Goal: Communication & Community: Answer question/provide support

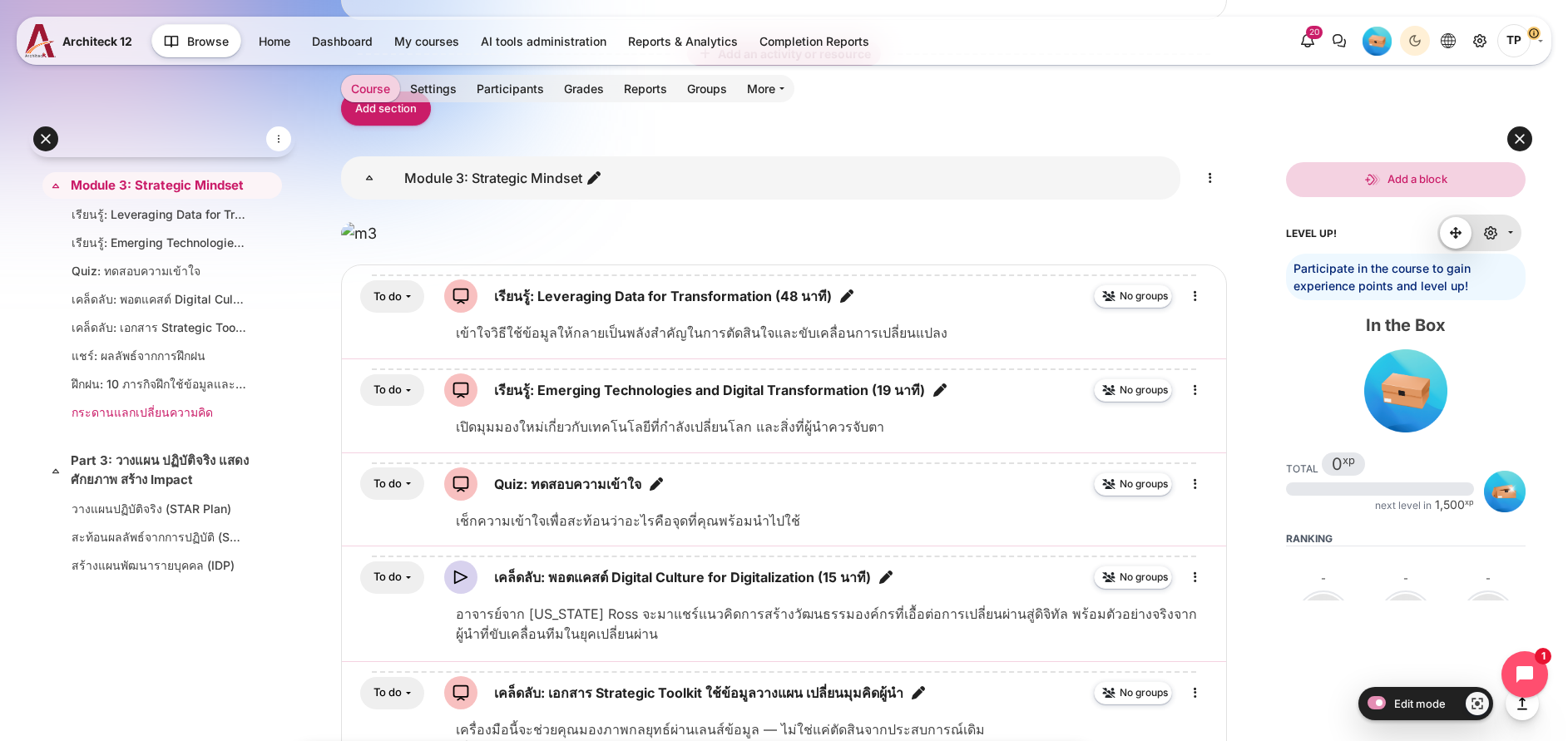
click at [134, 404] on link "กระดานแลกเปลี่ยนความคิด" at bounding box center [159, 412] width 174 height 18
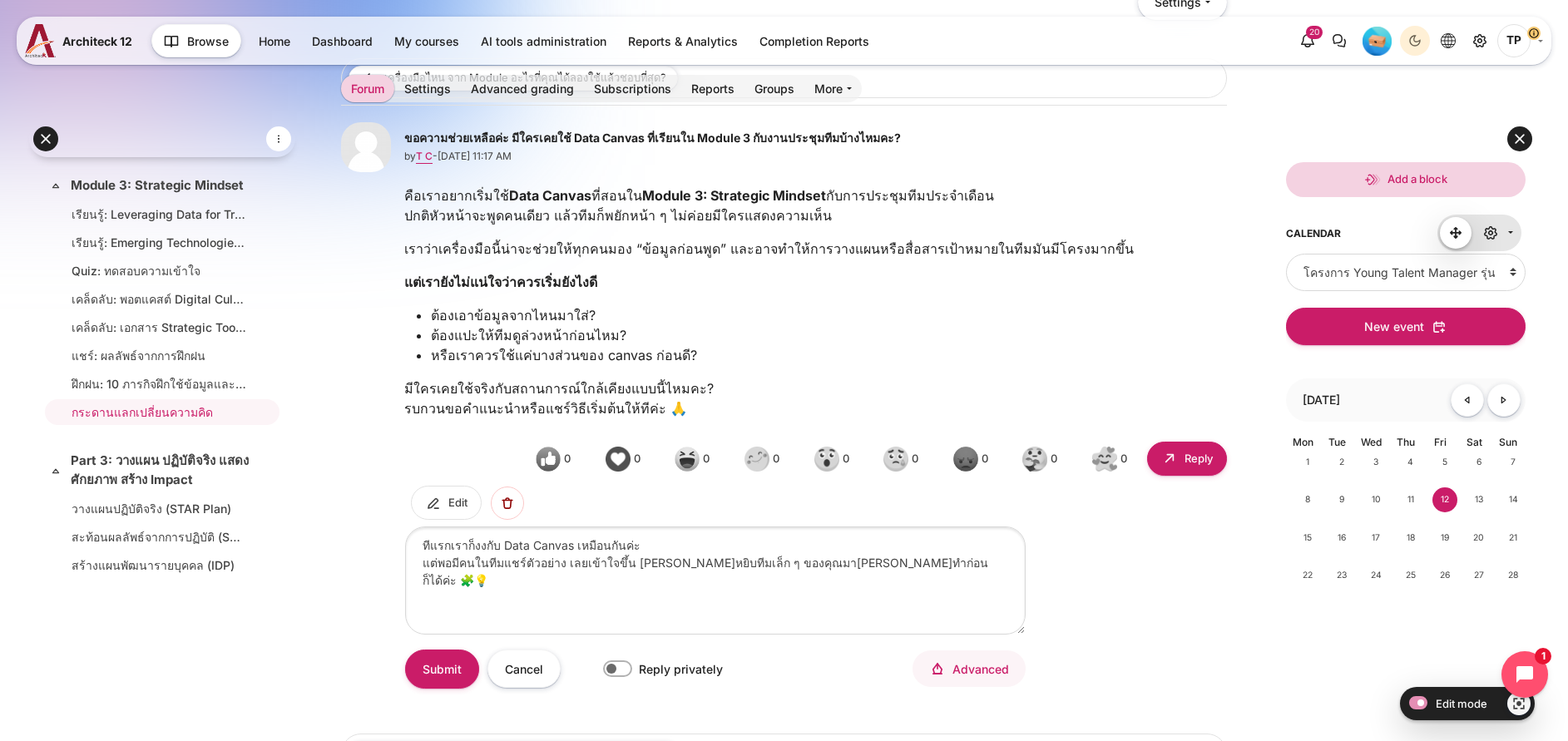
click at [542, 590] on textarea "ทีแรกเราก็งงกับ Data Canvas เหมือนกันค่ะ แต่พอมีคนในทีมแชร์ตัวอย่าง เลยเข้าใจขึ…" at bounding box center [715, 580] width 620 height 107
click at [741, 625] on textarea "ทีแรกเราก็งงกับ Data Canvas เหมือนกันค่ะ แต่พอมีคนในทีมแชร์ตัวอย่าง เลยเข้าใจขึ…" at bounding box center [715, 580] width 620 height 107
drag, startPoint x: 707, startPoint y: 610, endPoint x: 487, endPoint y: 575, distance: 222.8
click at [487, 575] on div "ทีแรกเราก็งงกับ Data Canvas เหมือนกันค่ะ แต่พอมีคนในทีมแชร์ตัวอย่าง เลยเข้าใจขึ…" at bounding box center [783, 619] width 886 height 187
type textarea "ทีแรกเราก็งงกับ Data Canvas เหมือนกันค่ะ แต่พอมีคนในทีมแชร์ตัวอย่าง เลยเข้าใจขึ…"
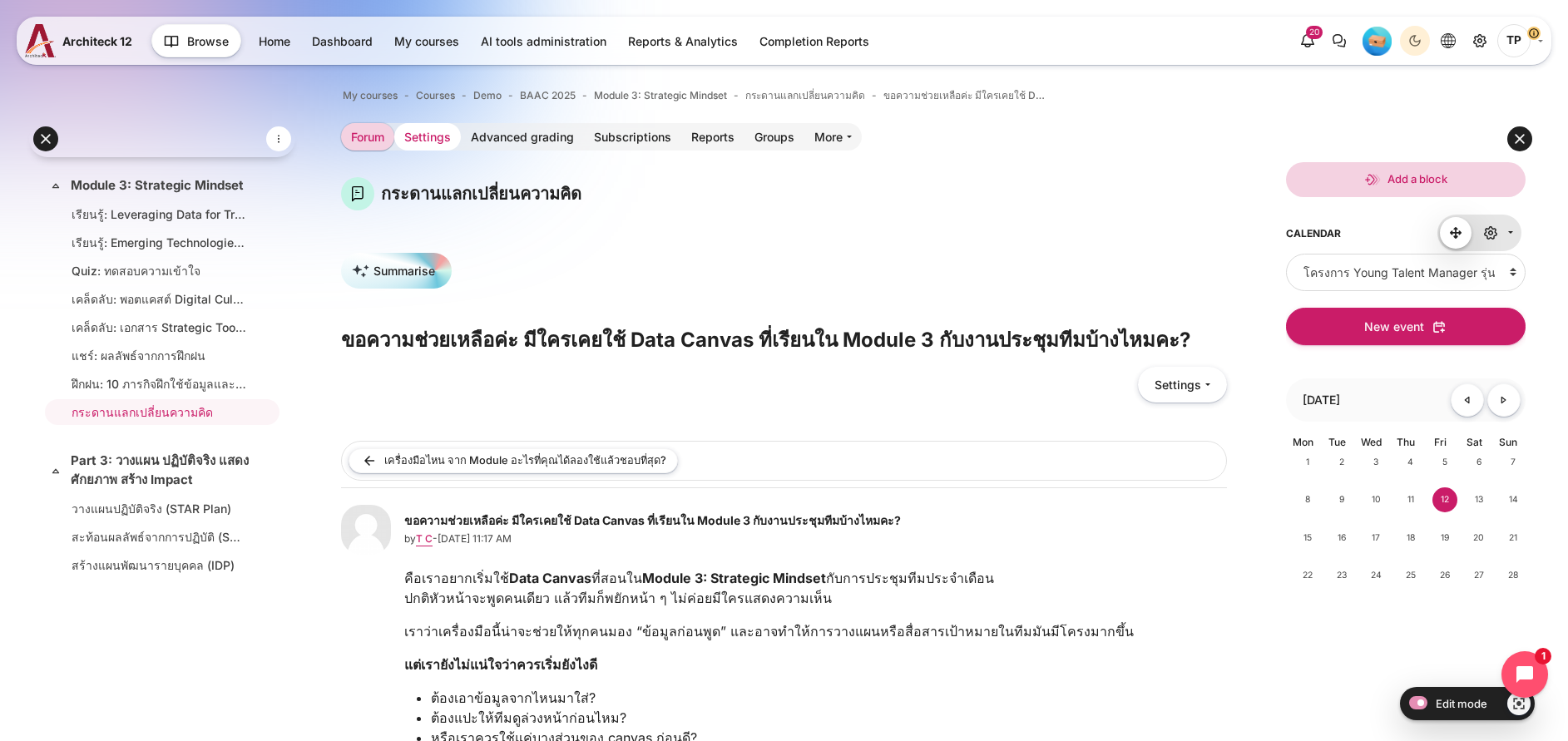
click at [461, 133] on link "Settings" at bounding box center [427, 137] width 67 height 27
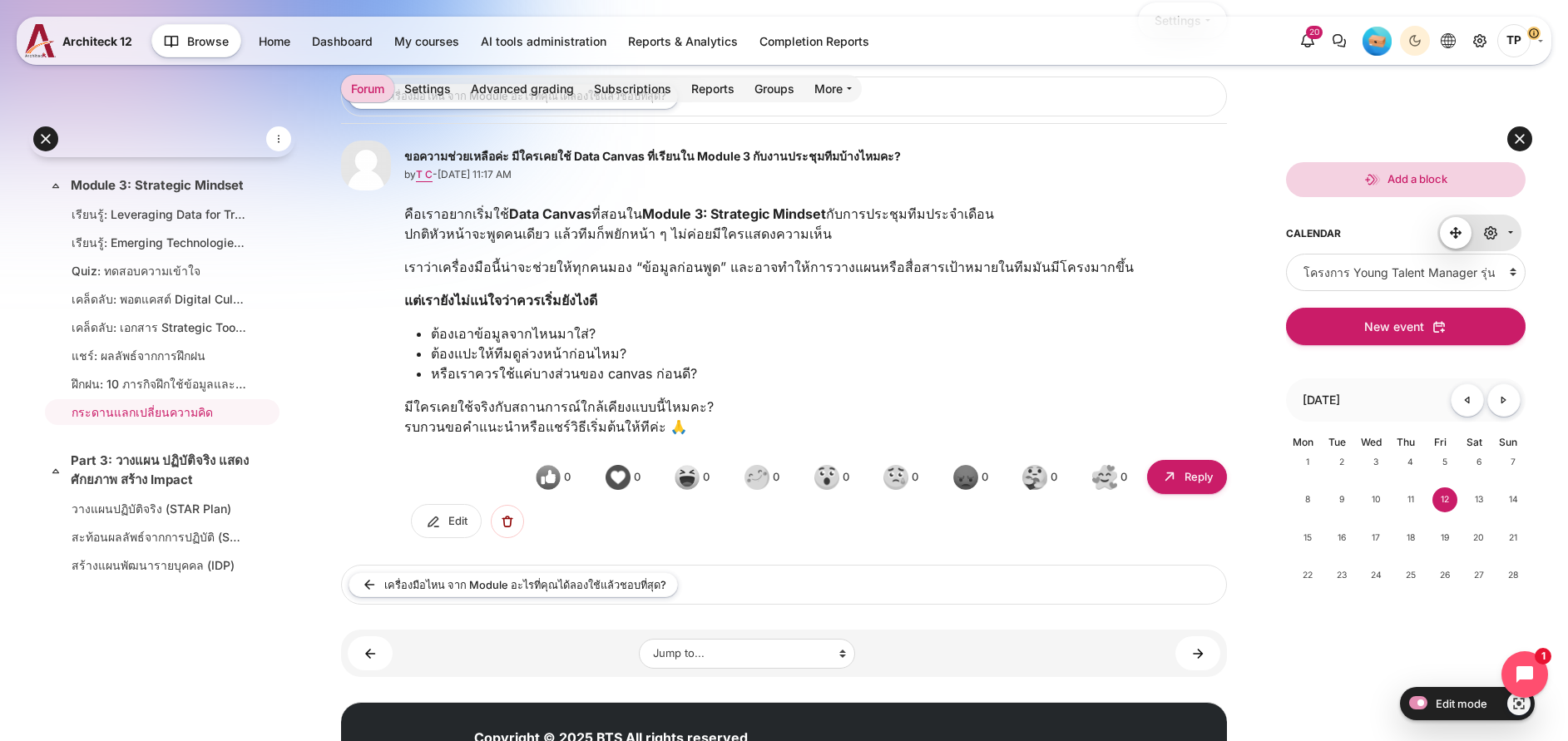
scroll to position [258, 0]
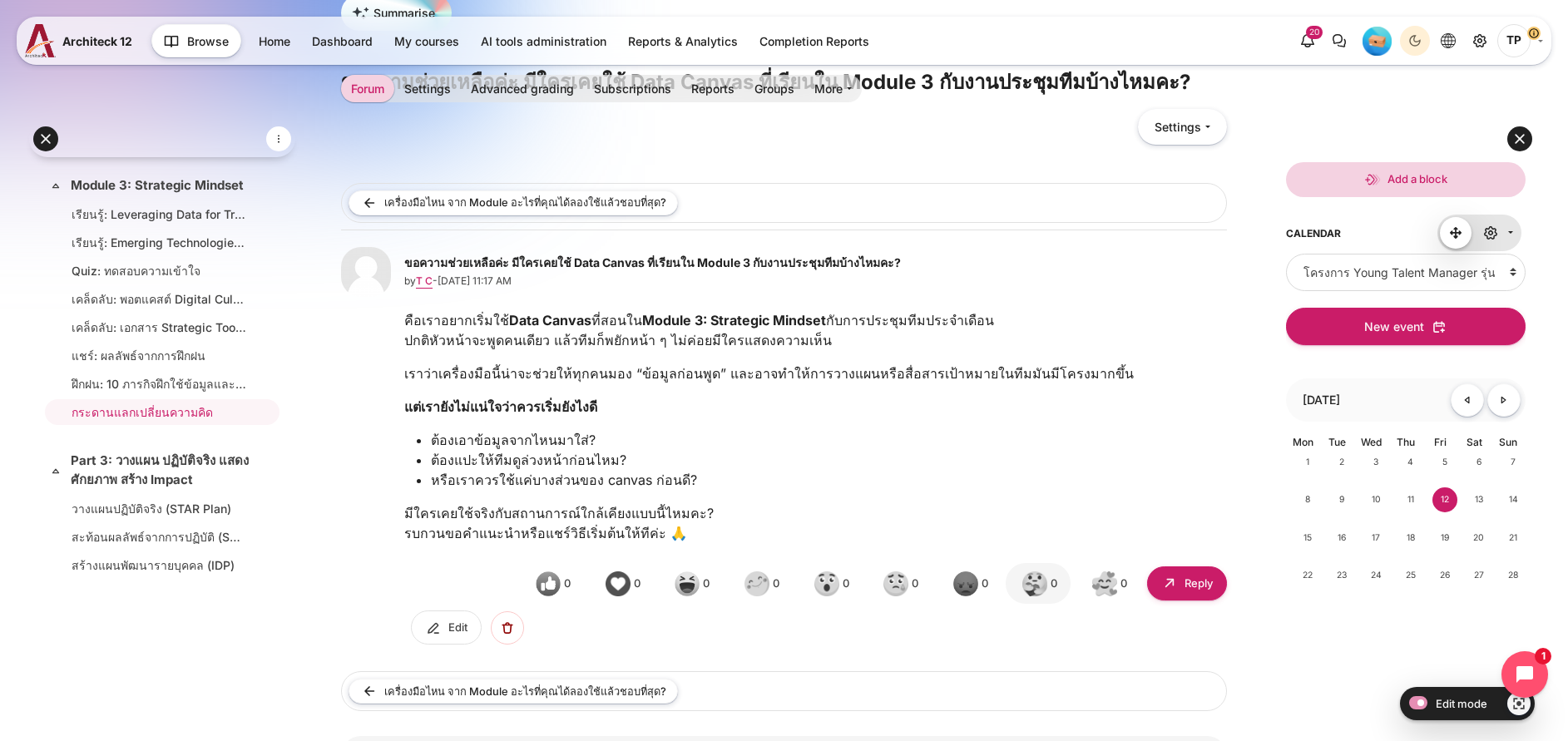
click at [1043, 596] on img "ขอความช่วยเหลือค่ะ มีใครเคยใช้ Data Canvas ที่เรียนใน Module 3 กับงานประชุมทีมบ…" at bounding box center [1035, 583] width 25 height 25
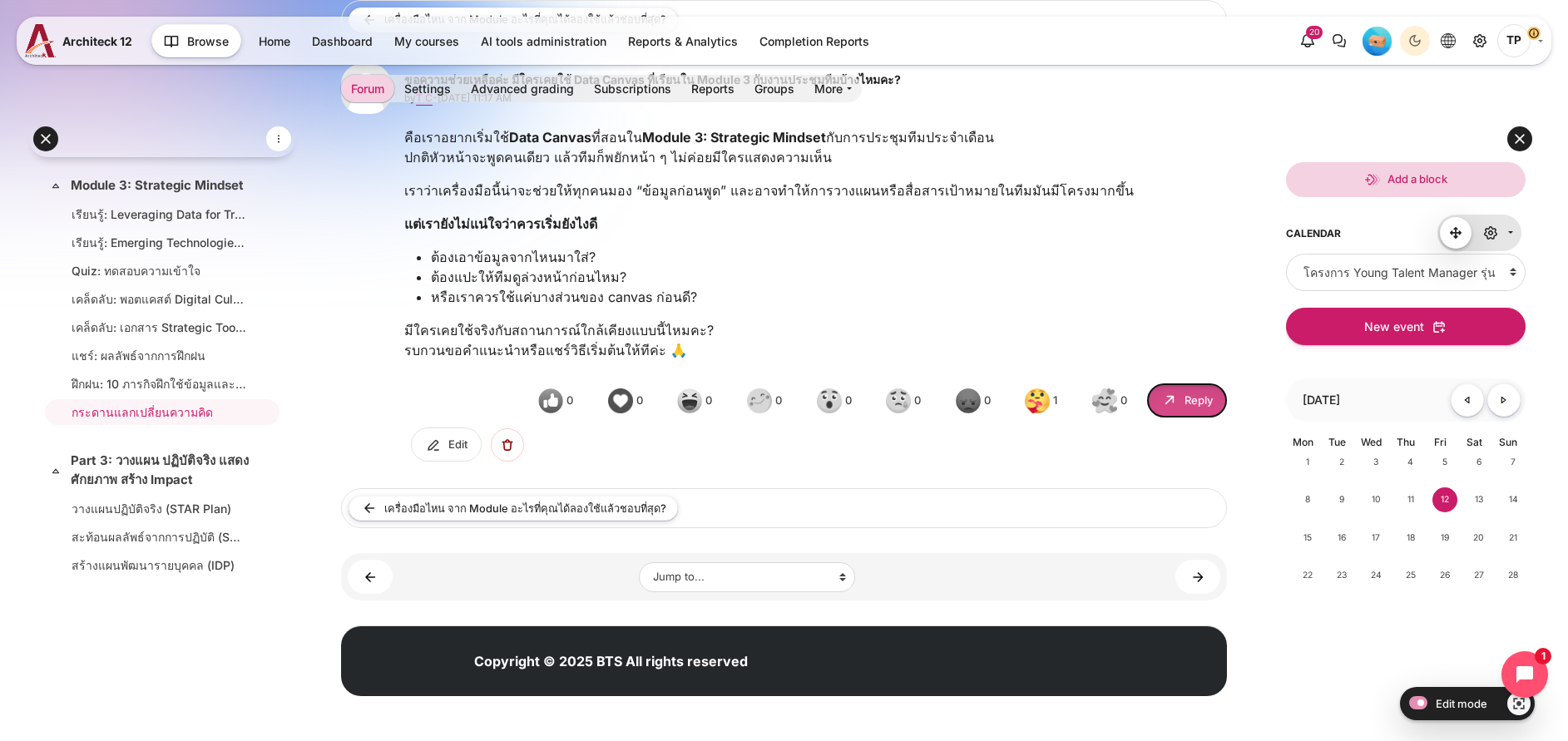
click at [1147, 418] on link "Reply" at bounding box center [1186, 400] width 80 height 34
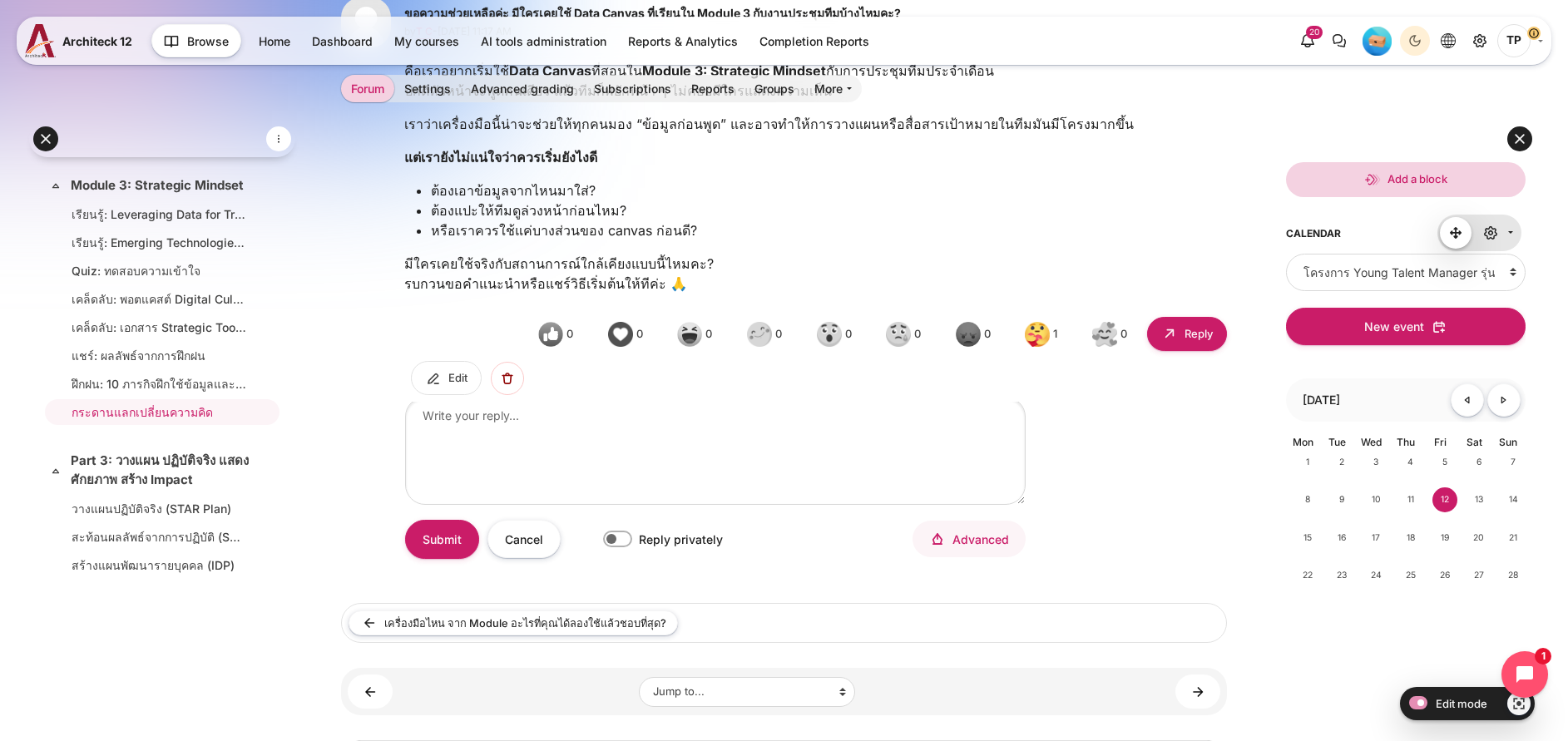
scroll to position [0, 0]
click at [551, 489] on textarea "ขอความช่วยเหลือค่ะ มีใครเคยใช้ Data Canvas ที่เรียนใน Module 3 กับงานประชุมทีมบ…" at bounding box center [715, 455] width 620 height 107
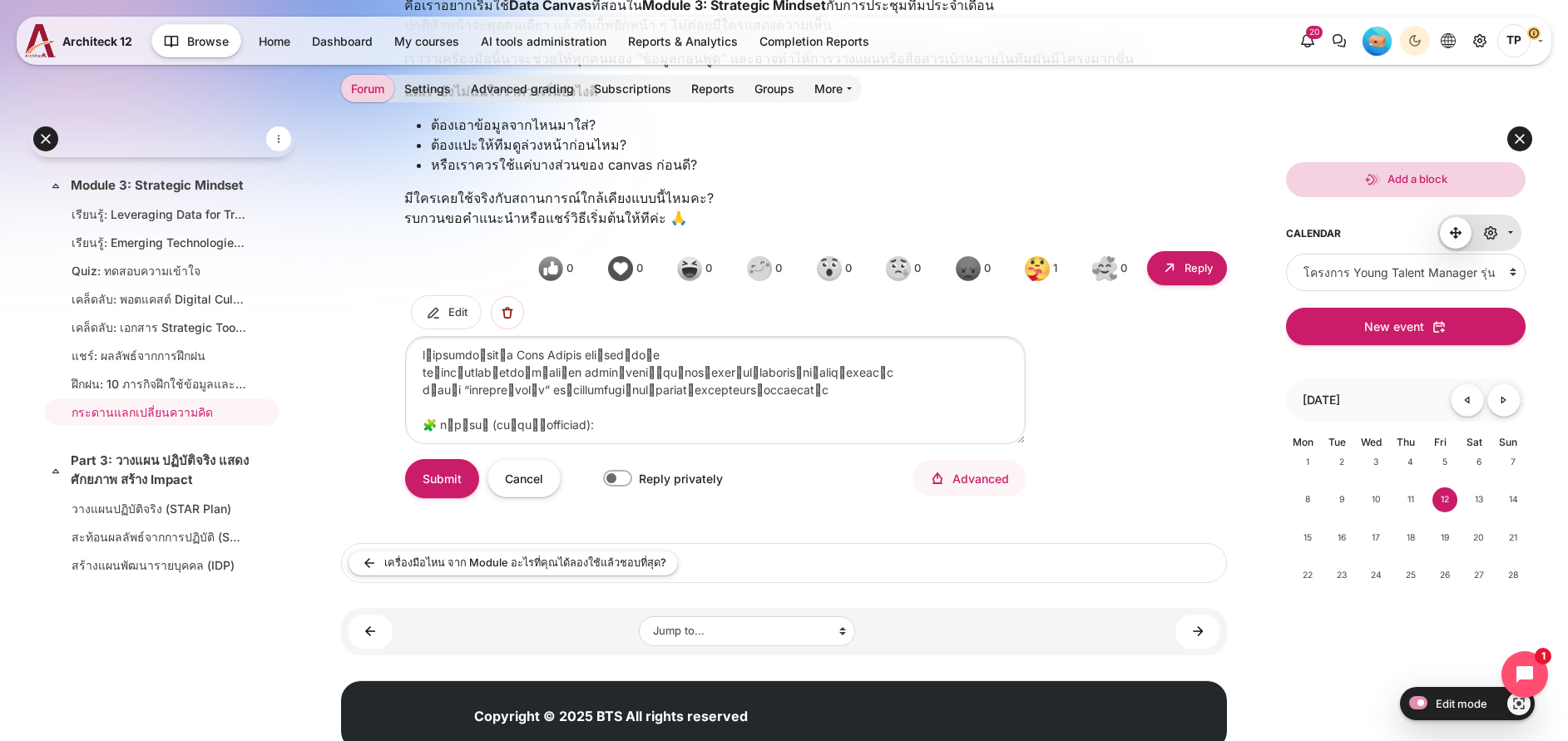
scroll to position [632, 0]
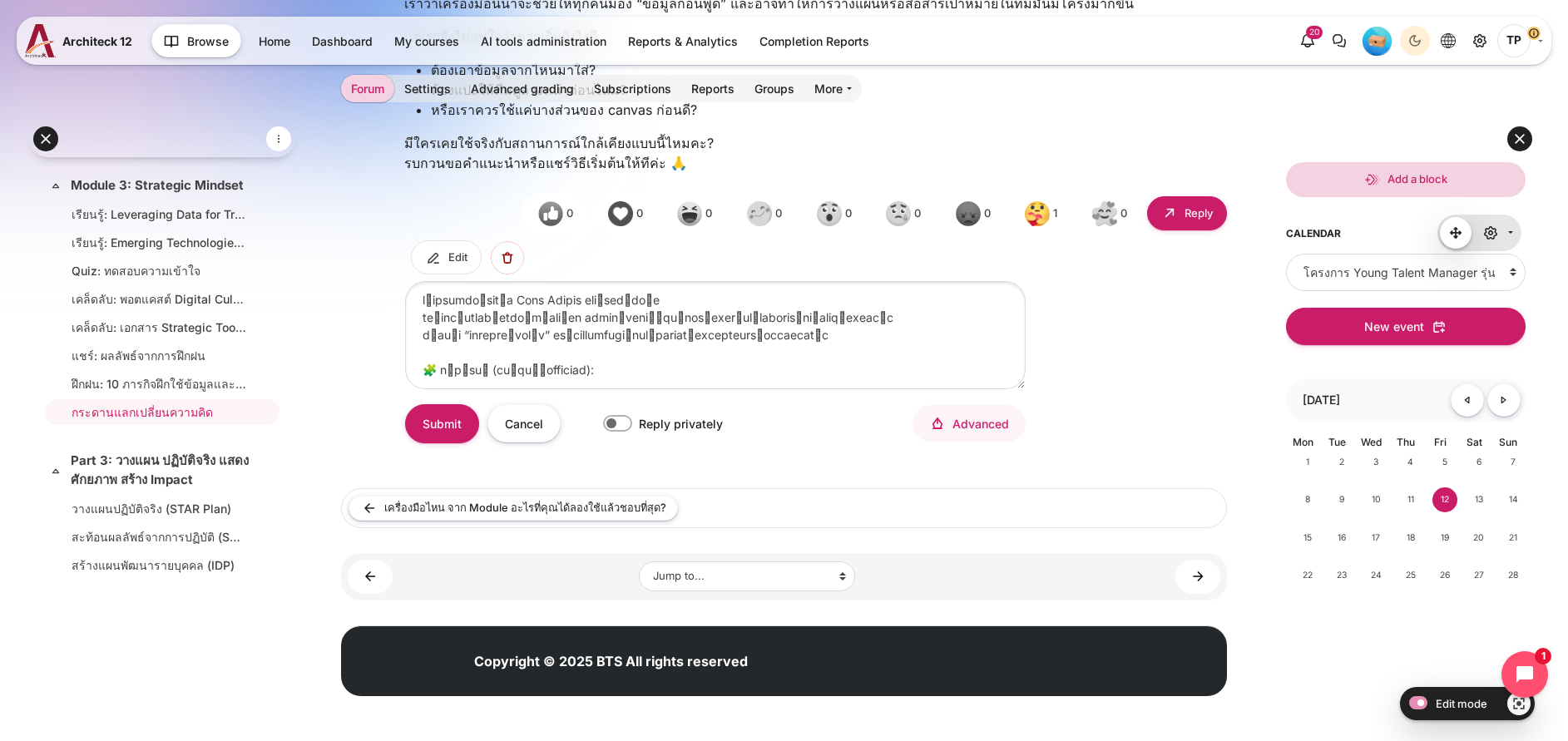
click at [555, 378] on textarea "ขอความช่วยเหลือค่ะ มีใครเคยใช้ Data Canvas ที่เรียนใน Module 3 กับงานประชุมทีมบ…" at bounding box center [715, 335] width 620 height 107
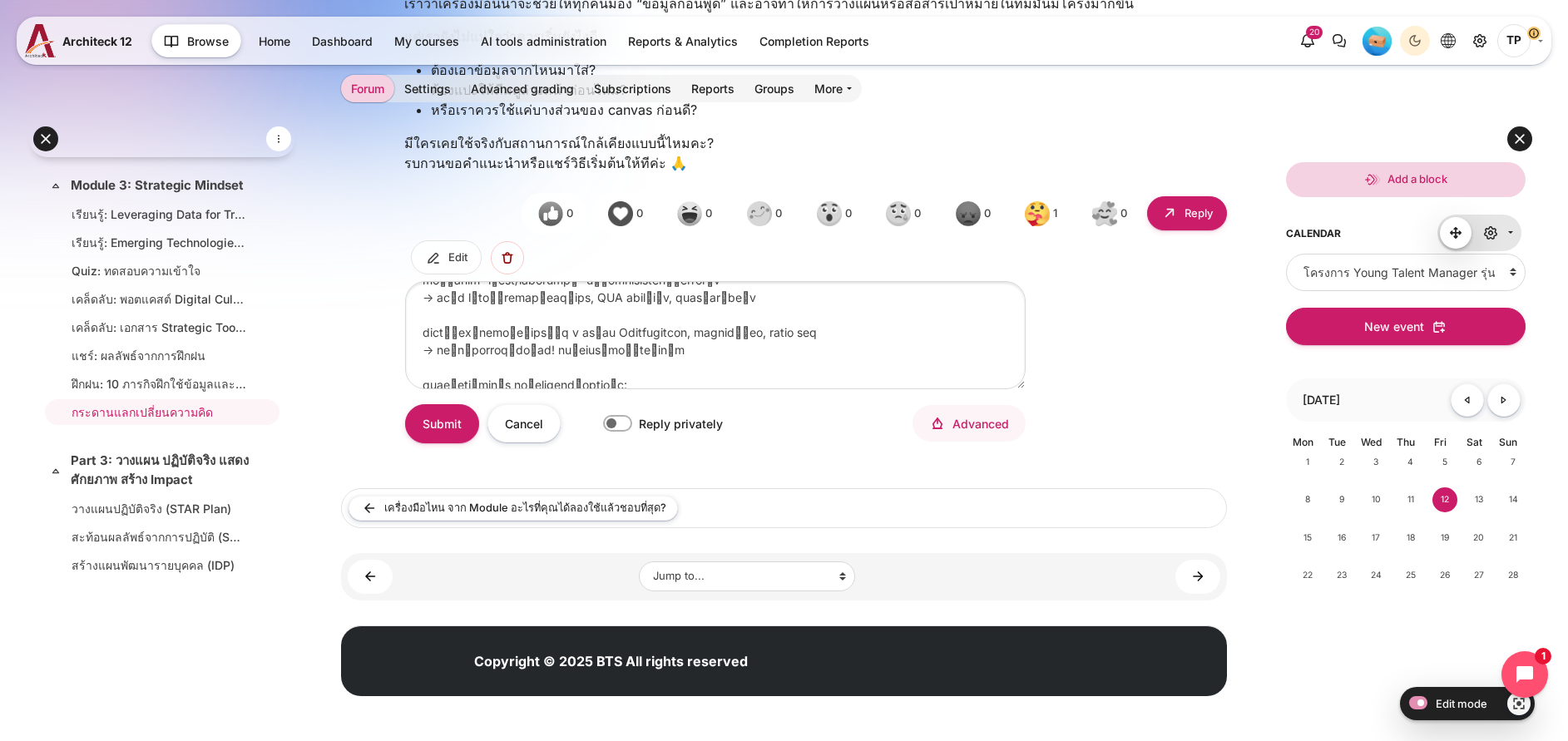
scroll to position [0, 0]
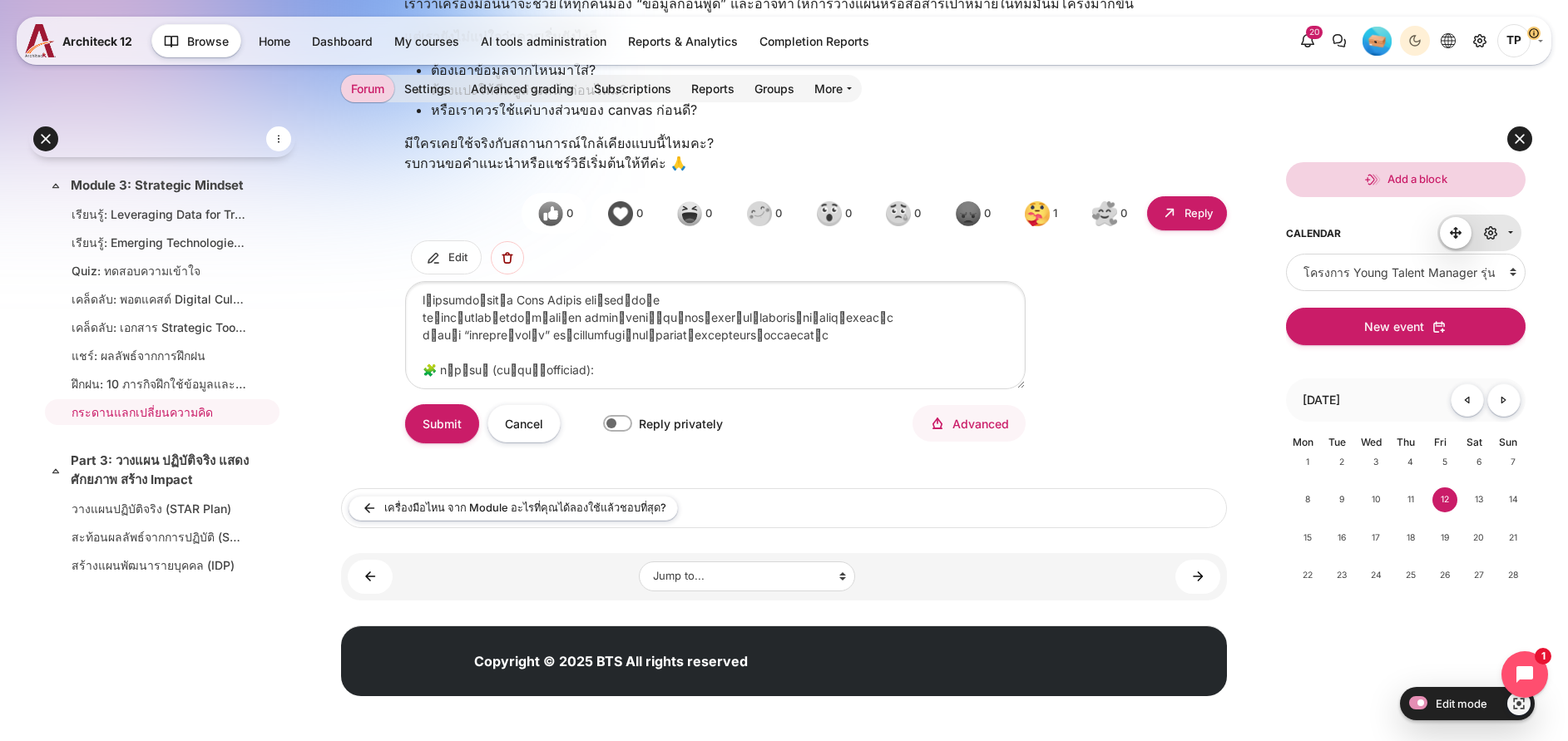
click at [527, 388] on textarea "ขอความช่วยเหลือค่ะ มีใครเคยใช้ Data Canvas ที่เรียนใน Module 3 กับงานประชุมทีมบ…" at bounding box center [715, 335] width 620 height 107
drag, startPoint x: 908, startPoint y: 404, endPoint x: 499, endPoint y: 388, distance: 409.3
click at [499, 388] on textarea "ขอความช่วยเหลือค่ะ มีใครเคยใช้ Data Canvas ที่เรียนใน Module 3 กับงานประชุมทีมบ…" at bounding box center [715, 335] width 620 height 107
click at [657, 388] on textarea "ทีแรกเราก็งงกับ Data Canvas เหมือนกันค่ะ แต่พอมีคนในทีมแชร์ตัวอย่าง เลยเข้าใจขึ…" at bounding box center [715, 335] width 620 height 107
click at [893, 377] on textarea "ทีแรกเราก็งงกับ Data Canvas เหมือนกันค่ะ แต่พอมีคนในทีมแชร์ตัวอย่าง เลยเข้าใจขึ…" at bounding box center [715, 335] width 620 height 107
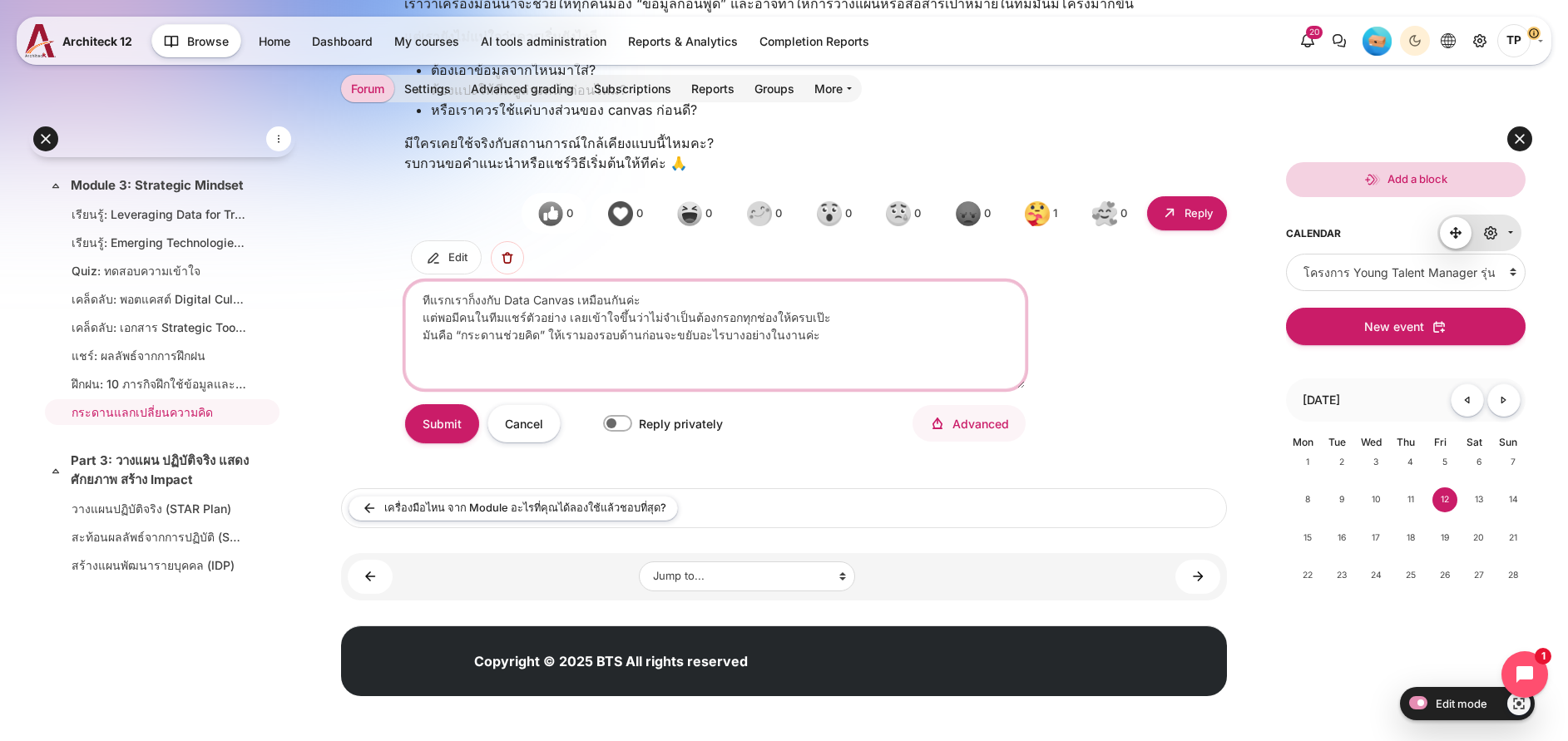
paste textarea "ทำคนเดียวก่อน 1 รอบ แล้วเอาไปคุยกับเพื่อนในทีม บางครั้งเขาเห็นอีกมุมที่เราไม่เห…"
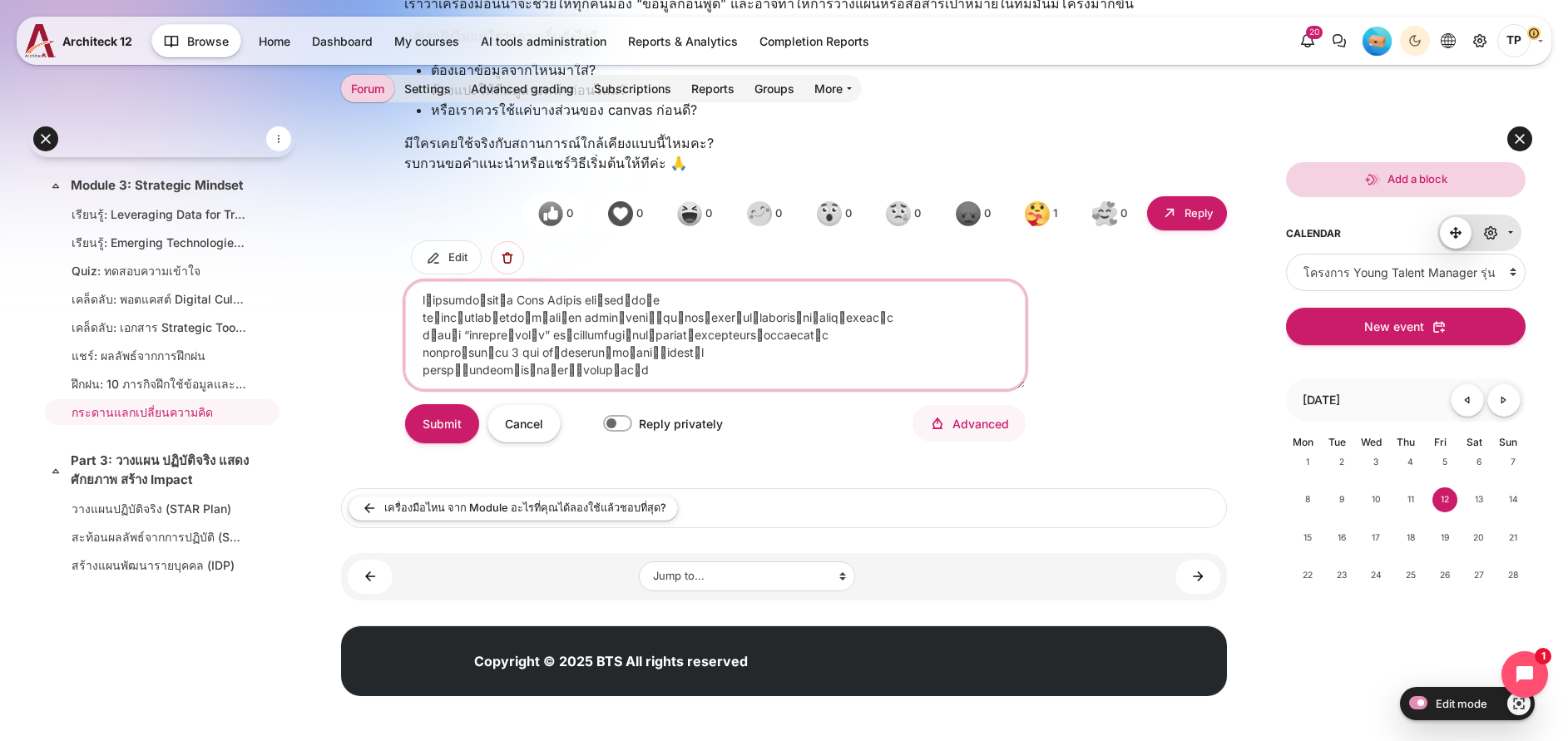
scroll to position [59, 0]
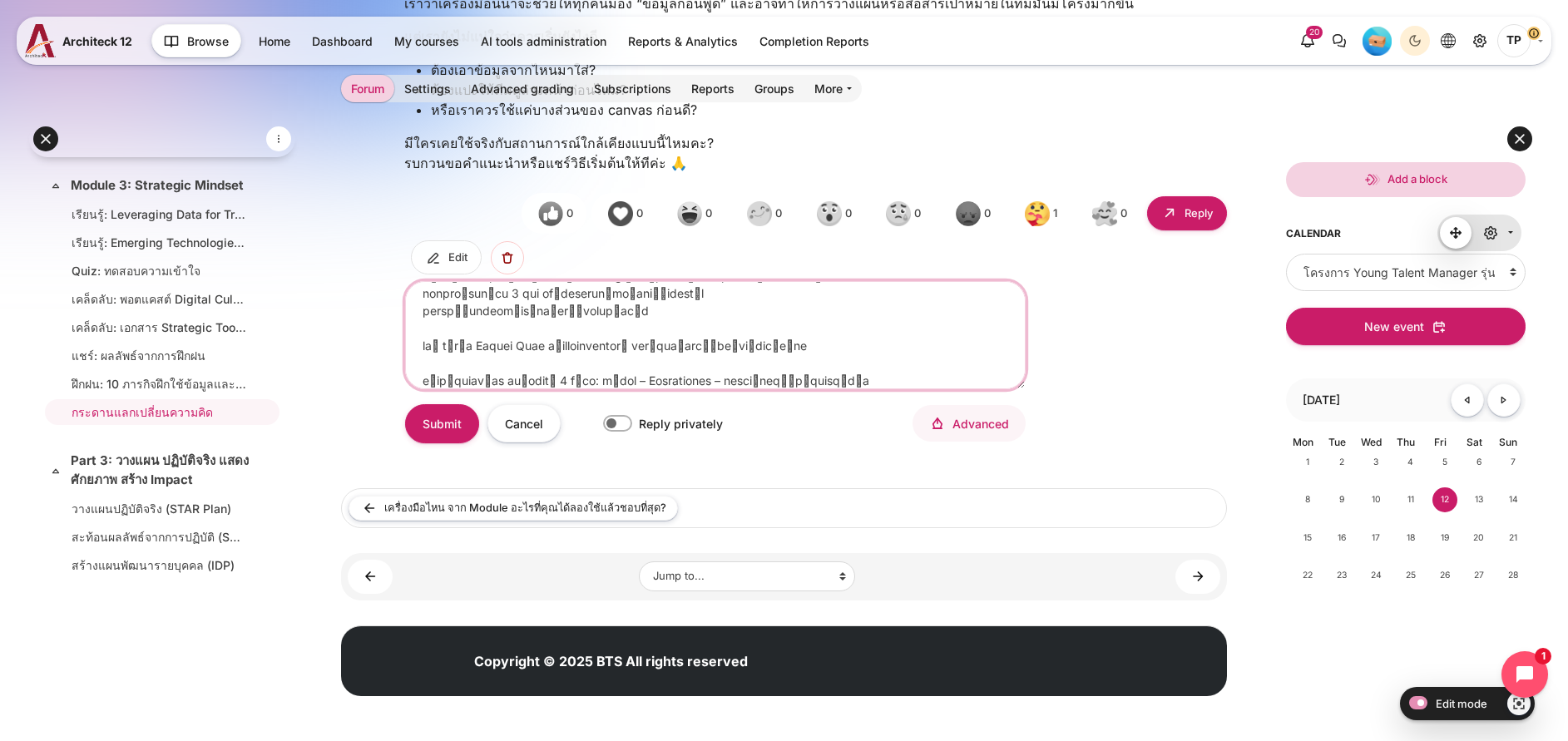
click at [527, 364] on textarea "ขอความช่วยเหลือค่ะ มีใครเคยใช้ Data Canvas ที่เรียนใน Module 3 กับงานประชุมทีมบ…" at bounding box center [715, 335] width 620 height 107
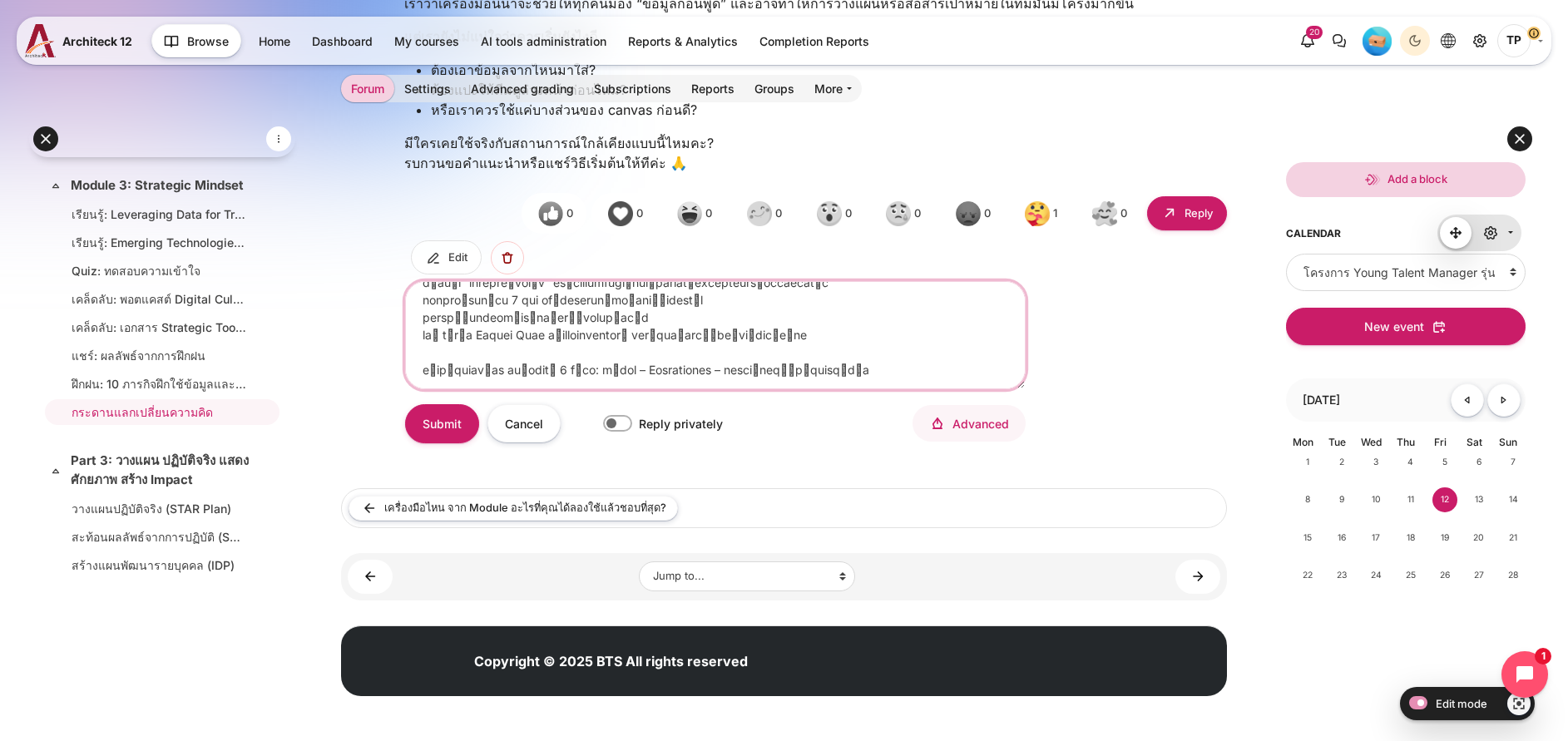
click at [522, 386] on textarea "ขอความช่วยเหลือค่ะ มีใครเคยใช้ Data Canvas ที่เรียนใน Module 3 กับงานประชุมทีมบ…" at bounding box center [715, 335] width 620 height 107
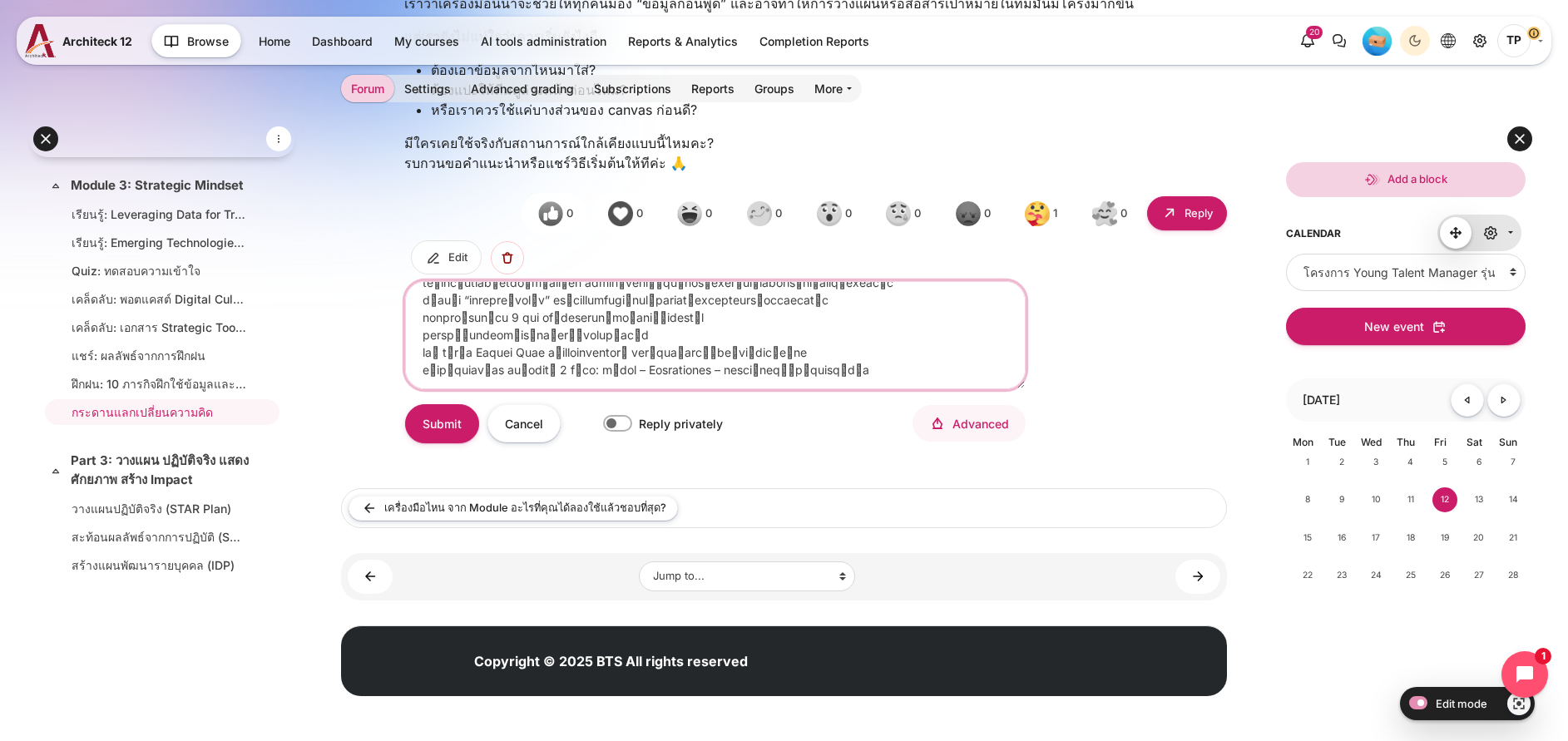
scroll to position [35, 0]
click at [506, 370] on textarea "ขอความช่วยเหลือค่ะ มีใครเคยใช้ Data Canvas ที่เรียนใน Module 3 กับงานประชุมทีมบ…" at bounding box center [715, 335] width 620 height 107
click at [908, 333] on textarea "ขอความช่วยเหลือค่ะ มีใครเคยใช้ Data Canvas ที่เรียนใน Module 3 กับงานประชุมทีมบ…" at bounding box center [715, 335] width 620 height 107
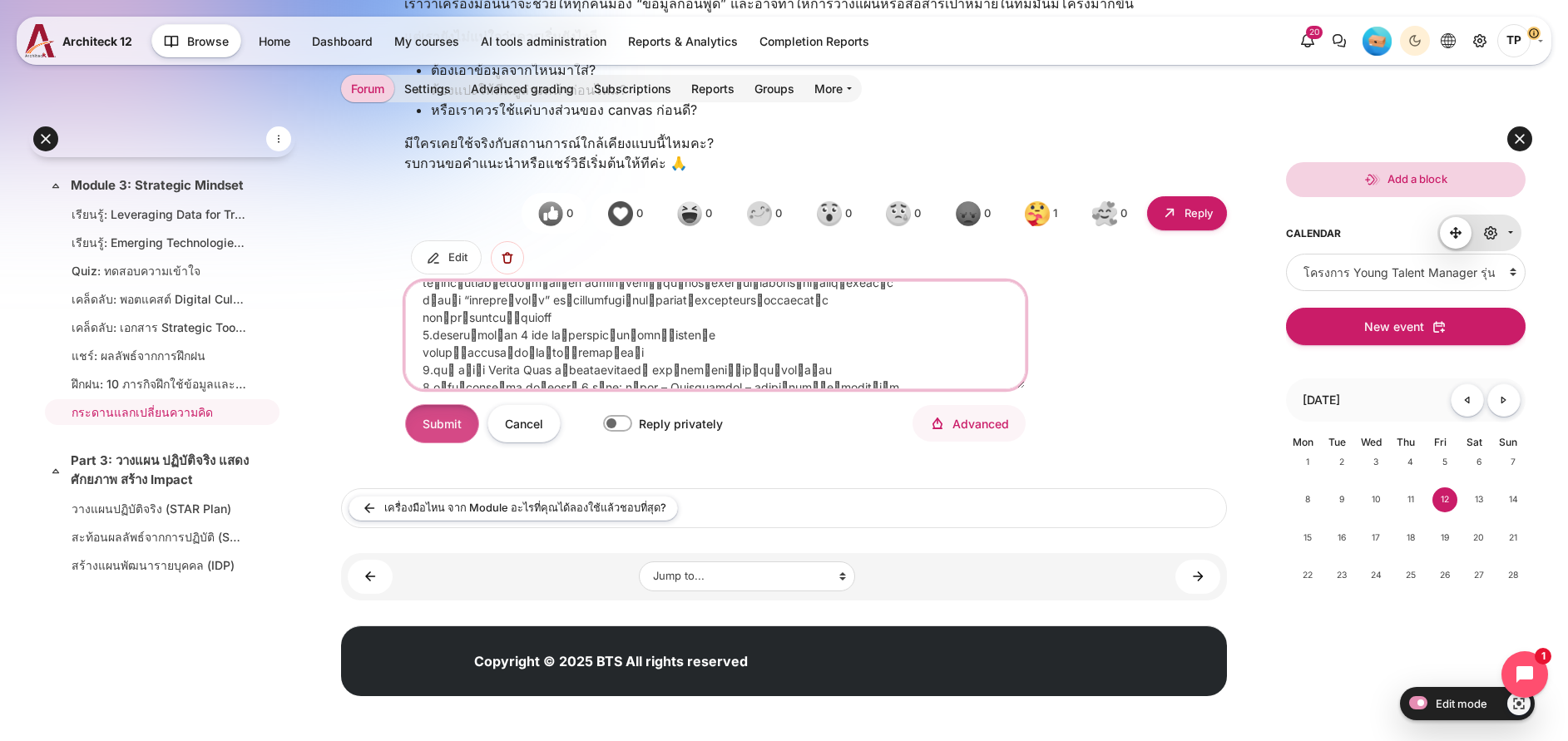
type textarea "ทีแรกเราก็งงกับ Data Canvas เหมือนกันค่ะ แต่พอมีคนในทีมแชร์ตัวอย่าง เลยเข้าใจขึ…"
click at [462, 433] on span "Submit" at bounding box center [441, 424] width 39 height 18
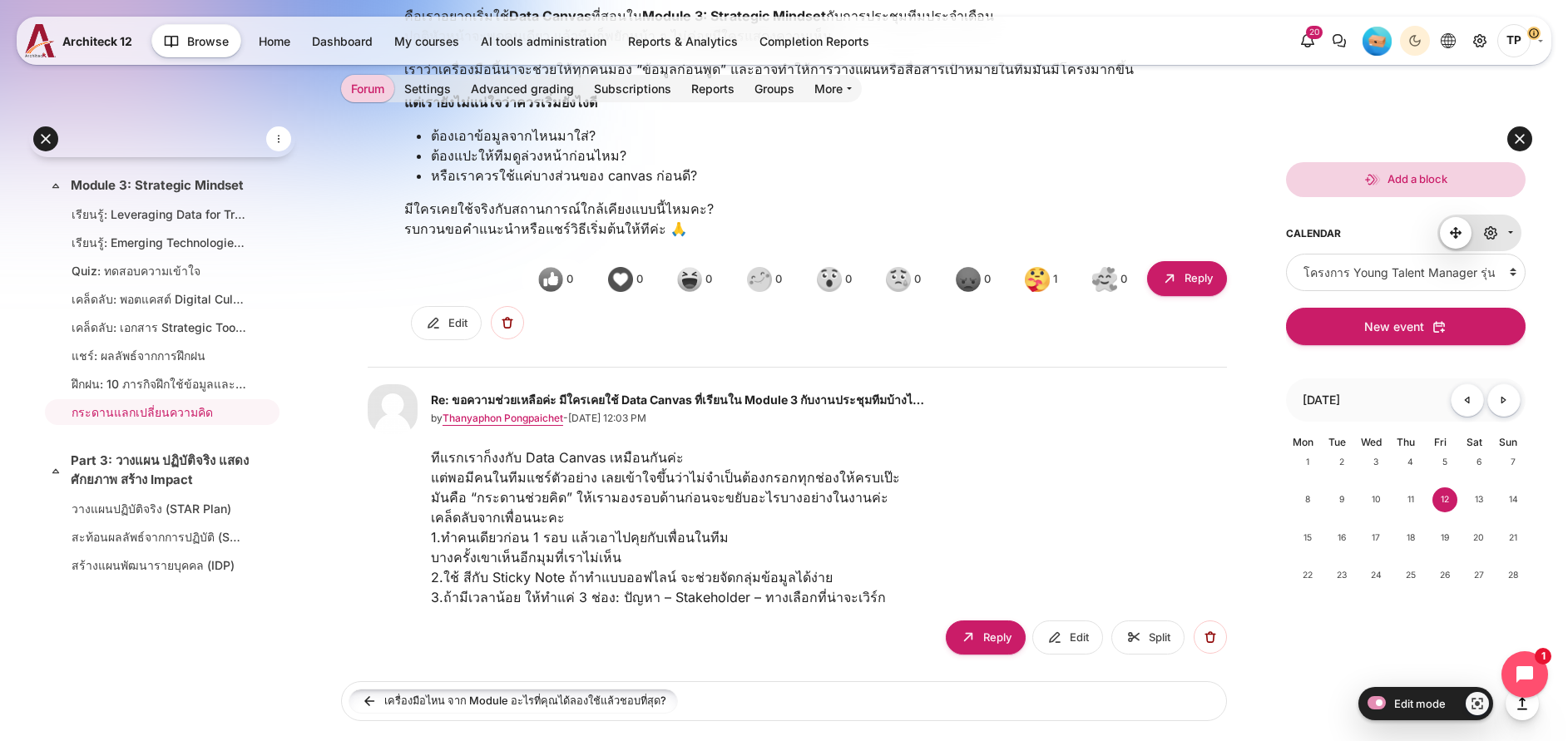
scroll to position [875, 0]
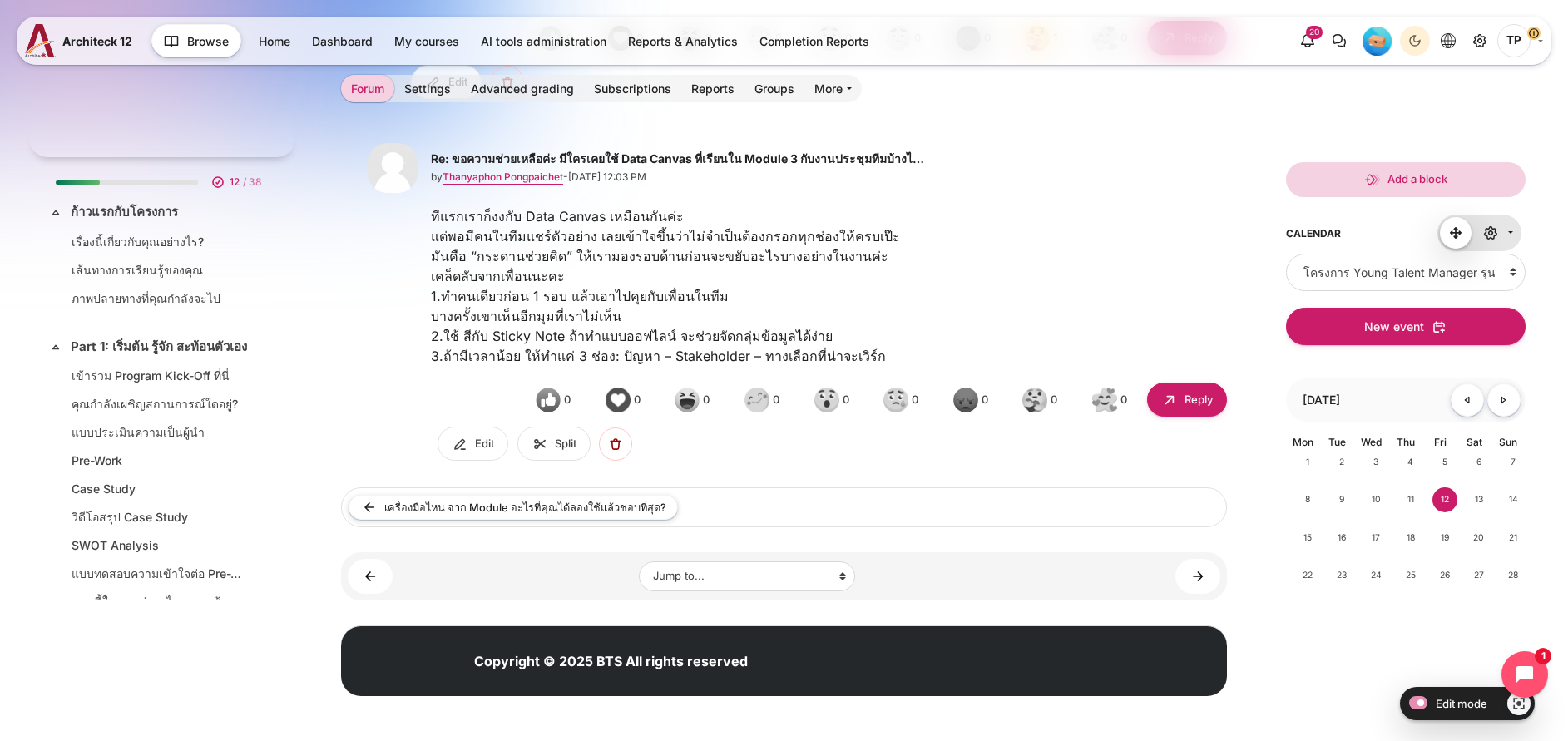
scroll to position [1114, 0]
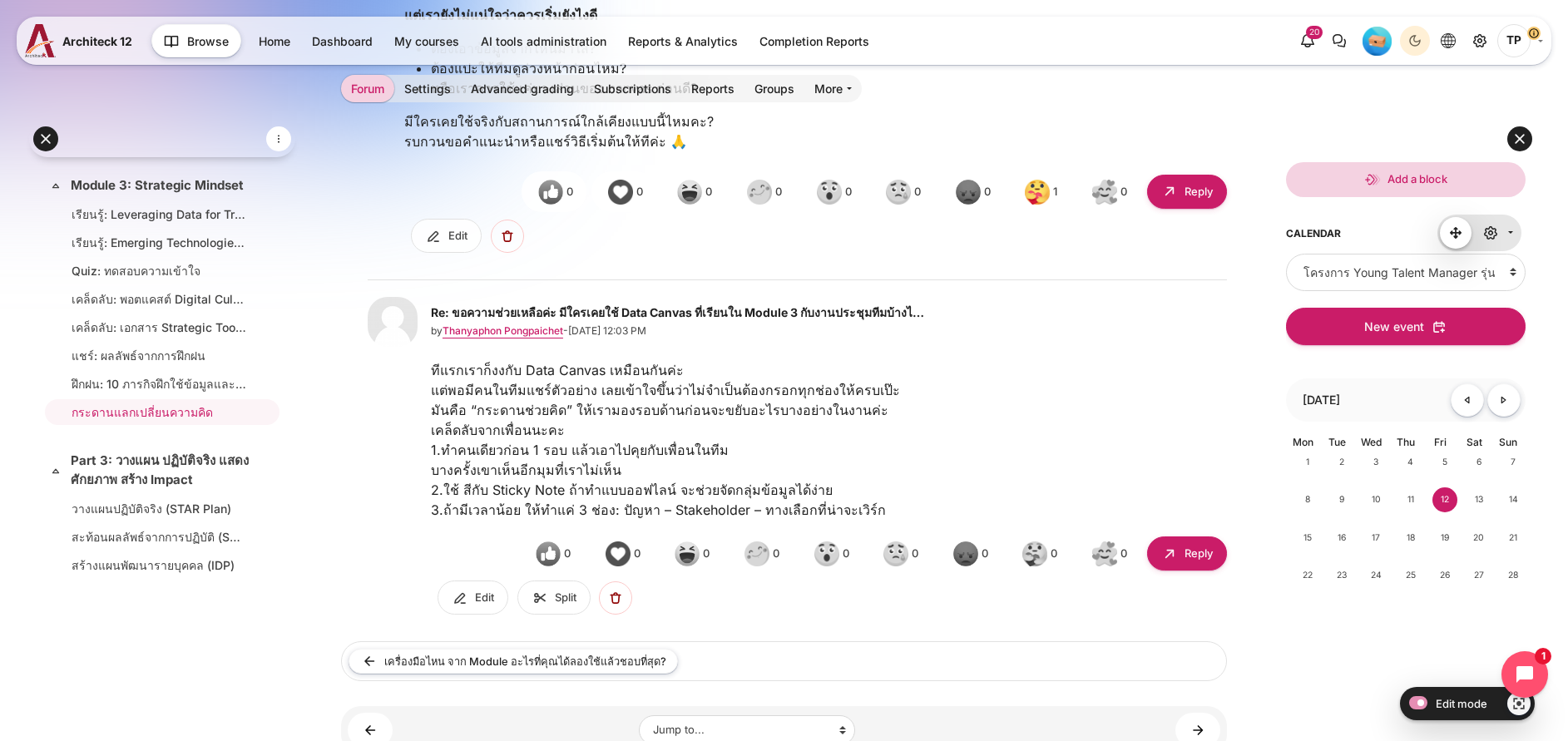
scroll to position [745, 0]
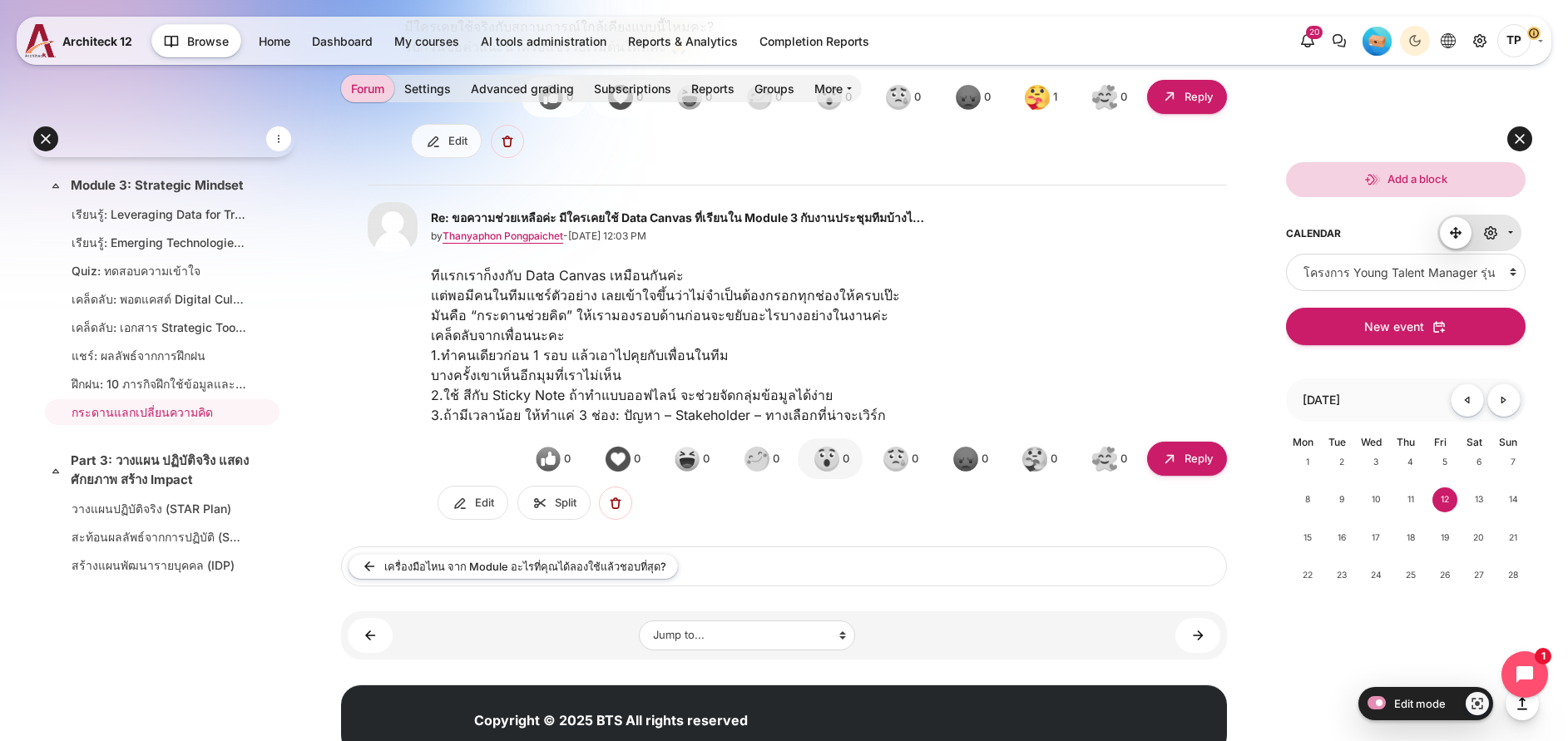
click at [814, 471] on img "Re: ขอความช่วยเหลือค่ะ มีใครเคยใช้ Data Canvas ที่เรียนใน Module 3 กับงานประชุม…" at bounding box center [826, 458] width 25 height 25
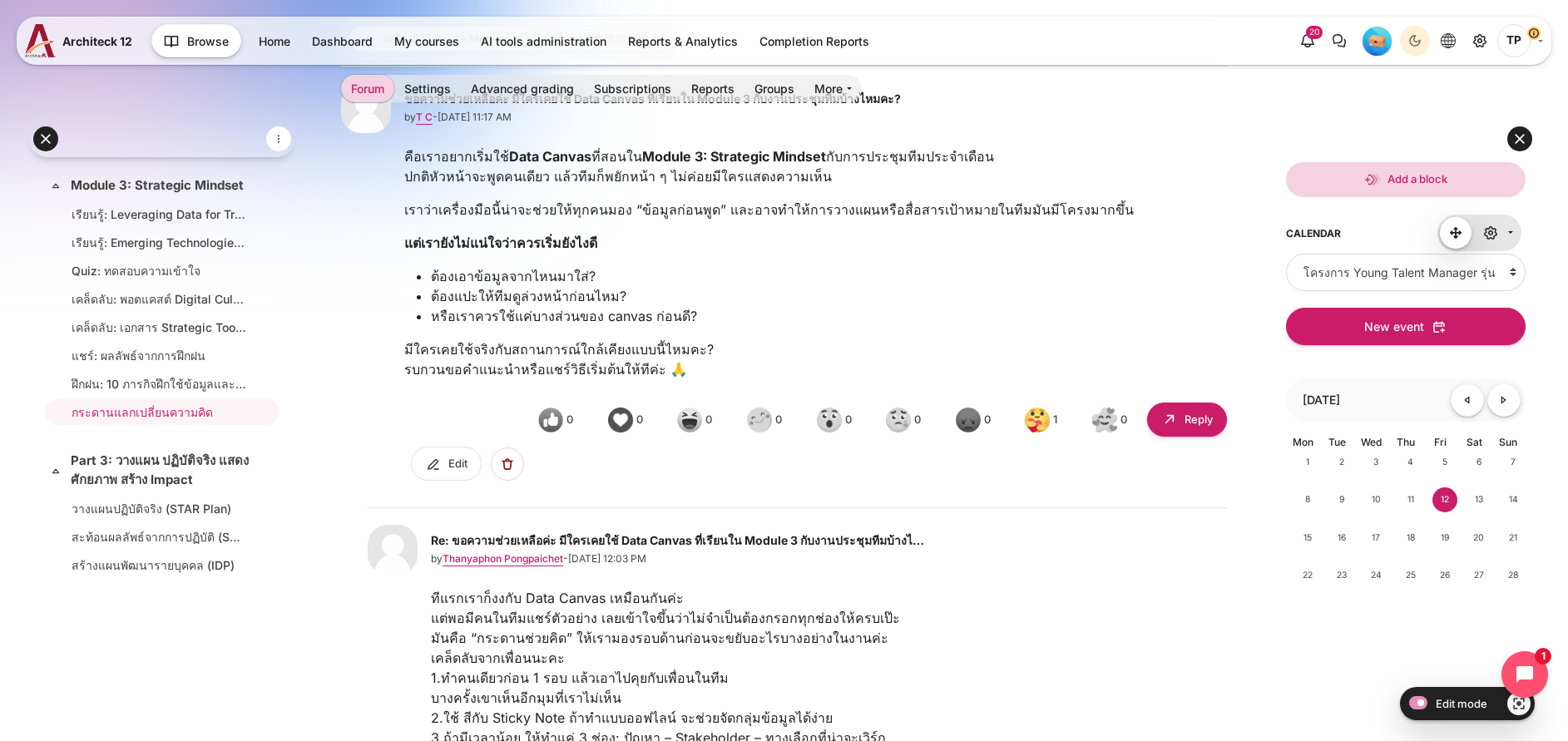
scroll to position [370, 0]
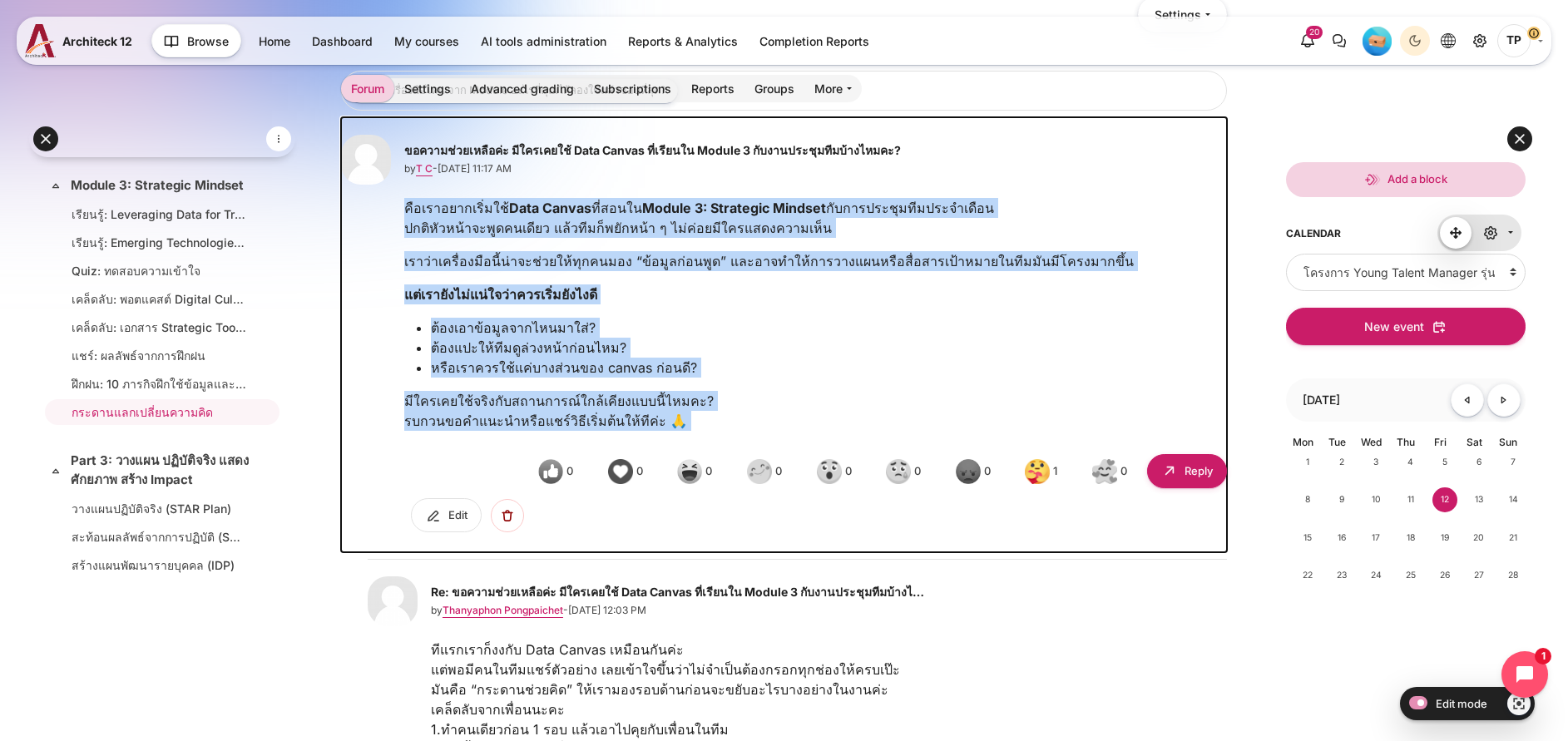
drag, startPoint x: 490, startPoint y: 232, endPoint x: 899, endPoint y: 490, distance: 483.6
click at [899, 490] on div "คือเราอยากเริ่มใช้ Data Canvas ที่สอนใน Module 3: Strategic Mindset กับการประชุ…" at bounding box center [815, 368] width 823 height 341
copy div "lืipsumdolorิ่sit้ Amet Consec aี่elits Doeius 2: Temporinc Utlabor eัdoloremaุ…"
click at [468, 524] on span "Edit" at bounding box center [458, 515] width 19 height 17
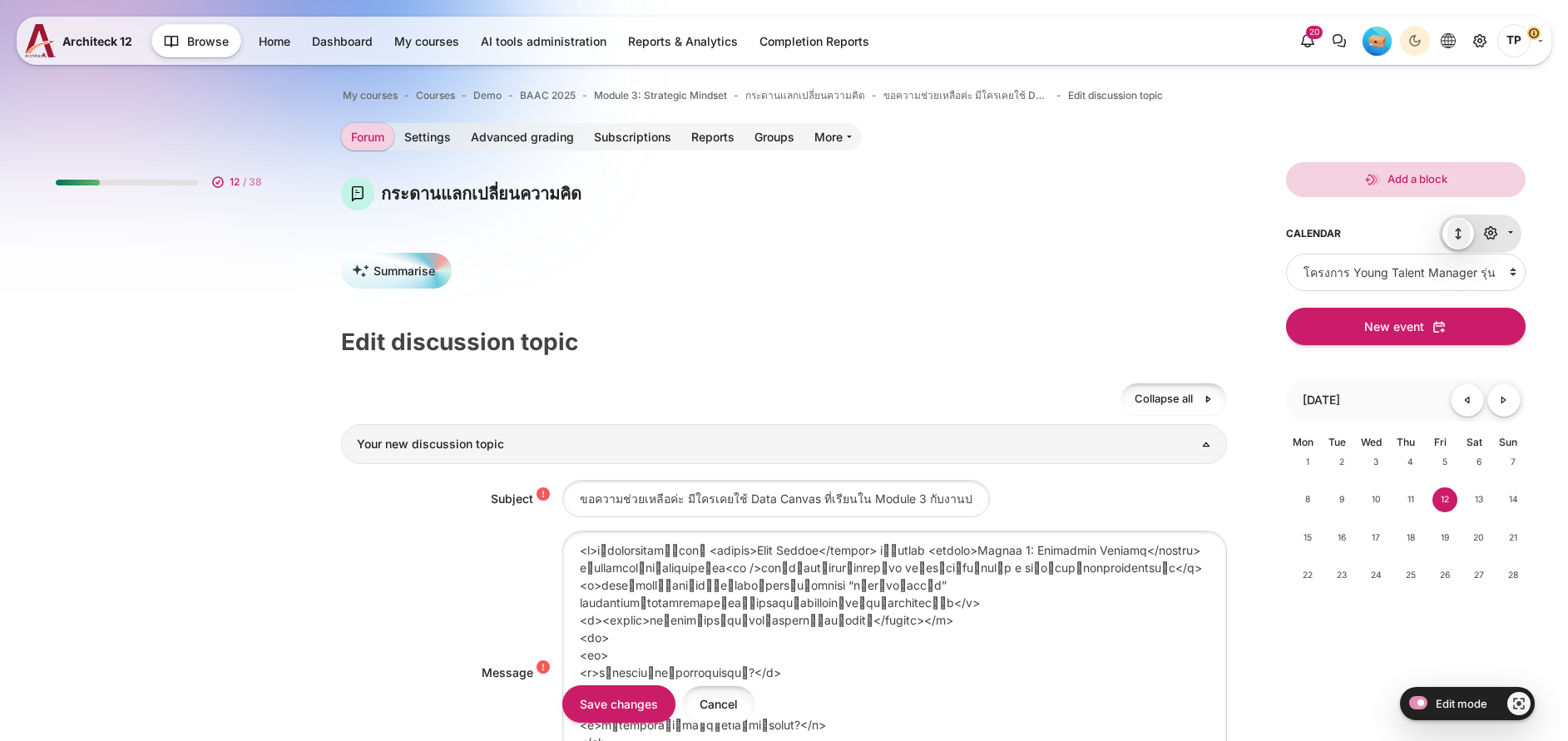
click at [755, 708] on input "Cancel" at bounding box center [719, 703] width 74 height 38
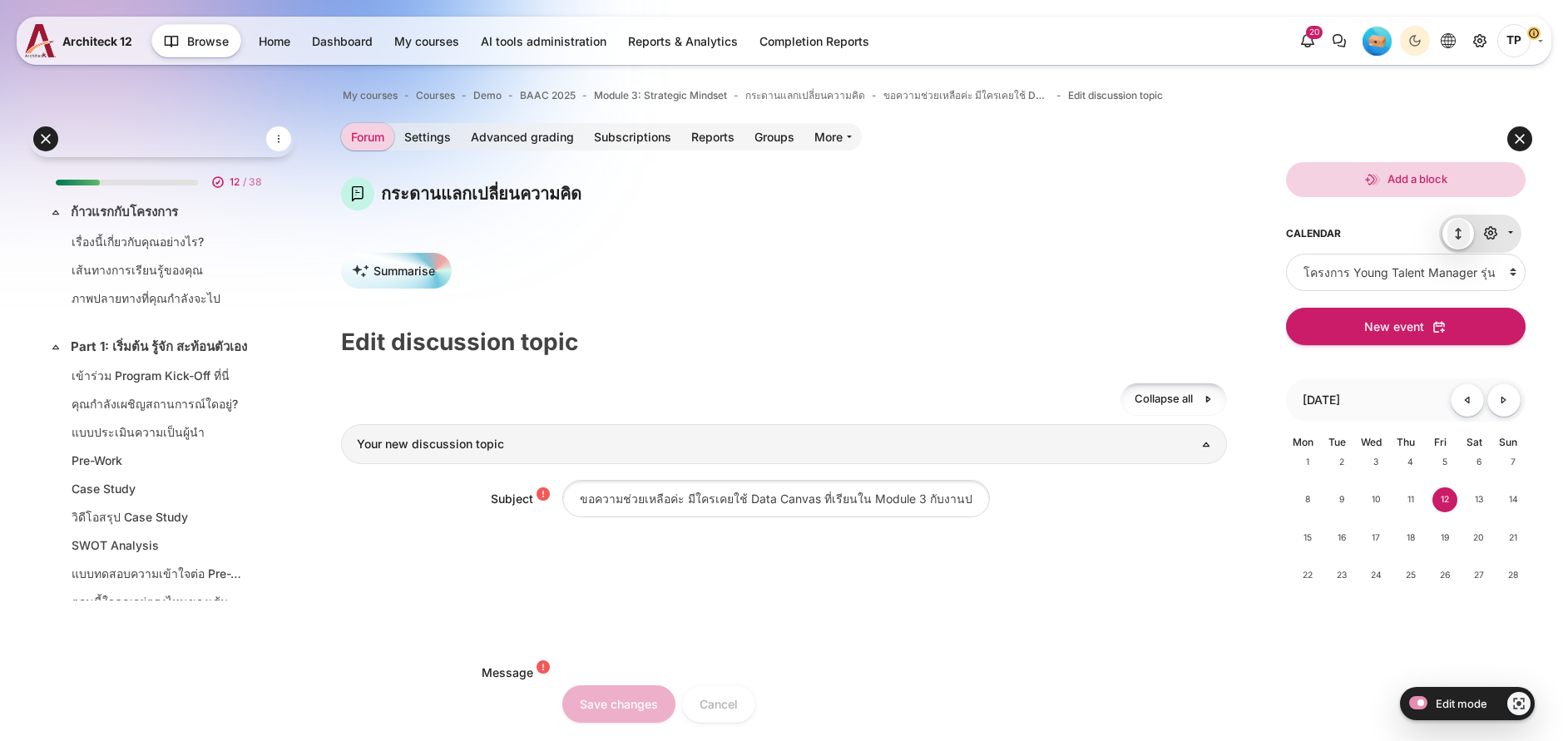
scroll to position [1114, 0]
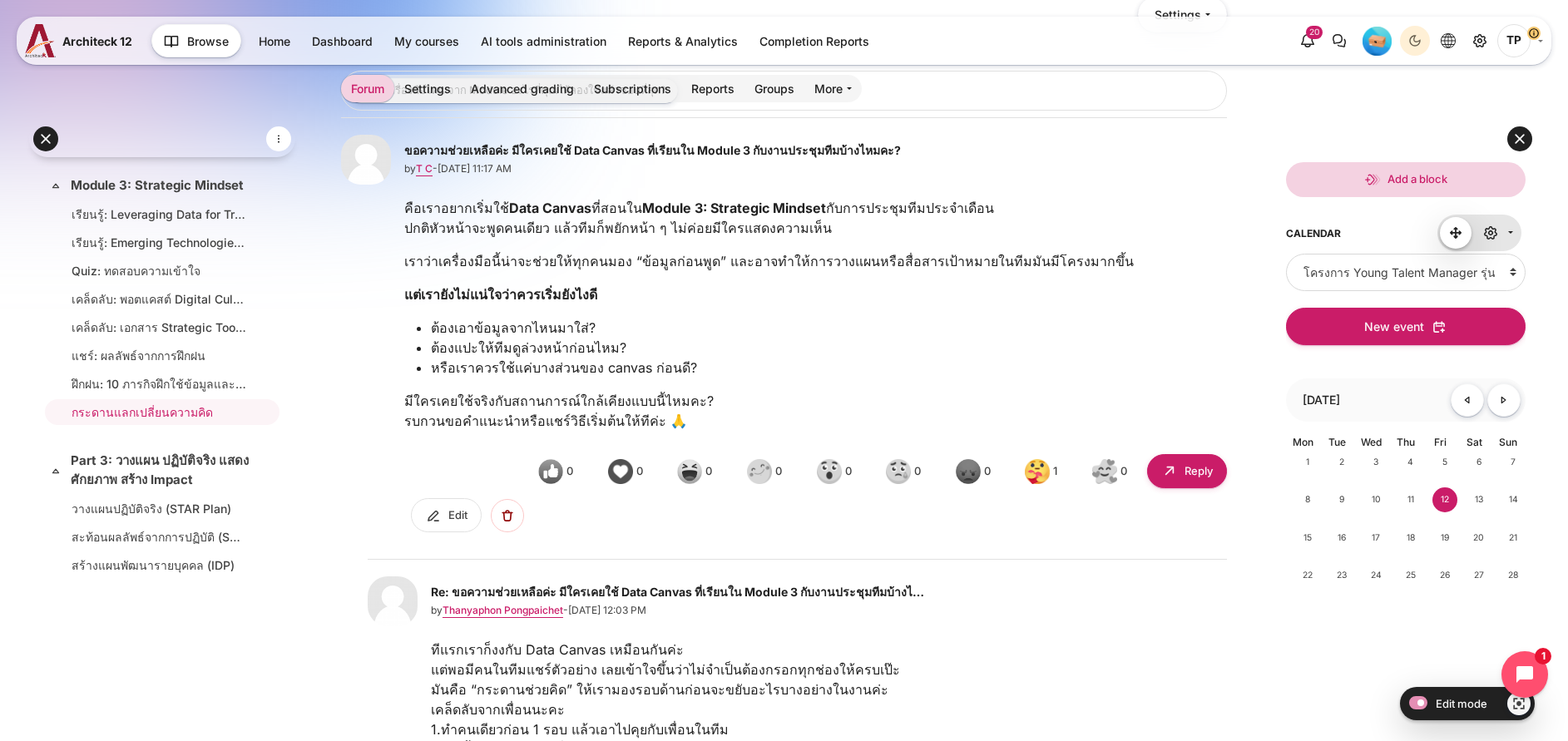
scroll to position [495, 0]
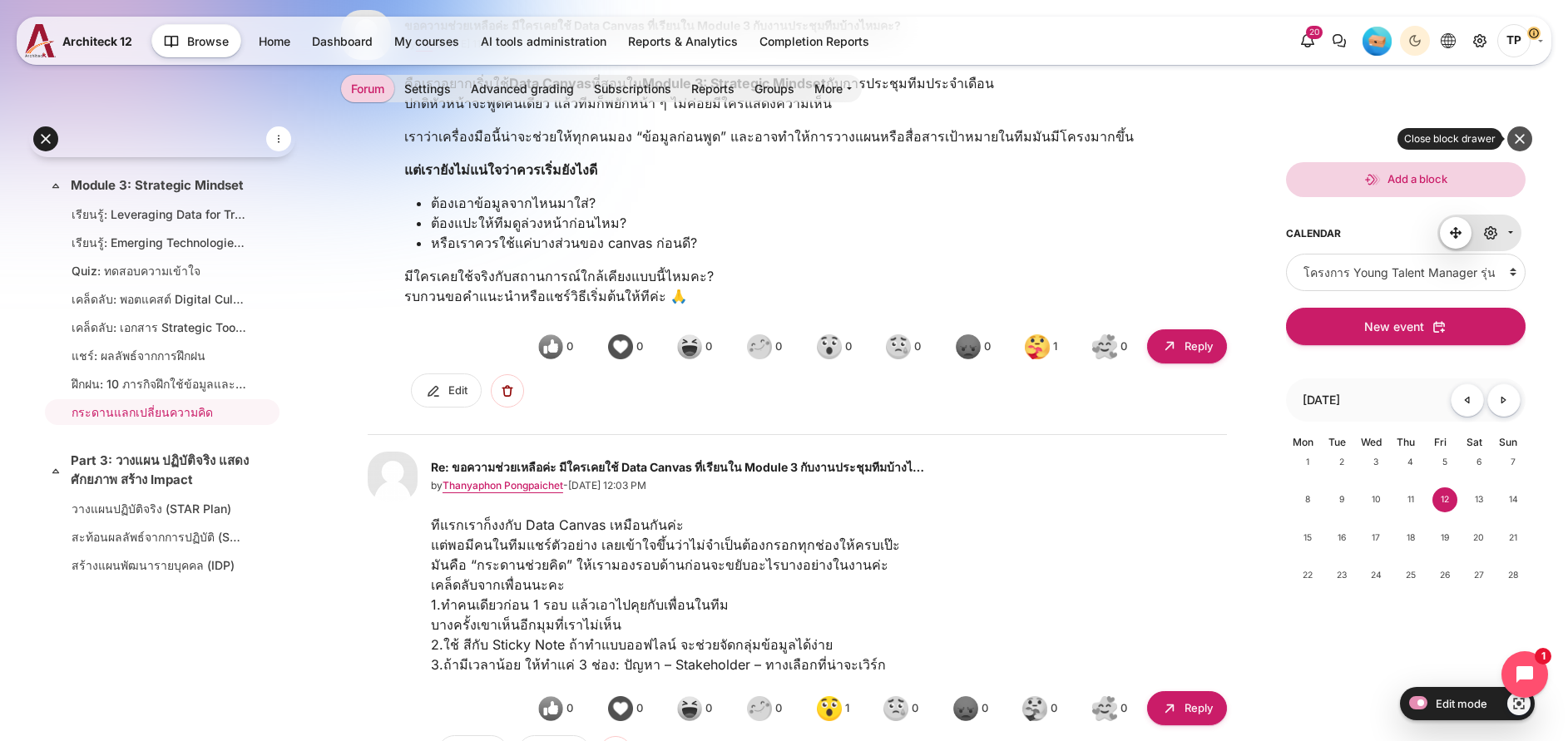
click at [1519, 136] on button at bounding box center [1519, 138] width 25 height 25
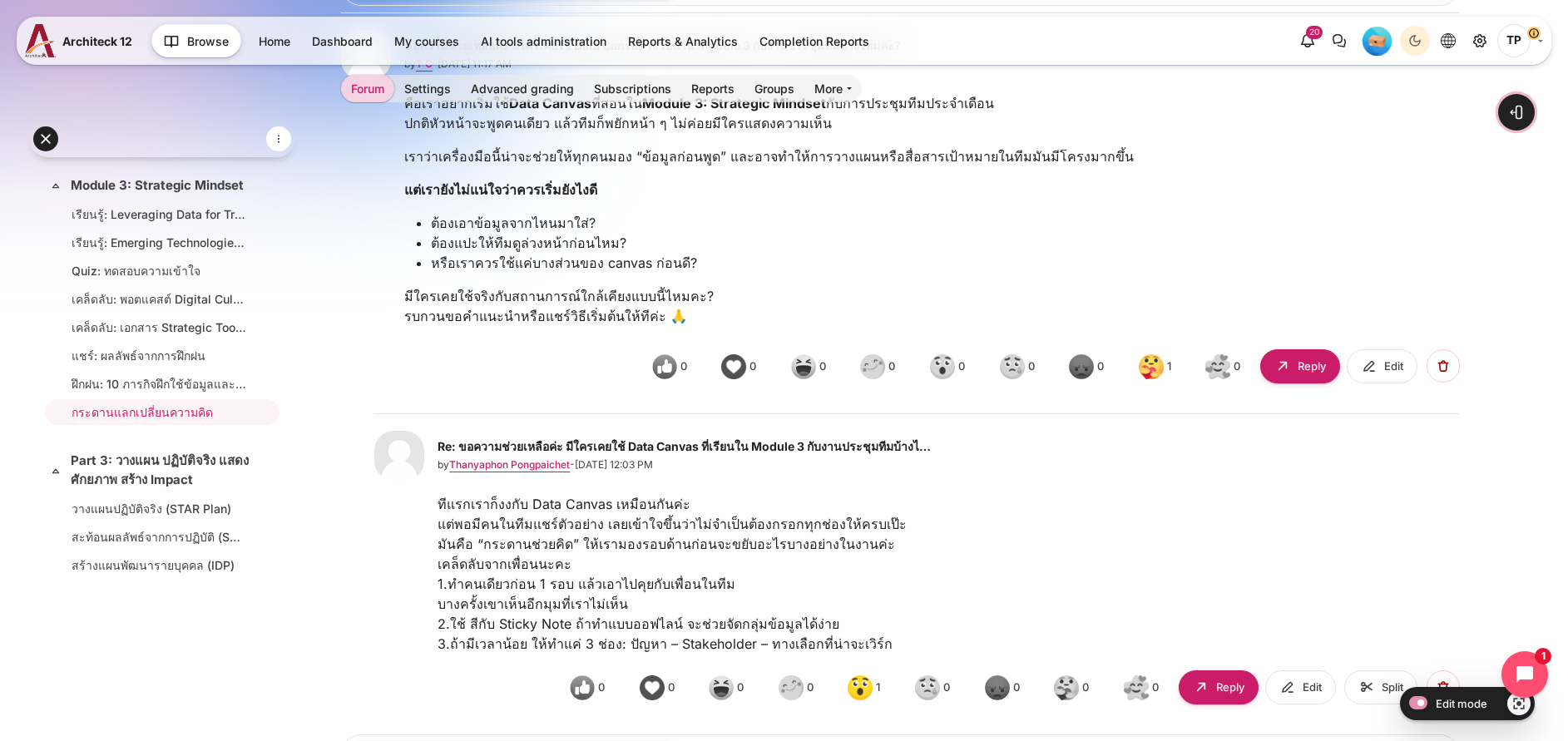
scroll to position [619, 0]
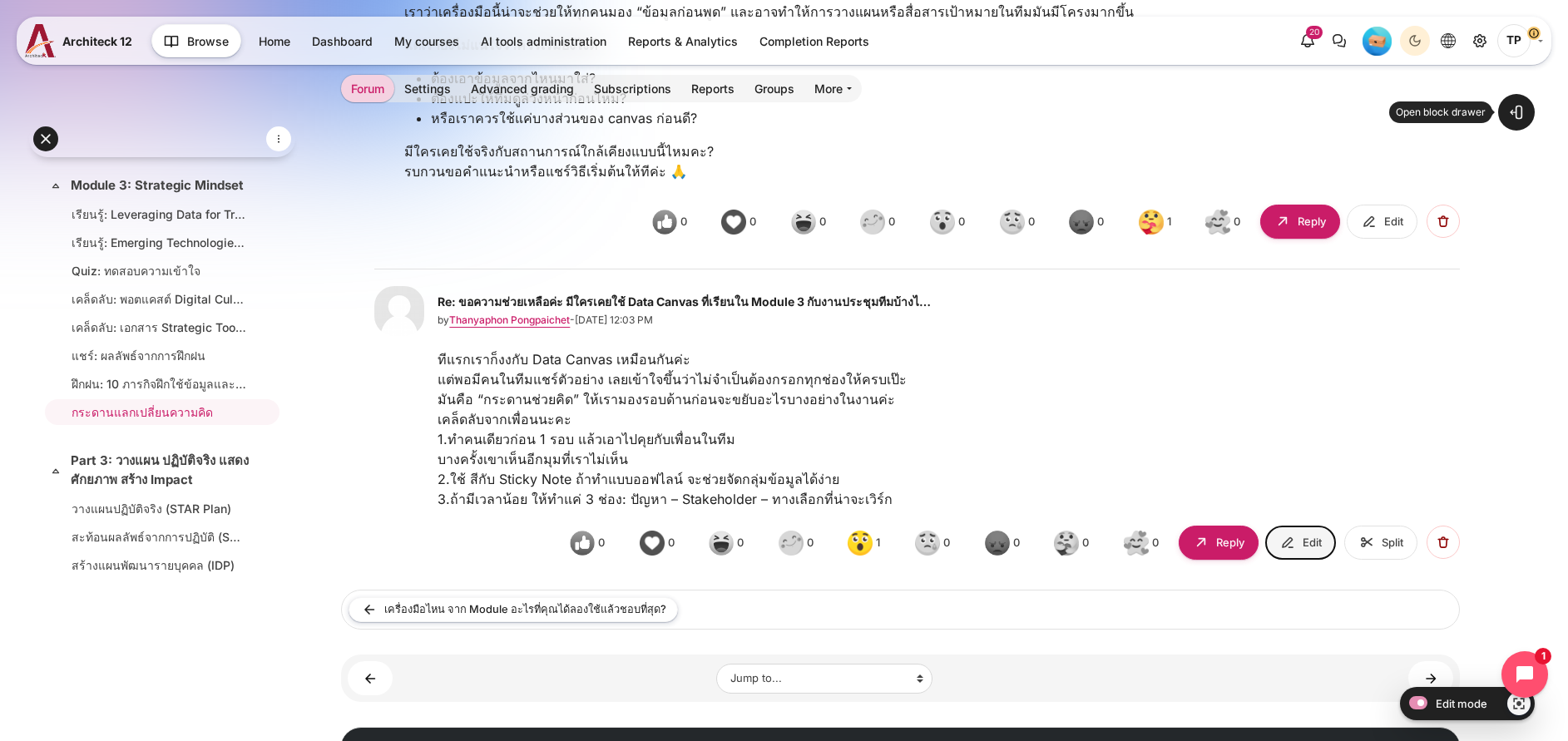
click at [1303, 546] on span "Edit" at bounding box center [1312, 542] width 19 height 17
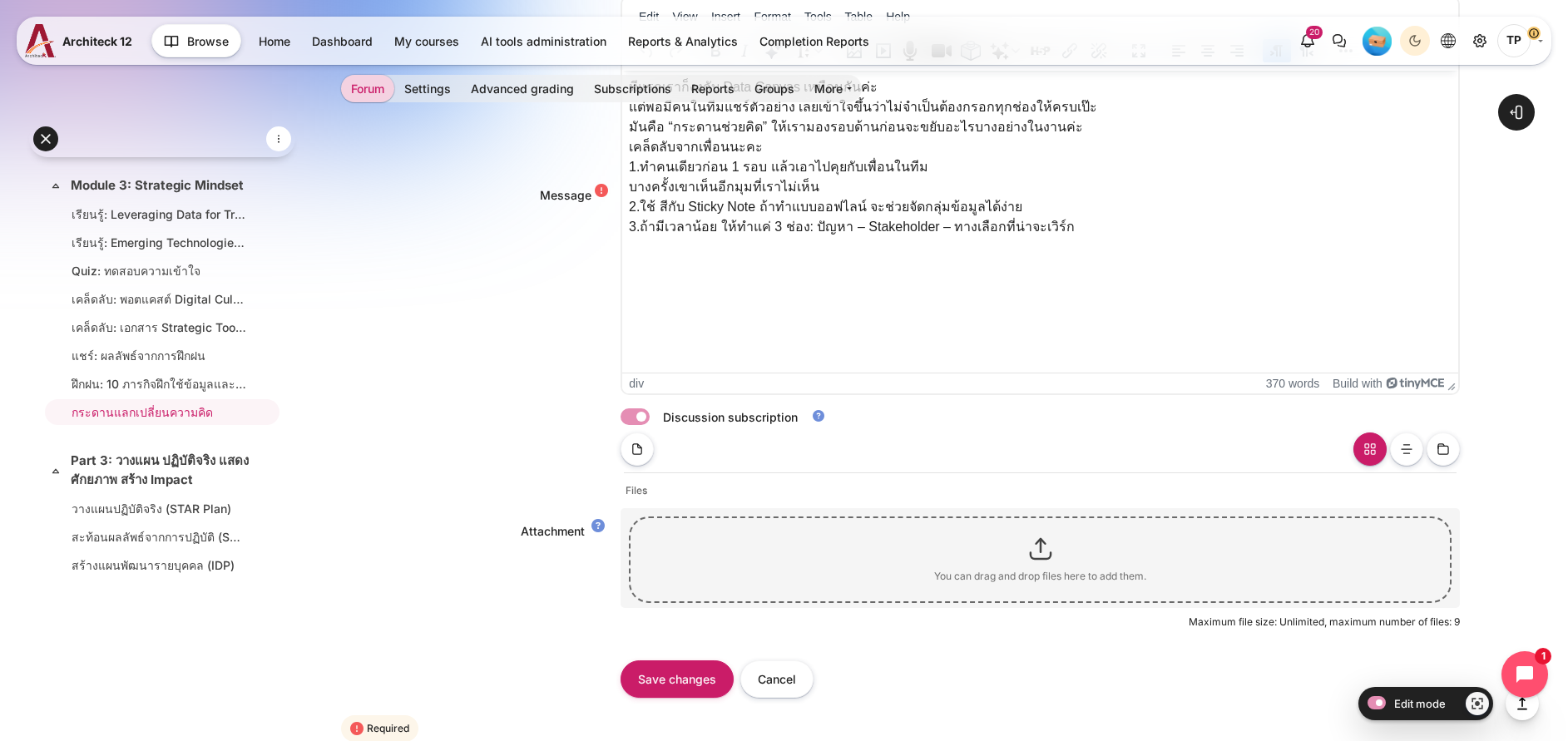
scroll to position [748, 0]
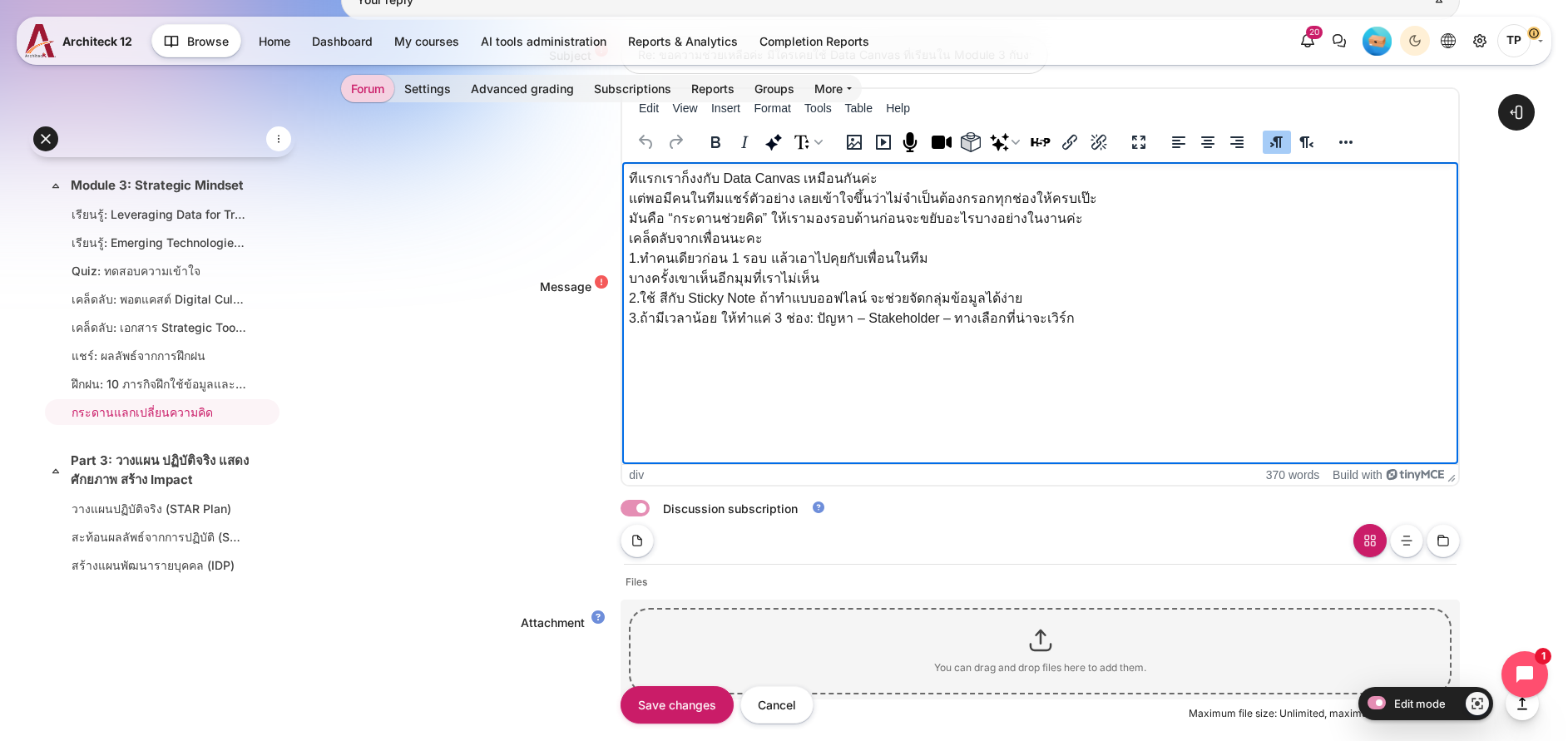
click at [678, 273] on div "ทีแรกเราก็งงกับ Data Canvas เหมือนกันค่ะ แต่พอมีคนในทีมแชร์ตัวอย่าง เลยเข้าใจขึ…" at bounding box center [1040, 248] width 823 height 159
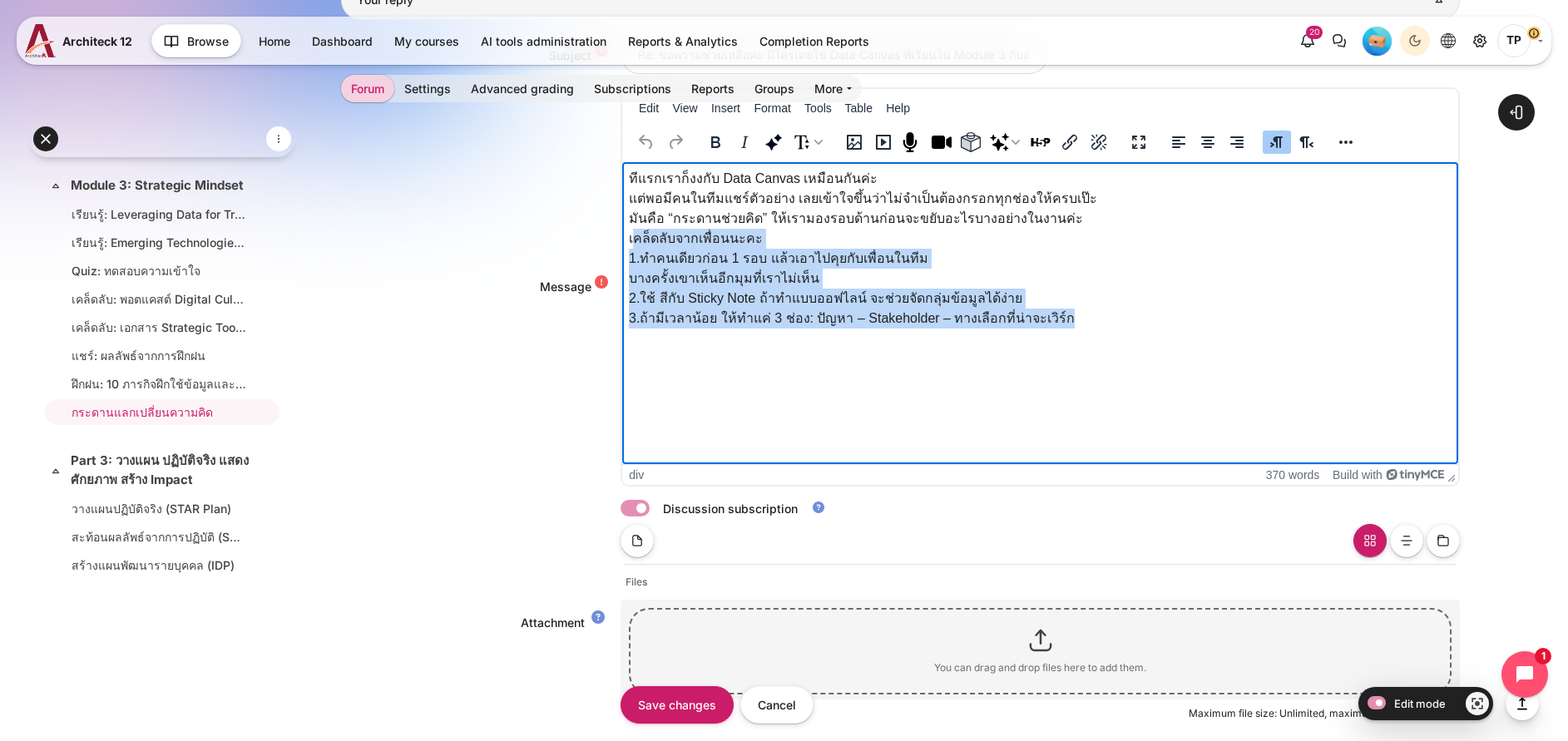
drag, startPoint x: 633, startPoint y: 245, endPoint x: 1142, endPoint y: 333, distance: 516.6
click at [1142, 333] on html "ทีแรกเราก็งงกับ Data Canvas เหมือนกันค่ะ แต่พอมีคนในทีมแชร์ตัวอย่าง เลยเข้าใจขึ…" at bounding box center [1040, 247] width 836 height 173
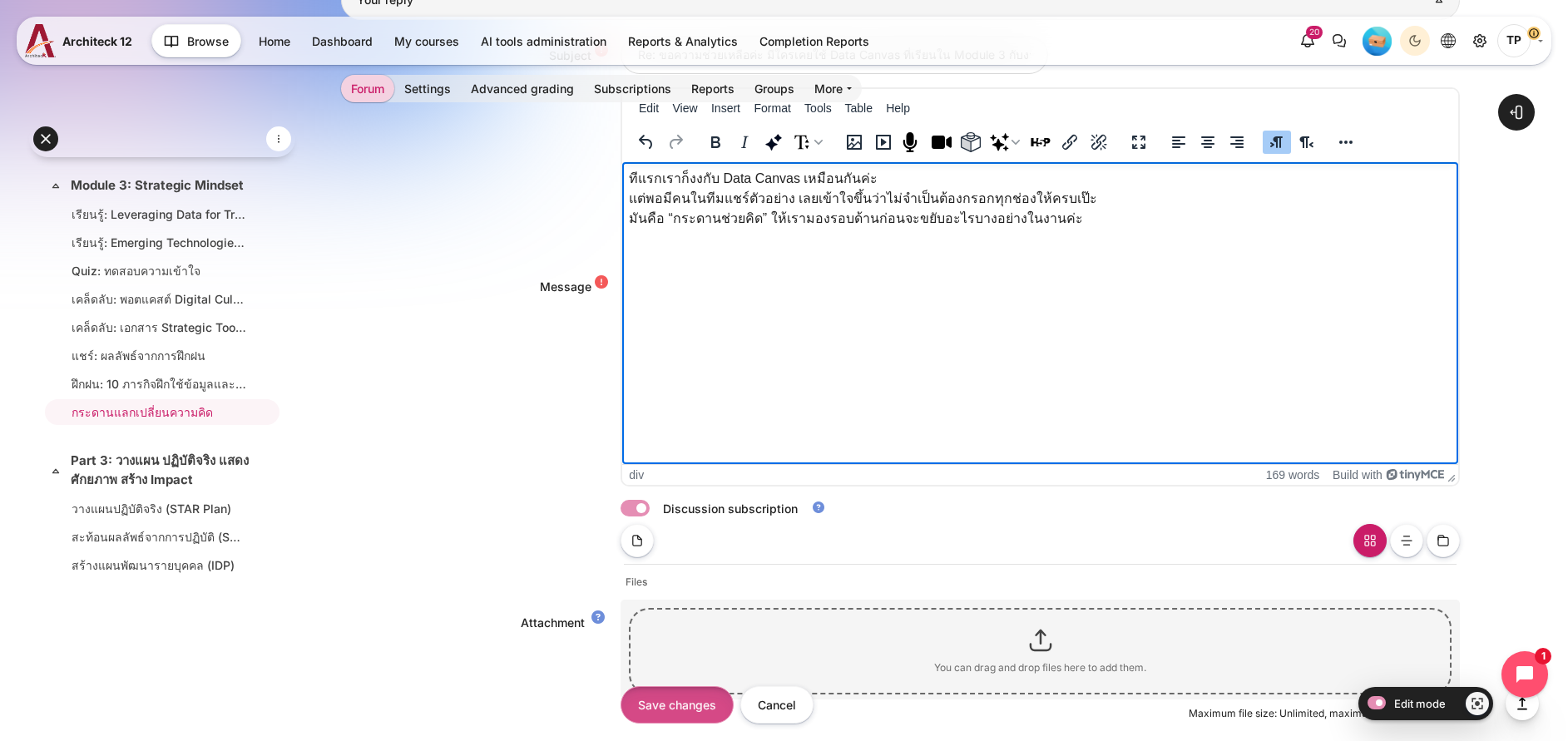
click at [733, 698] on input "Save changes" at bounding box center [676, 703] width 113 height 38
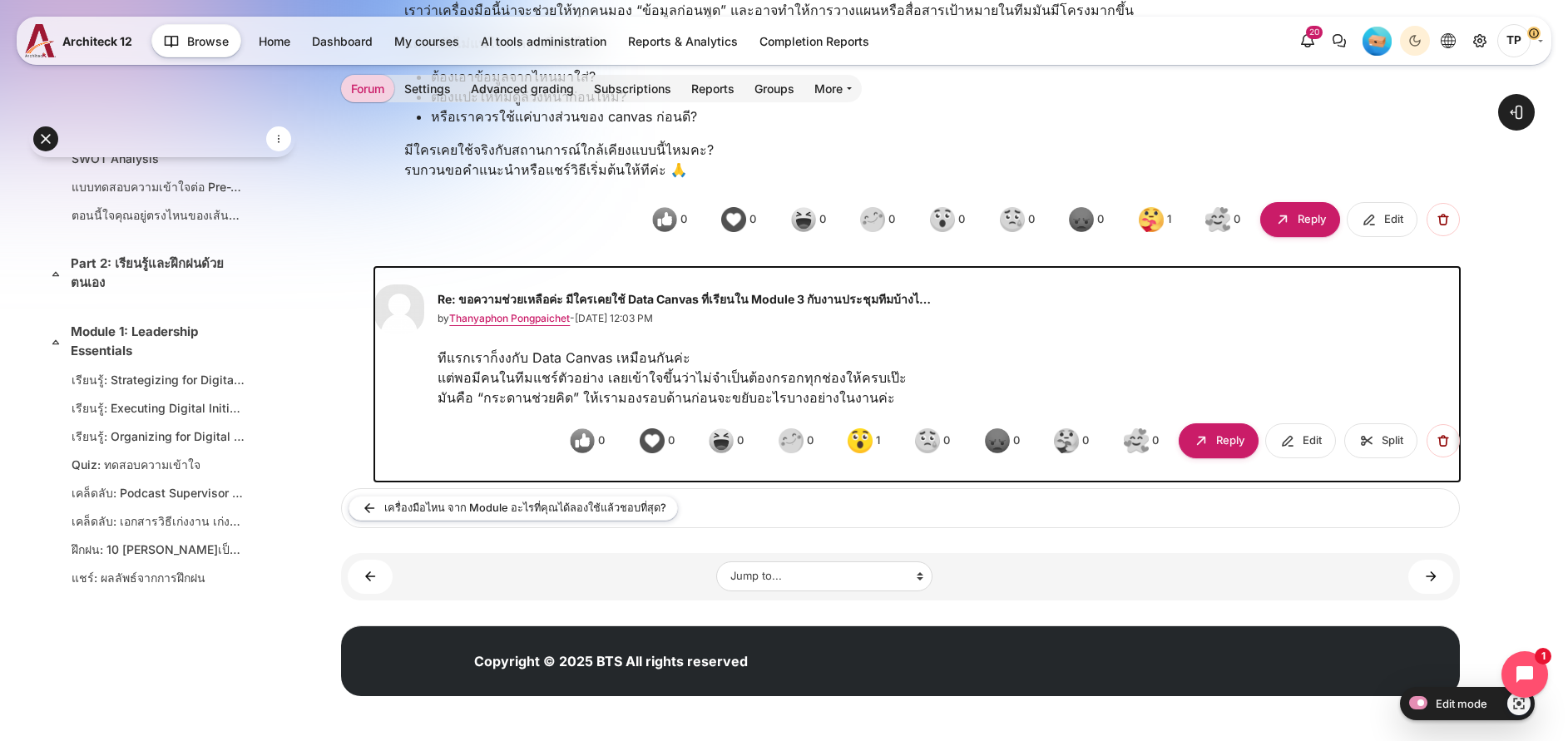
scroll to position [116, 0]
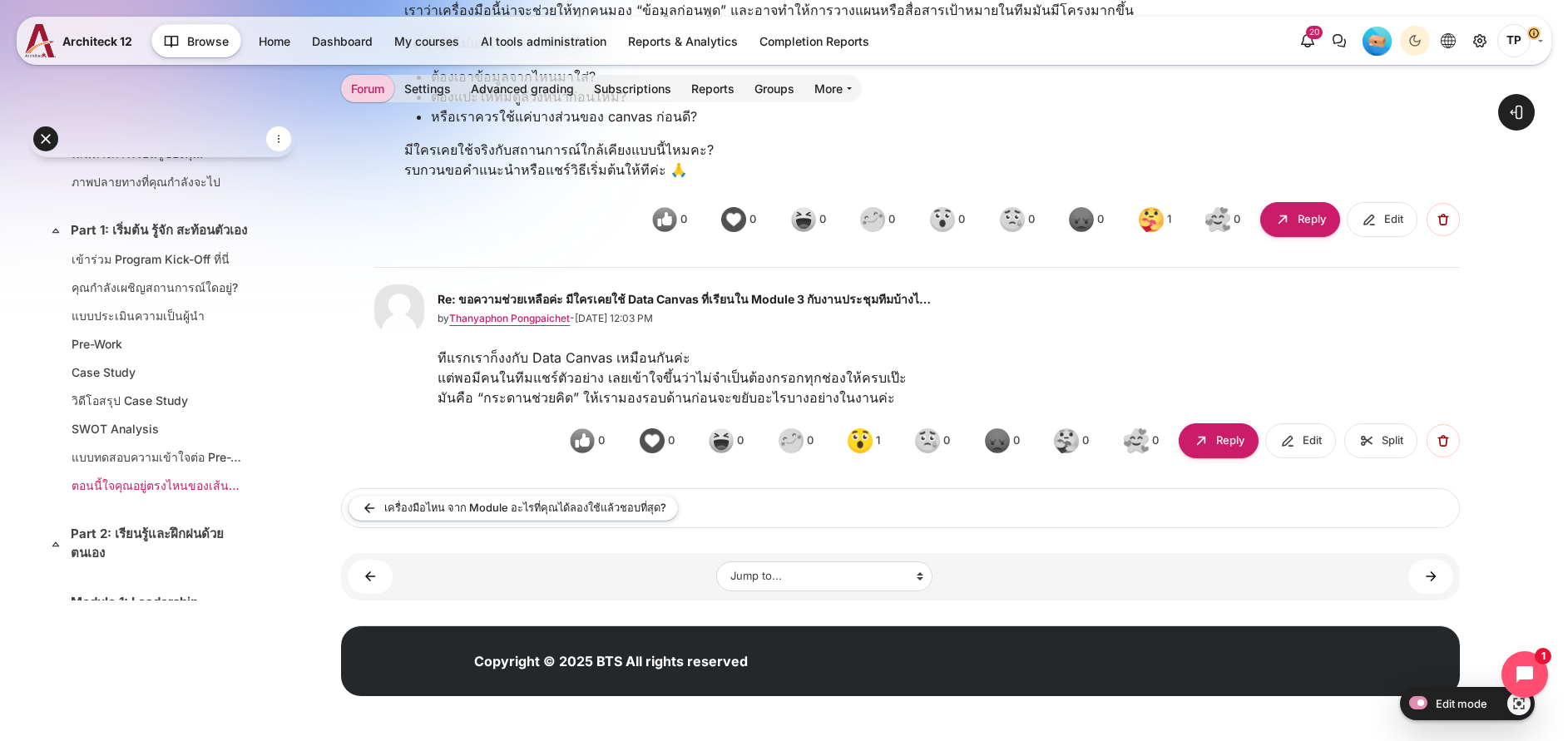
click at [102, 494] on link "ตอนนี้ใจคุณอยู่ตรงไหนของเส้นทางนี้?" at bounding box center [159, 485] width 174 height 18
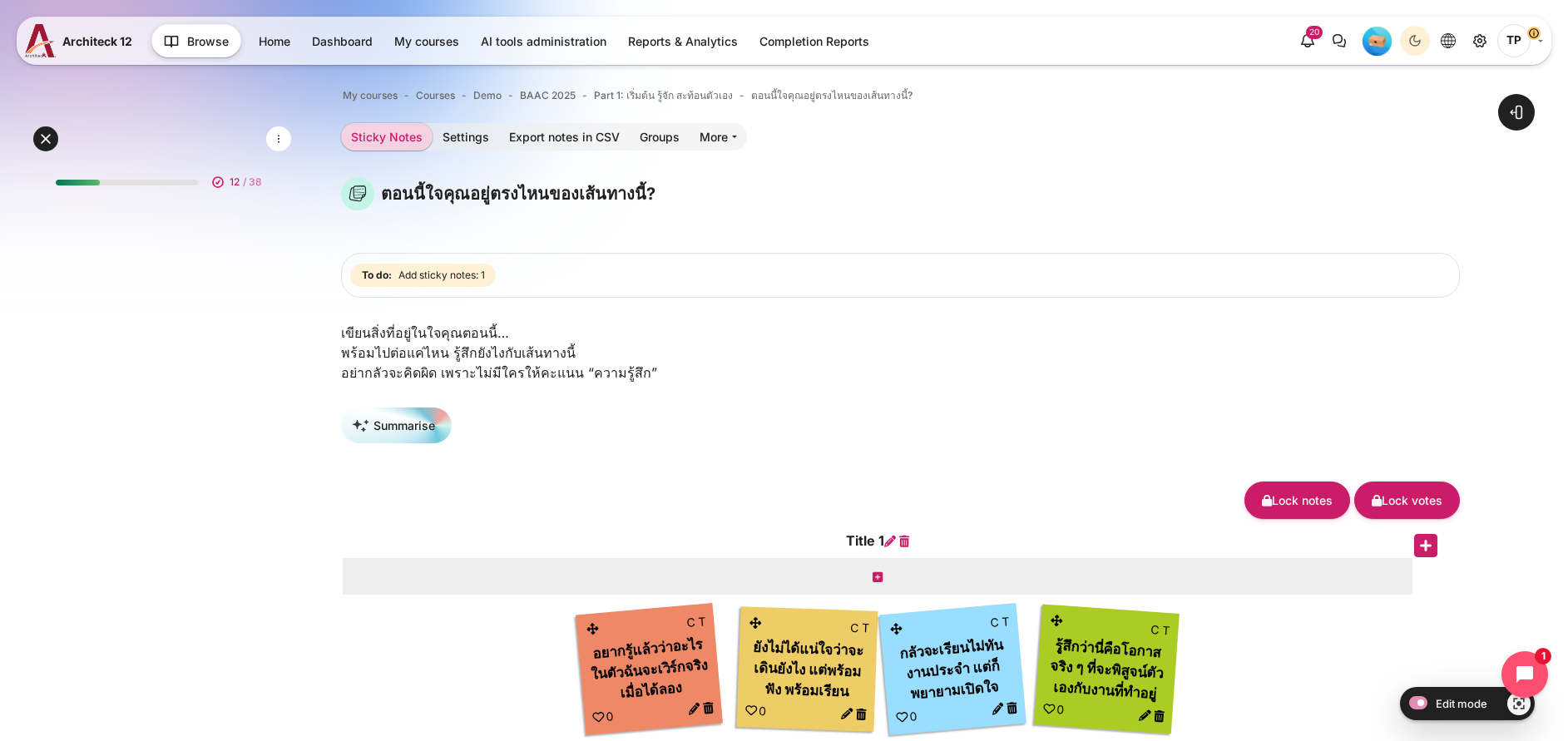
scroll to position [242, 0]
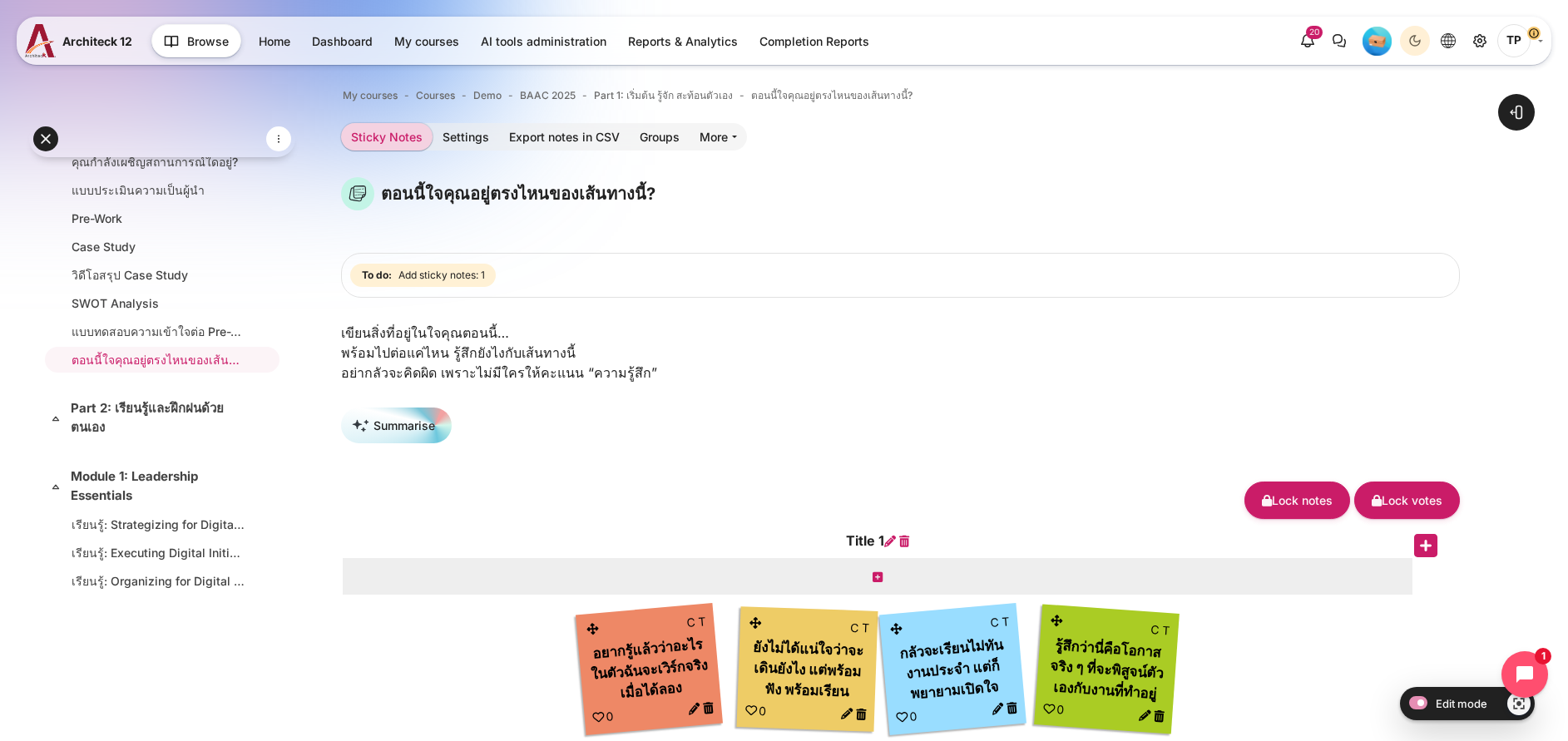
click at [896, 535] on icon "Content" at bounding box center [889, 540] width 11 height 11
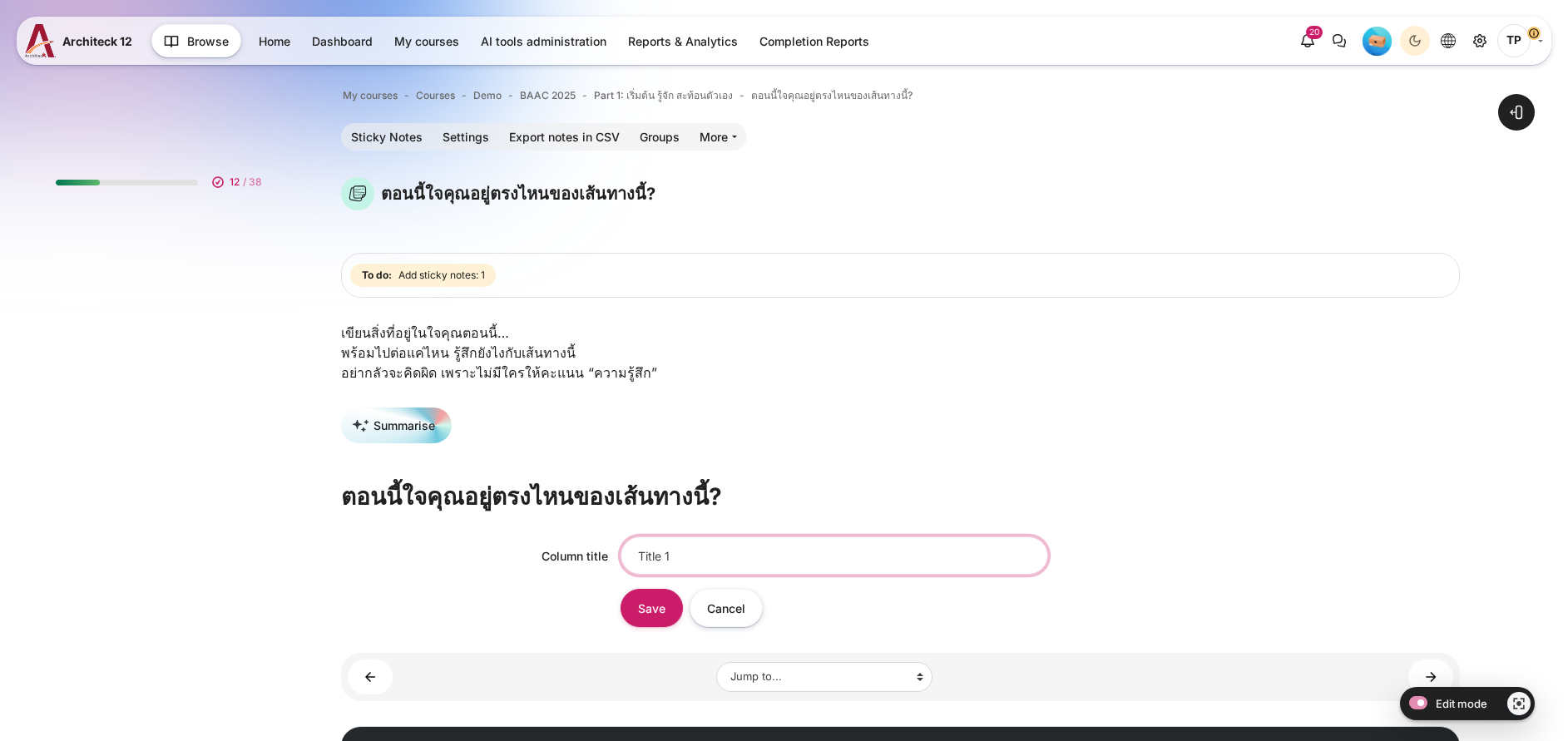
drag, startPoint x: 878, startPoint y: 543, endPoint x: 657, endPoint y: 538, distance: 221.1
click at [657, 538] on div "Column title Title 1" at bounding box center [900, 554] width 1119 height 38
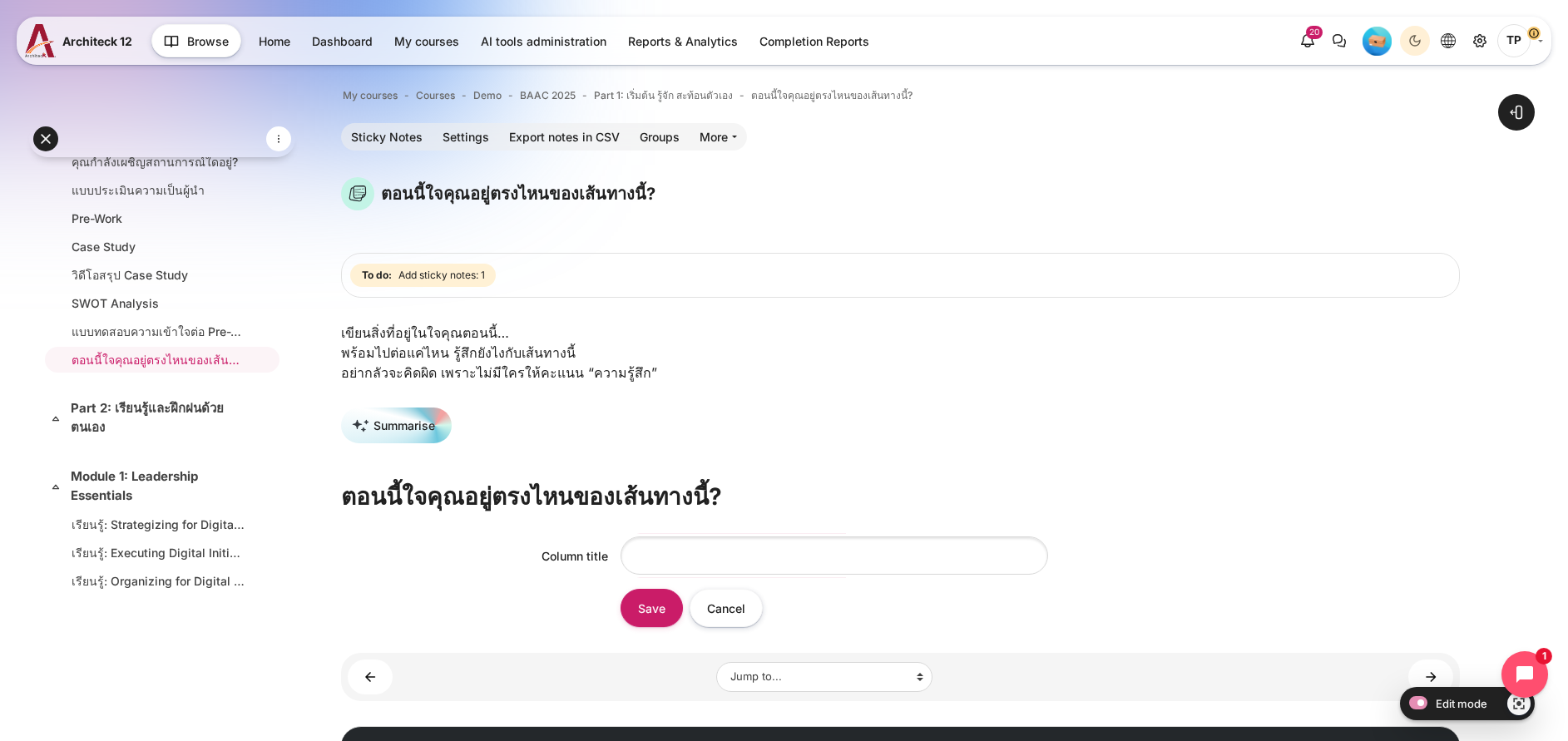
click at [734, 586] on form "Column title Save Cancel" at bounding box center [900, 582] width 1119 height 91
click at [682, 600] on input "Save" at bounding box center [651, 607] width 62 height 38
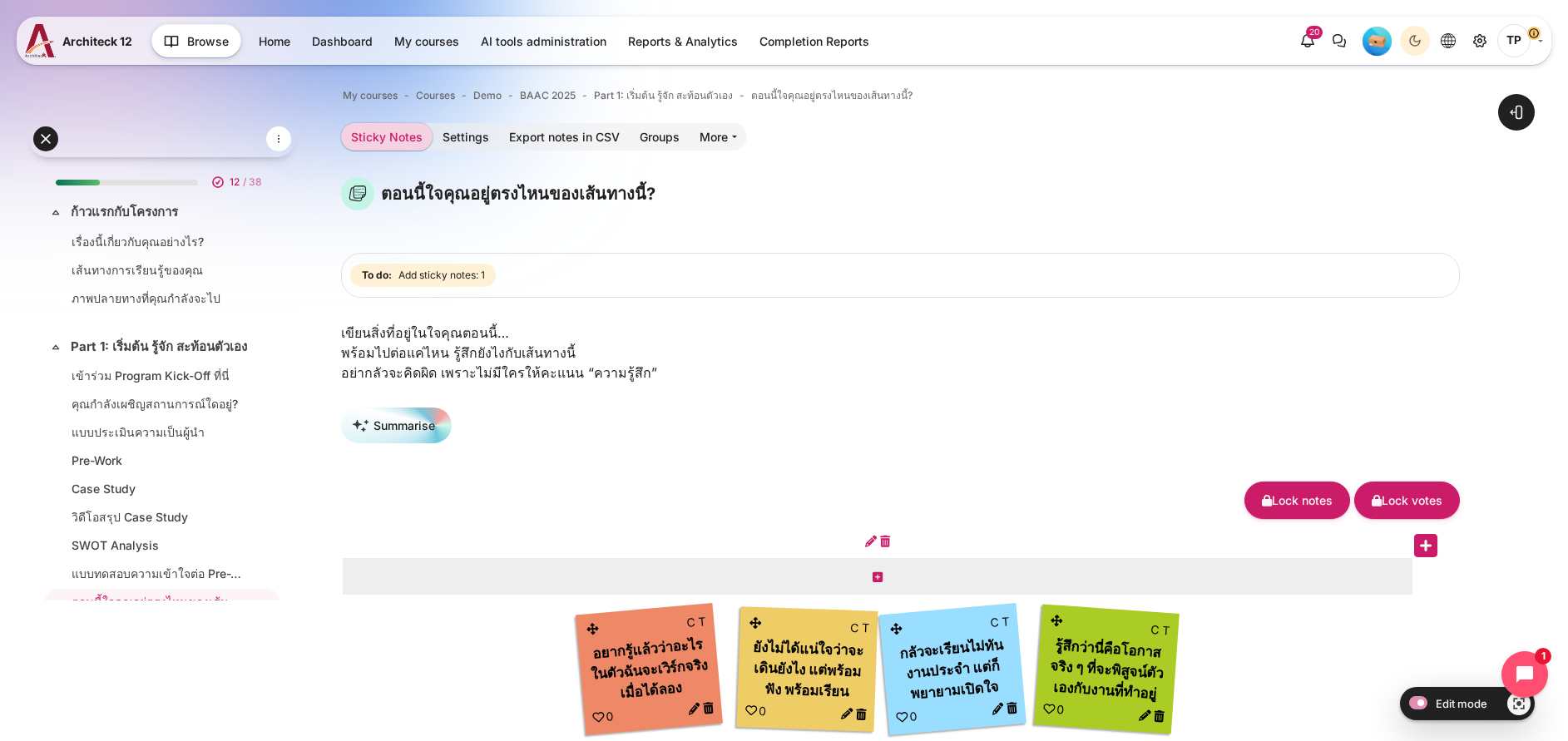
scroll to position [242, 0]
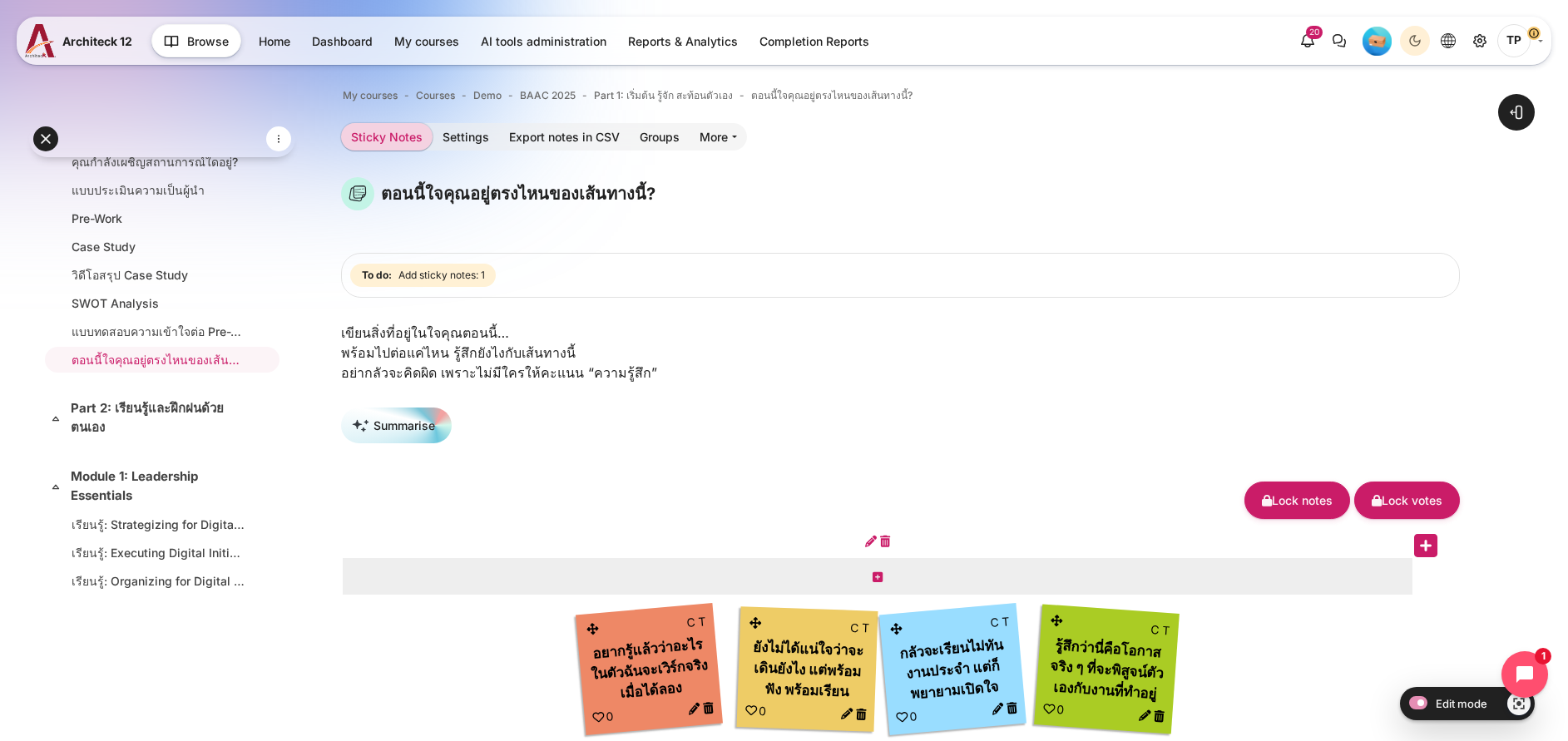
click at [907, 544] on h4 "Content" at bounding box center [877, 541] width 1073 height 18
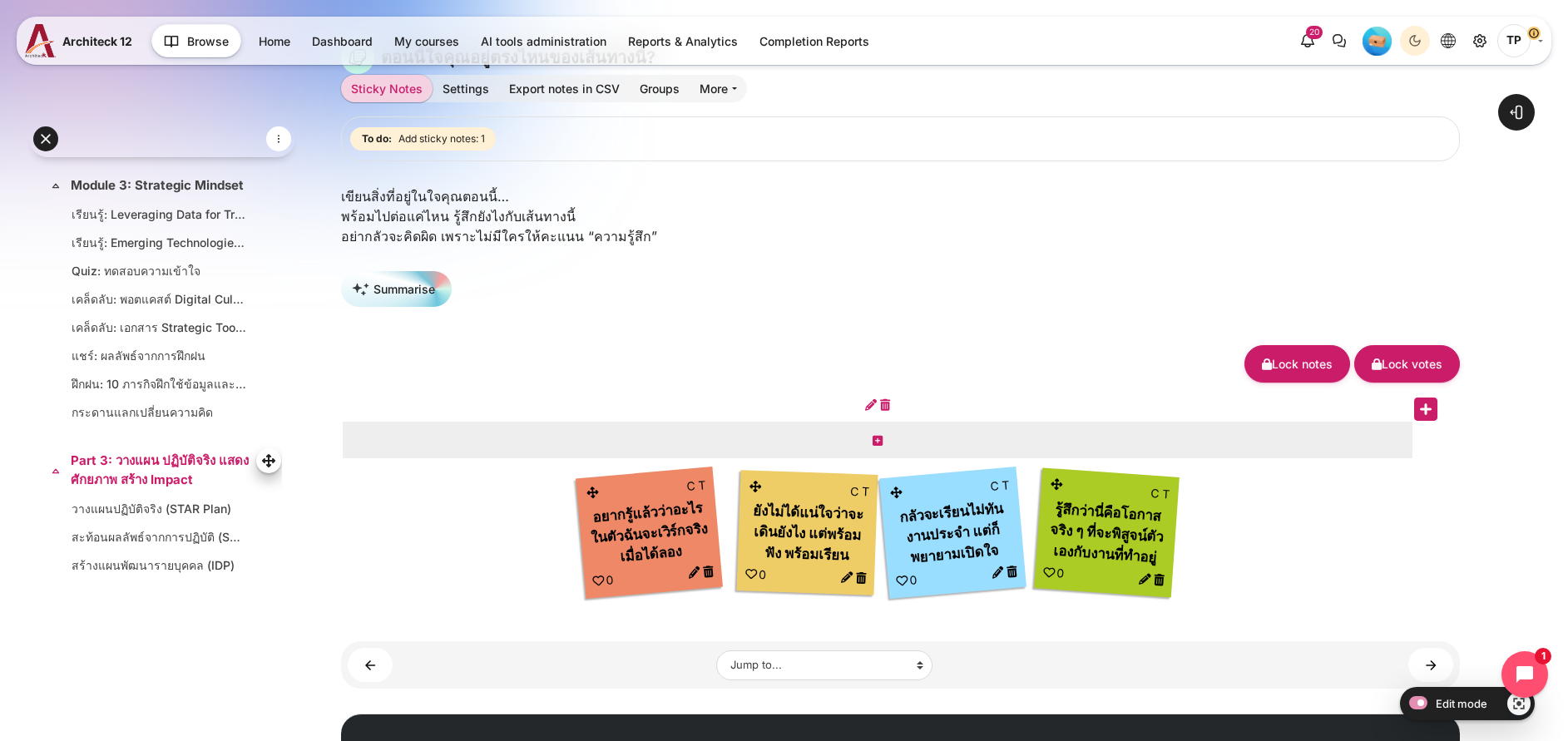
scroll to position [224, 0]
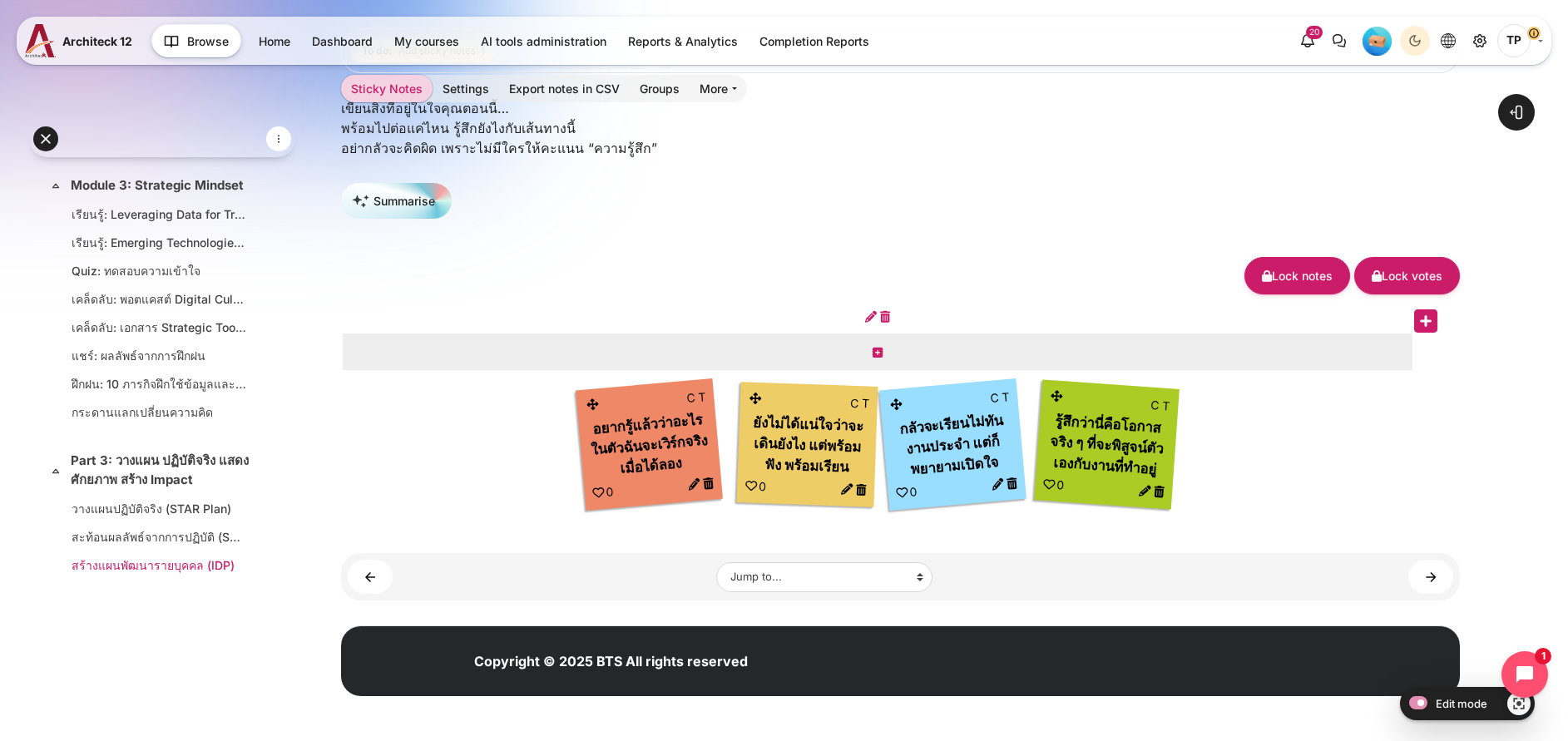
click at [139, 565] on link "สร้างแผนพัฒนารายบุคคล (IDP)" at bounding box center [159, 565] width 174 height 18
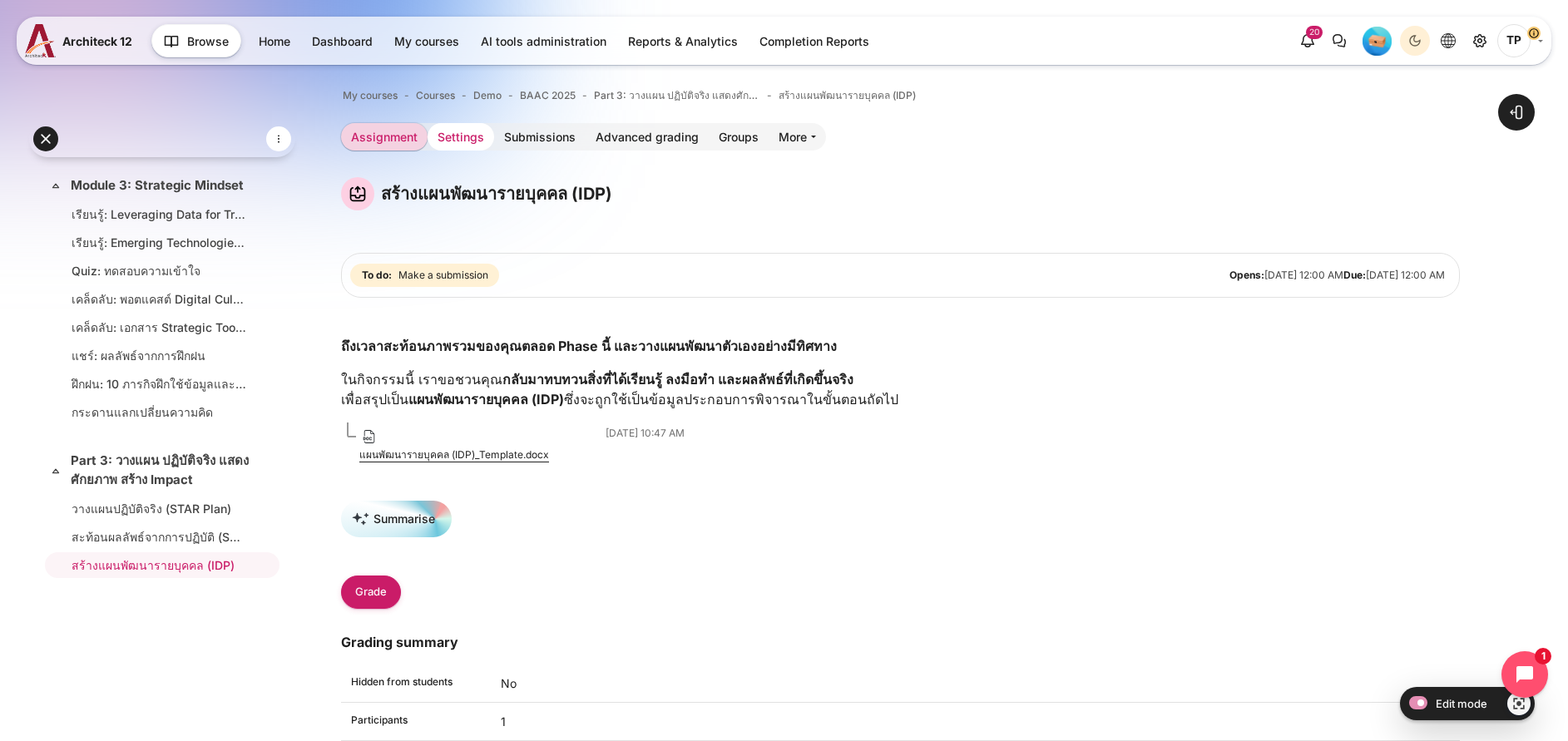
click at [494, 141] on link "Settings" at bounding box center [461, 137] width 67 height 27
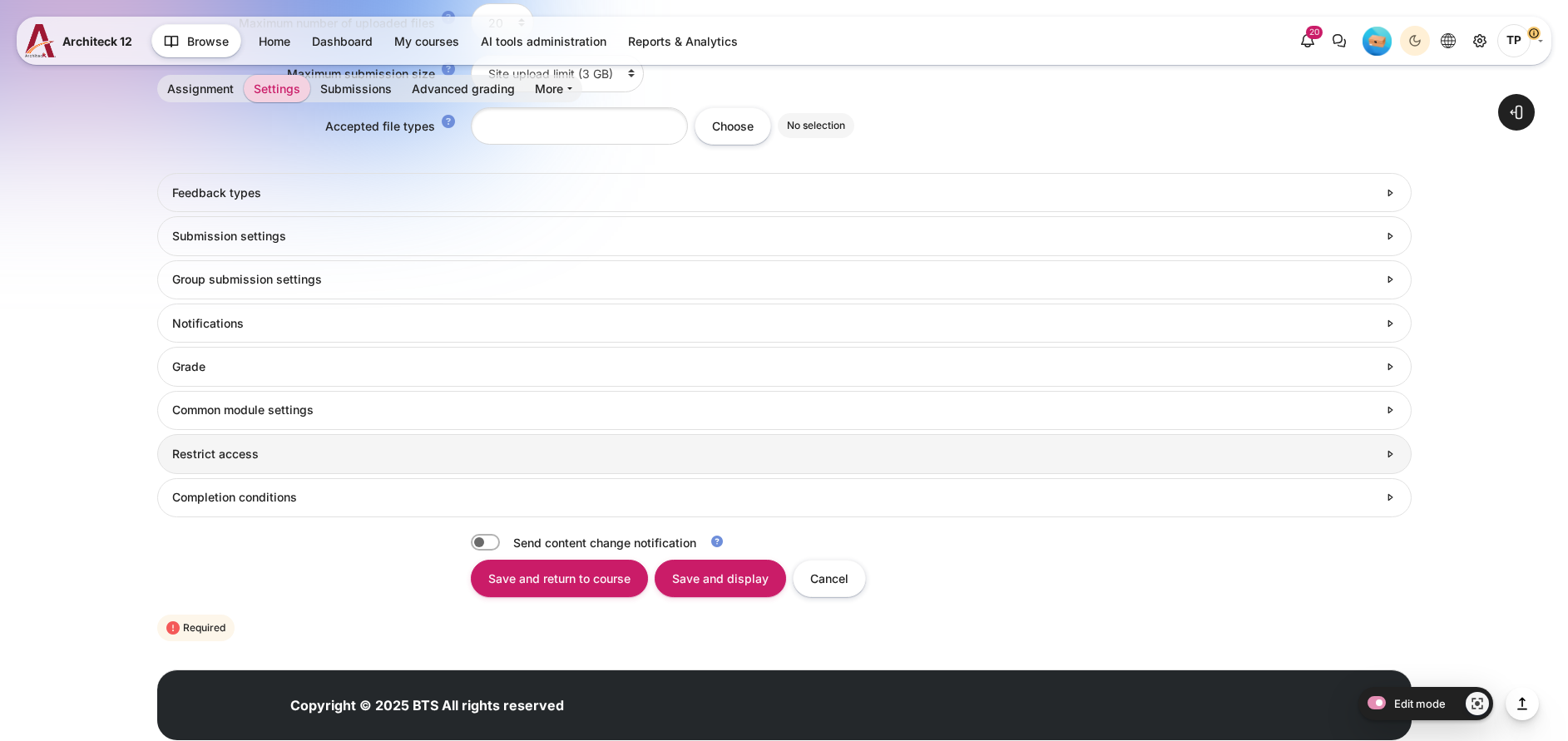
scroll to position [2066, 0]
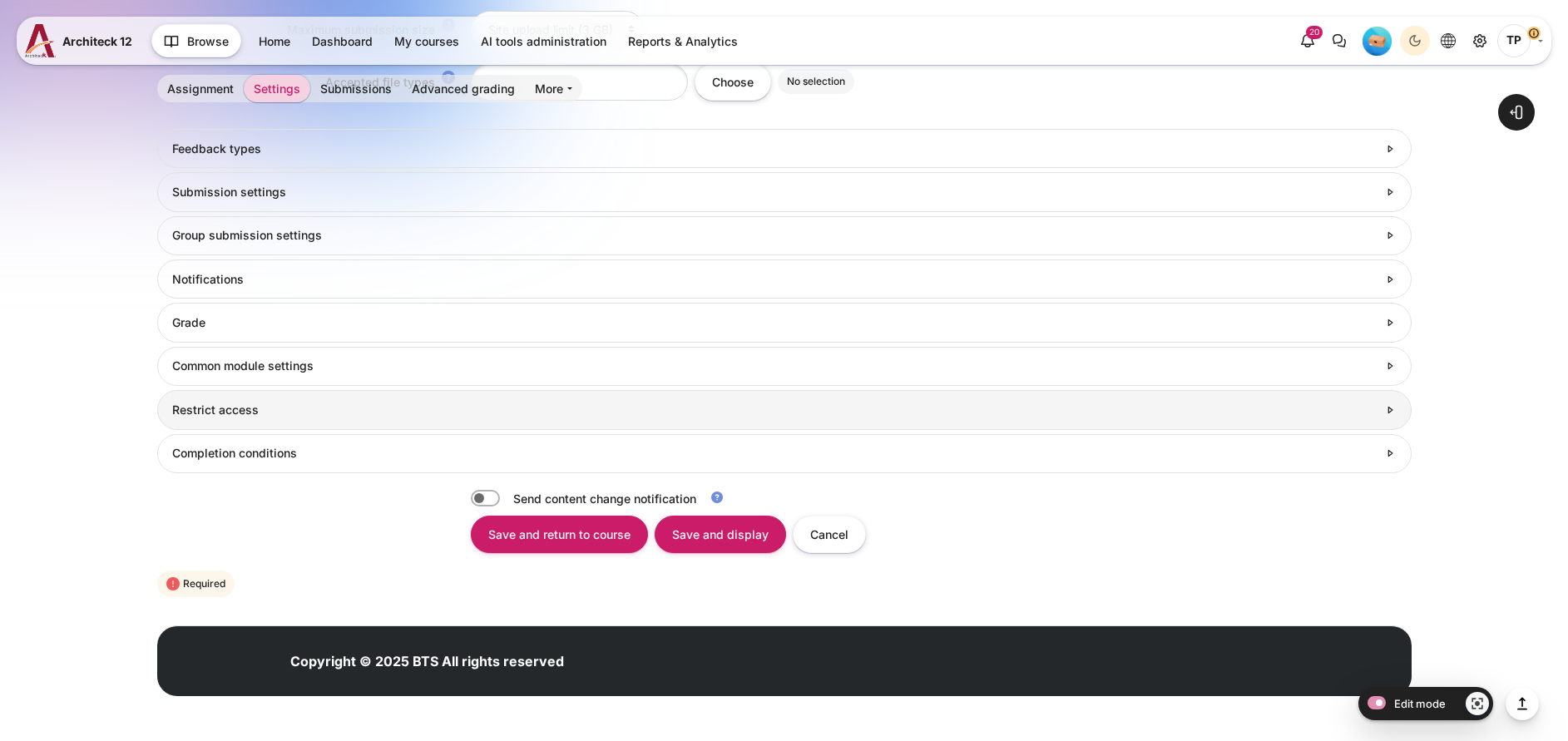
click at [243, 403] on h3 "Restrict access" at bounding box center [774, 410] width 1204 height 15
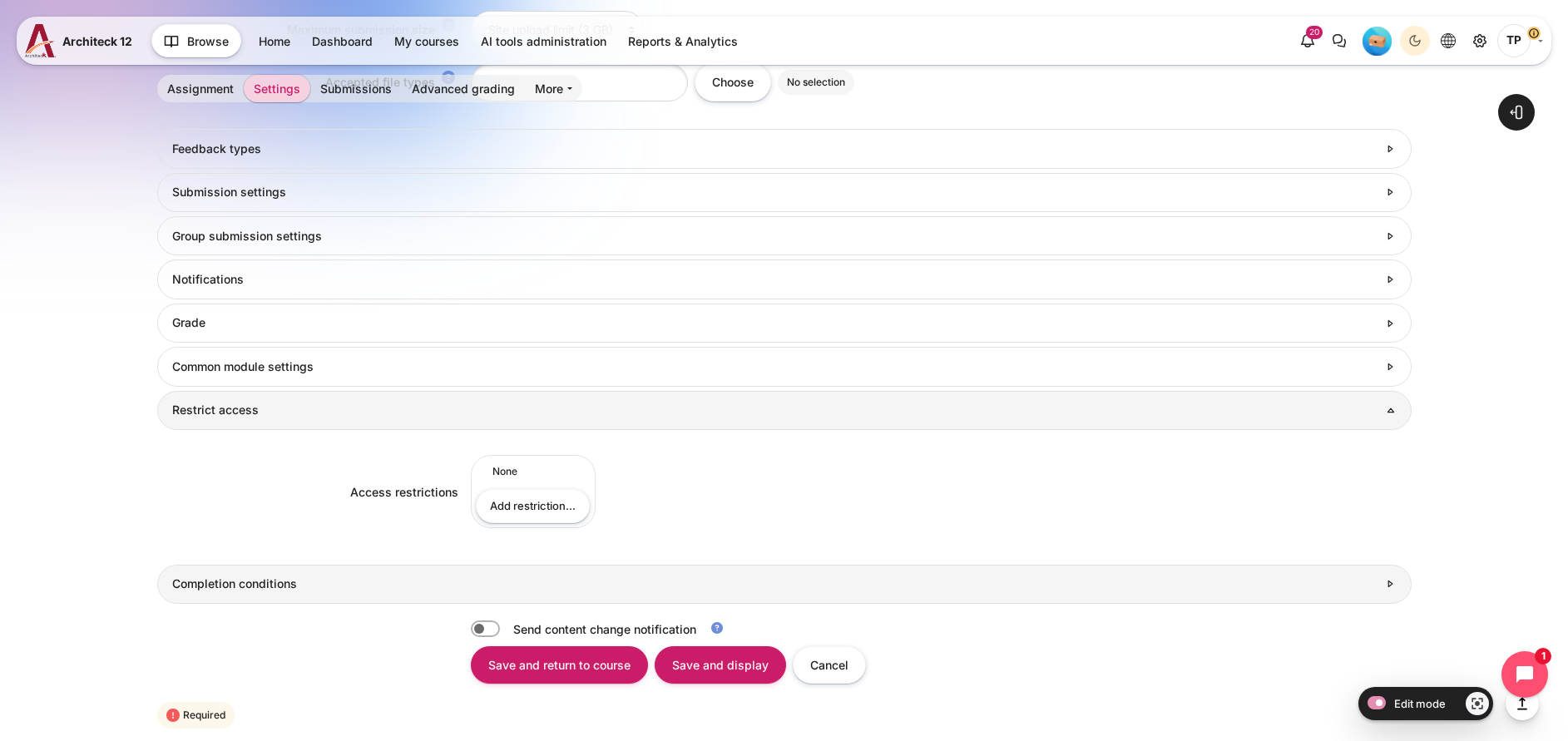
scroll to position [0, 0]
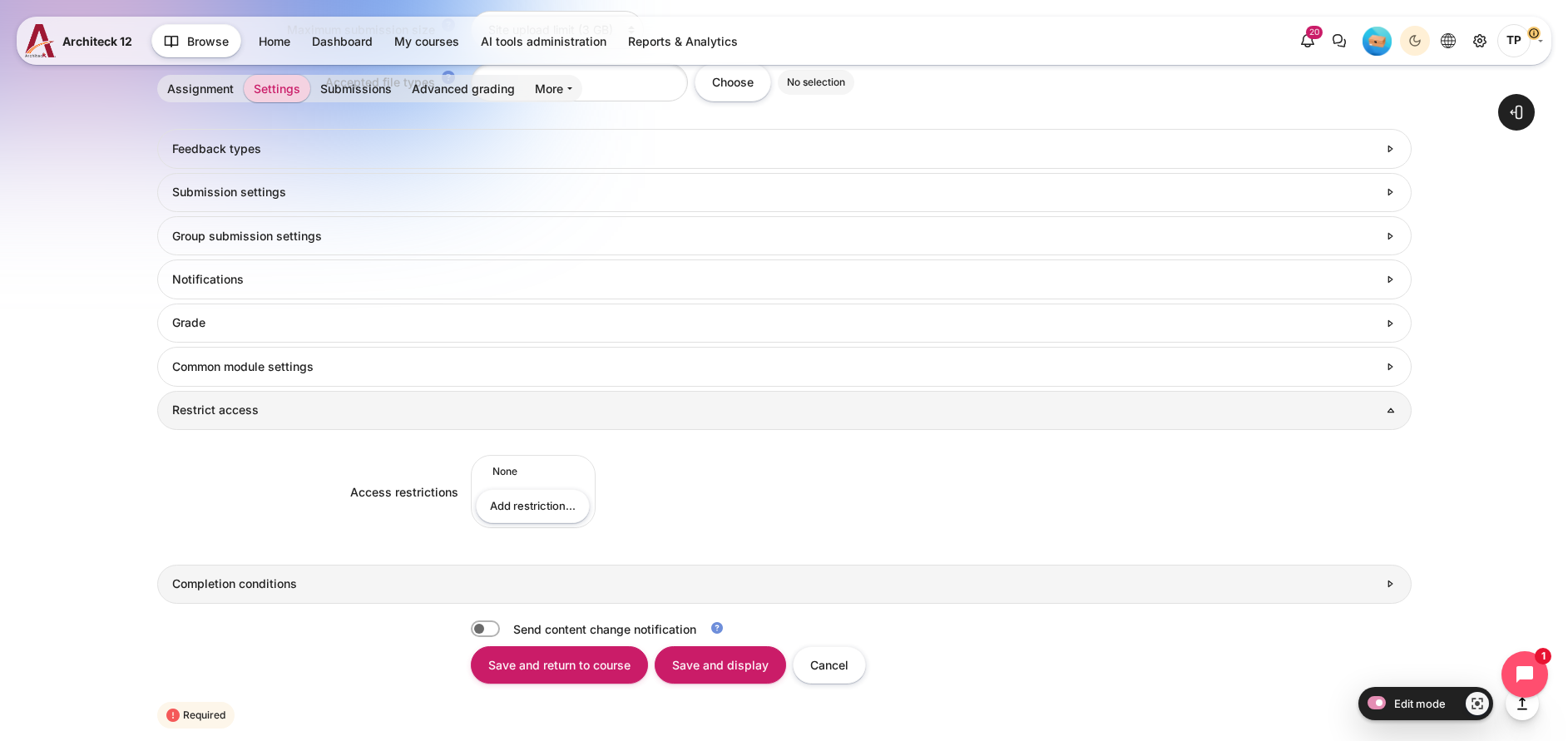
click at [198, 591] on h3 "Completion conditions" at bounding box center [774, 583] width 1204 height 15
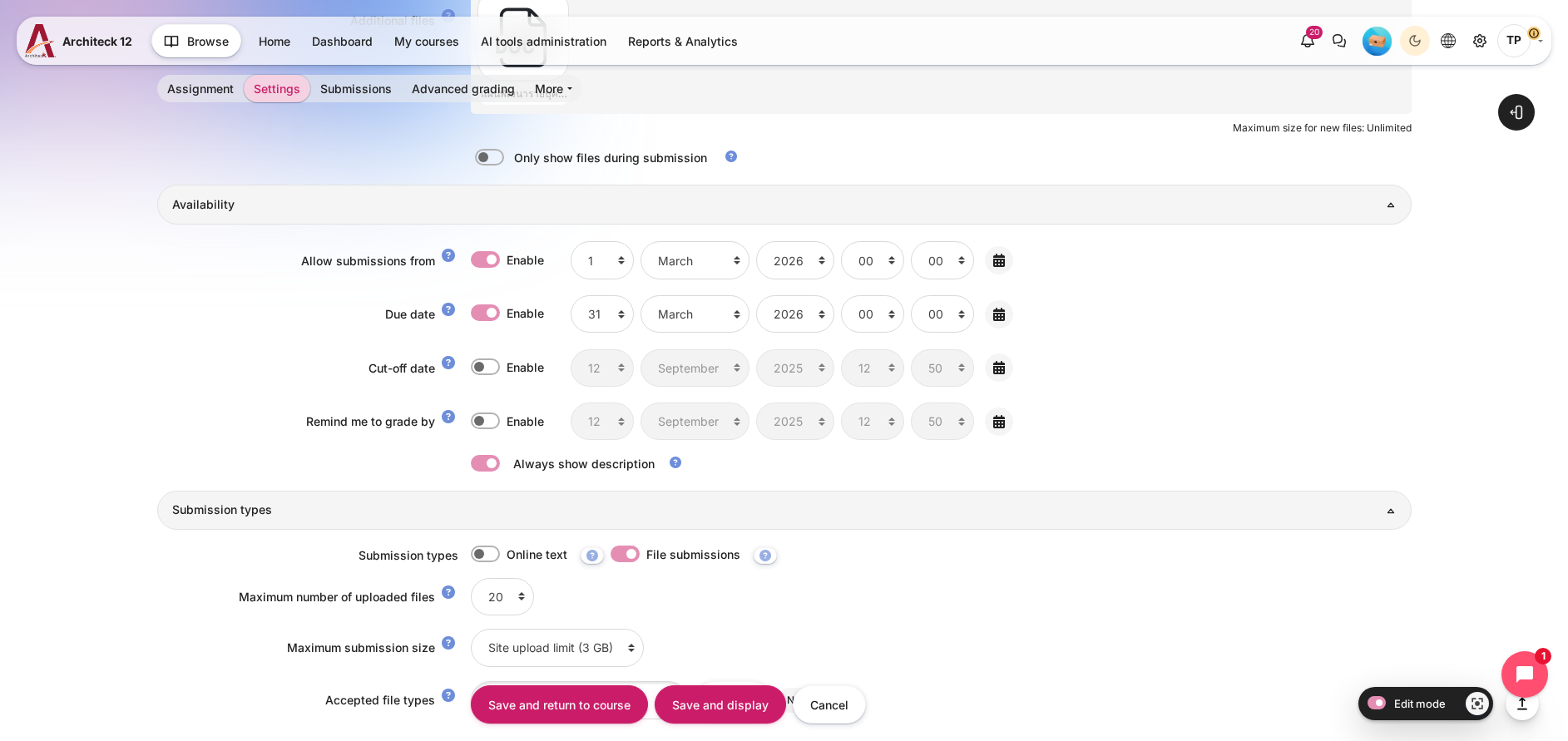
scroll to position [1443, 0]
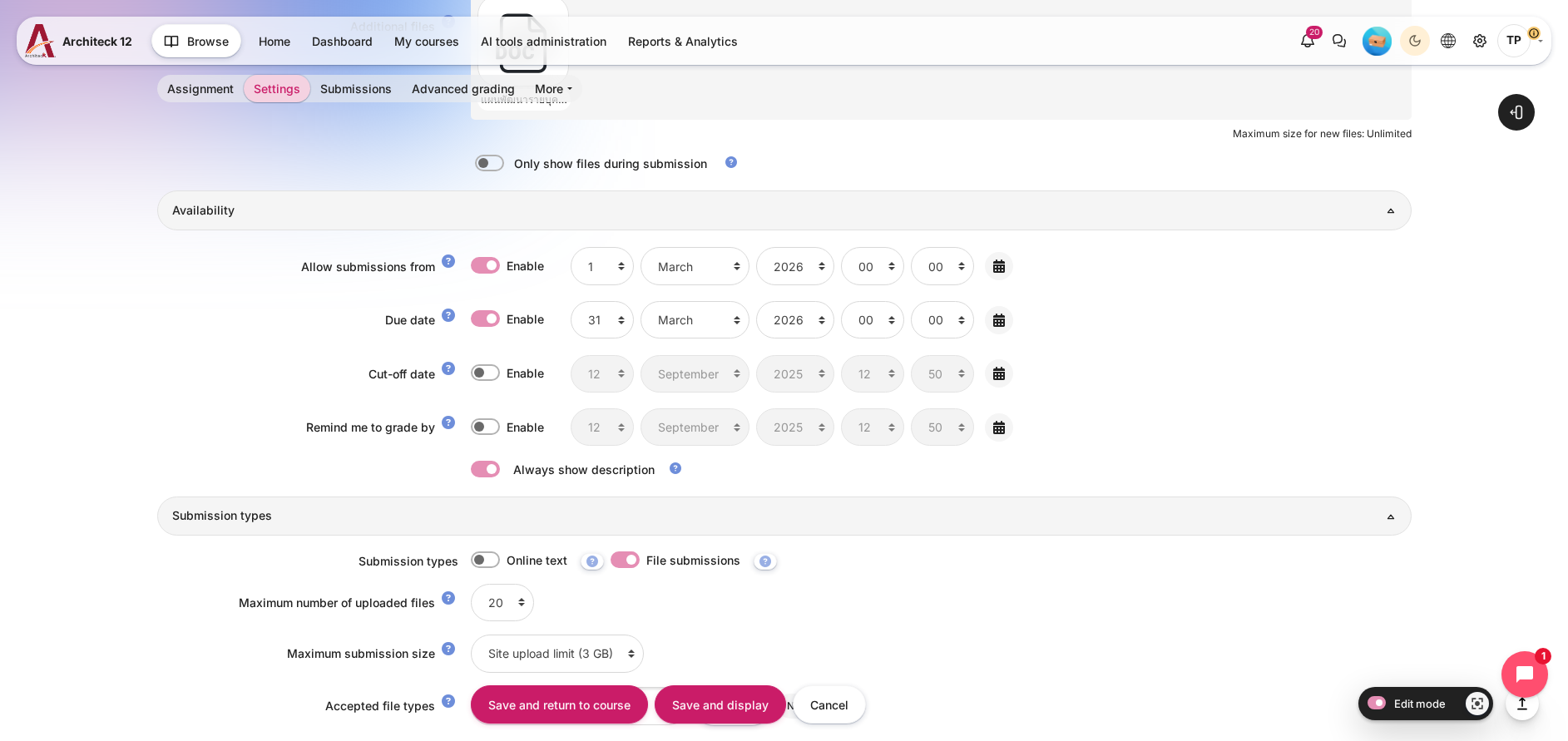
click at [506, 258] on label "Enable" at bounding box center [525, 265] width 38 height 18
click at [477, 258] on input "Enable" at bounding box center [484, 265] width 29 height 17
checkbox input "false"
click at [506, 326] on label "Enable" at bounding box center [525, 319] width 38 height 18
click at [476, 326] on input "Enable" at bounding box center [484, 318] width 29 height 17
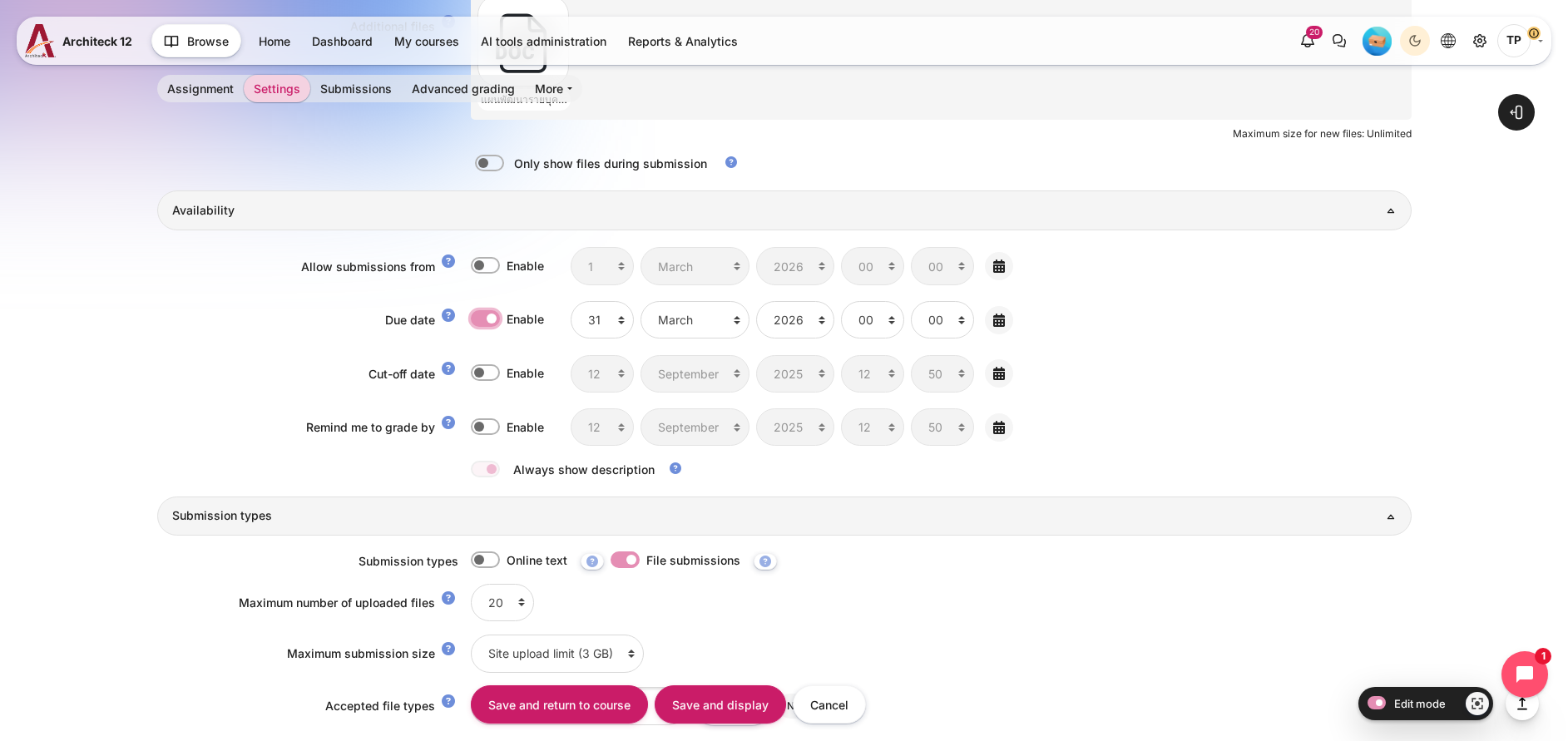
checkbox input "false"
click at [719, 695] on input "Save and display" at bounding box center [720, 703] width 131 height 38
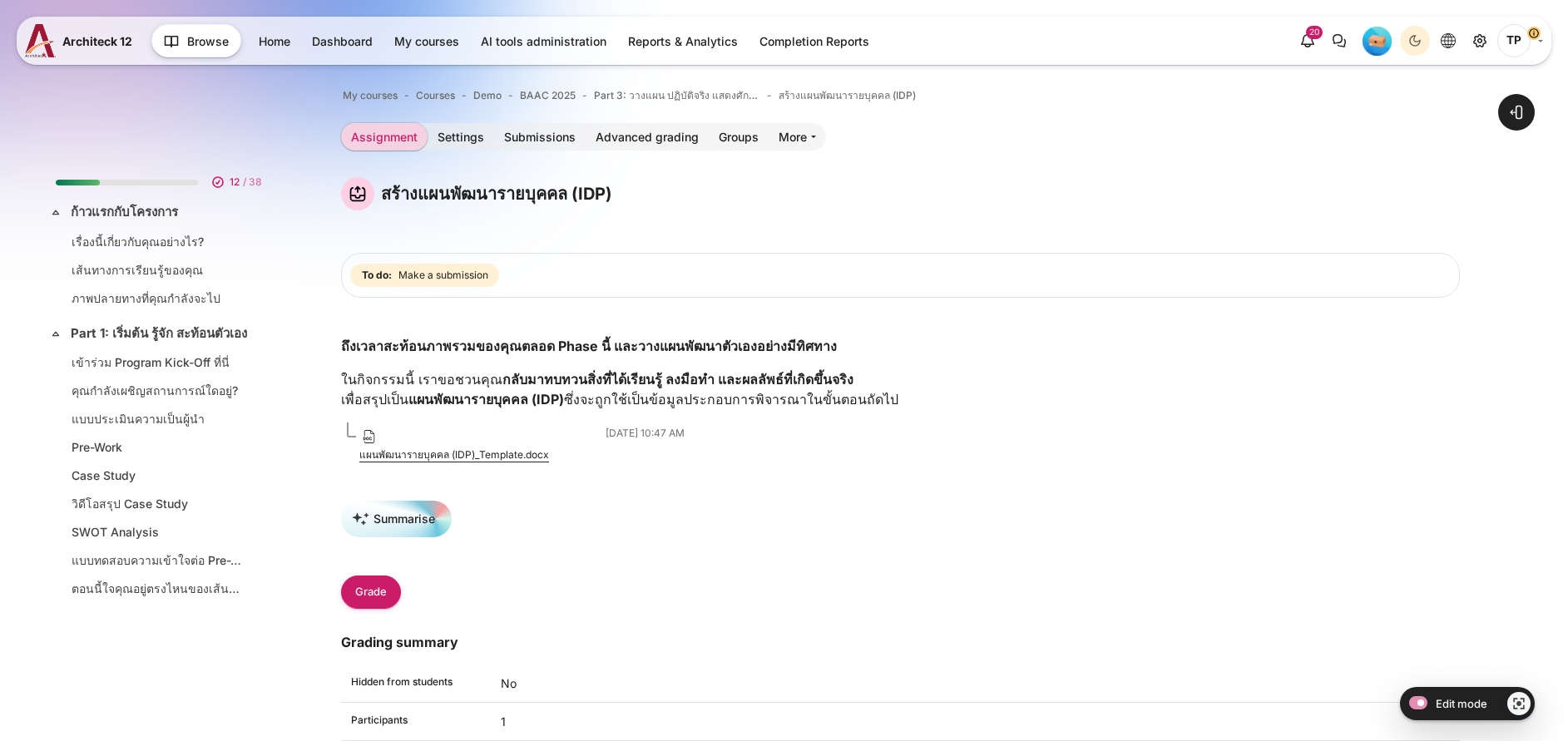
scroll to position [1127, 0]
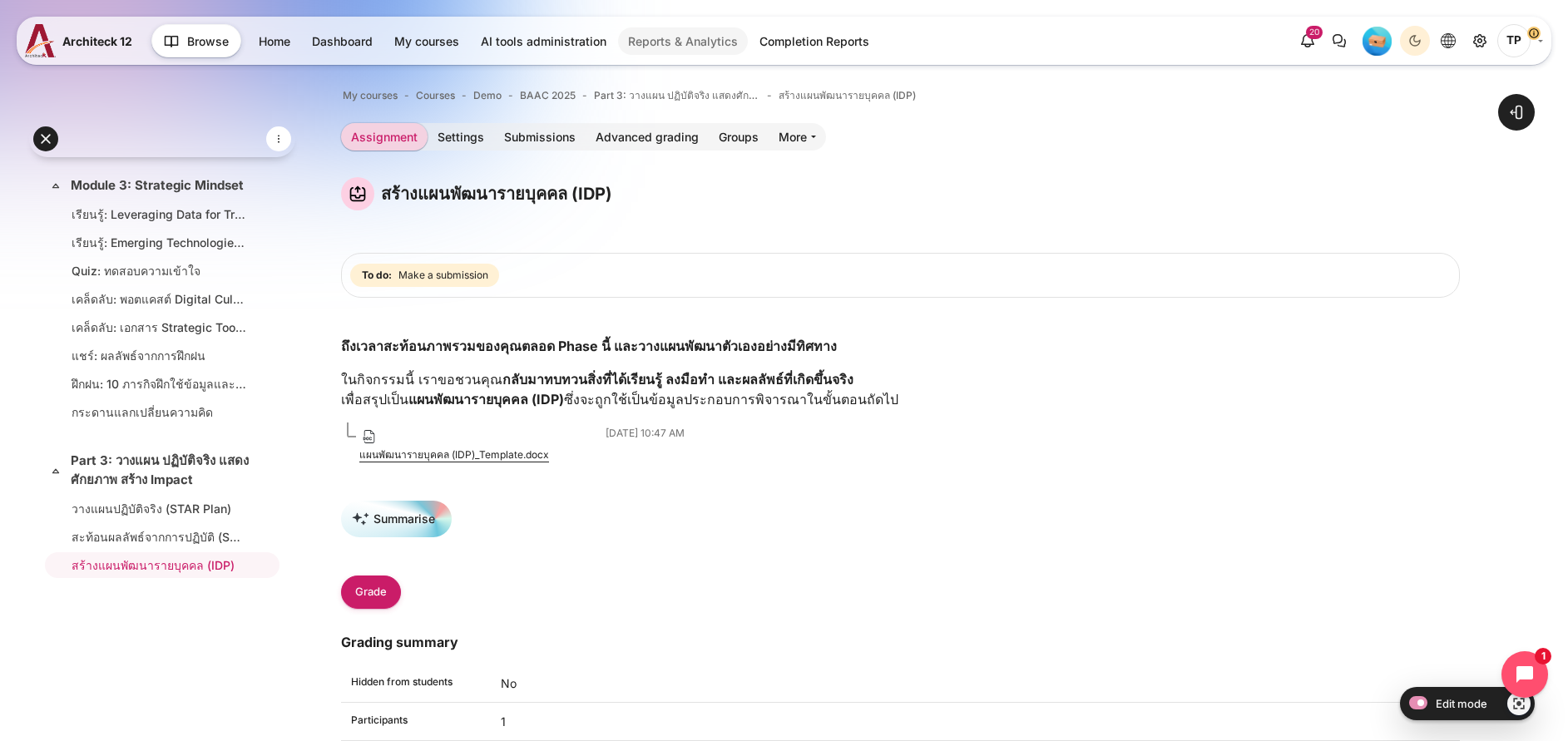
click at [672, 48] on link "Reports & Analytics" at bounding box center [682, 40] width 130 height 27
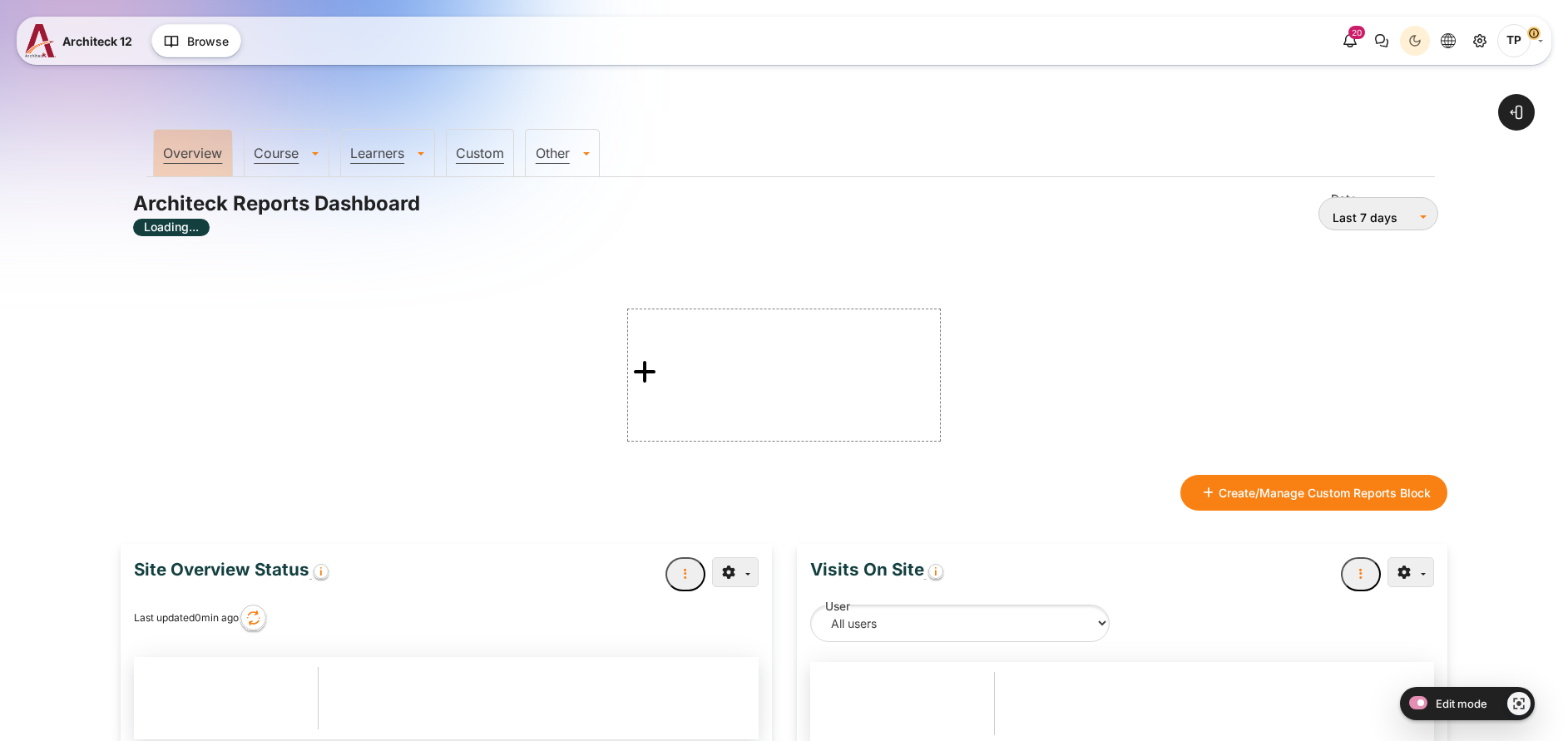
scroll to position [624, 0]
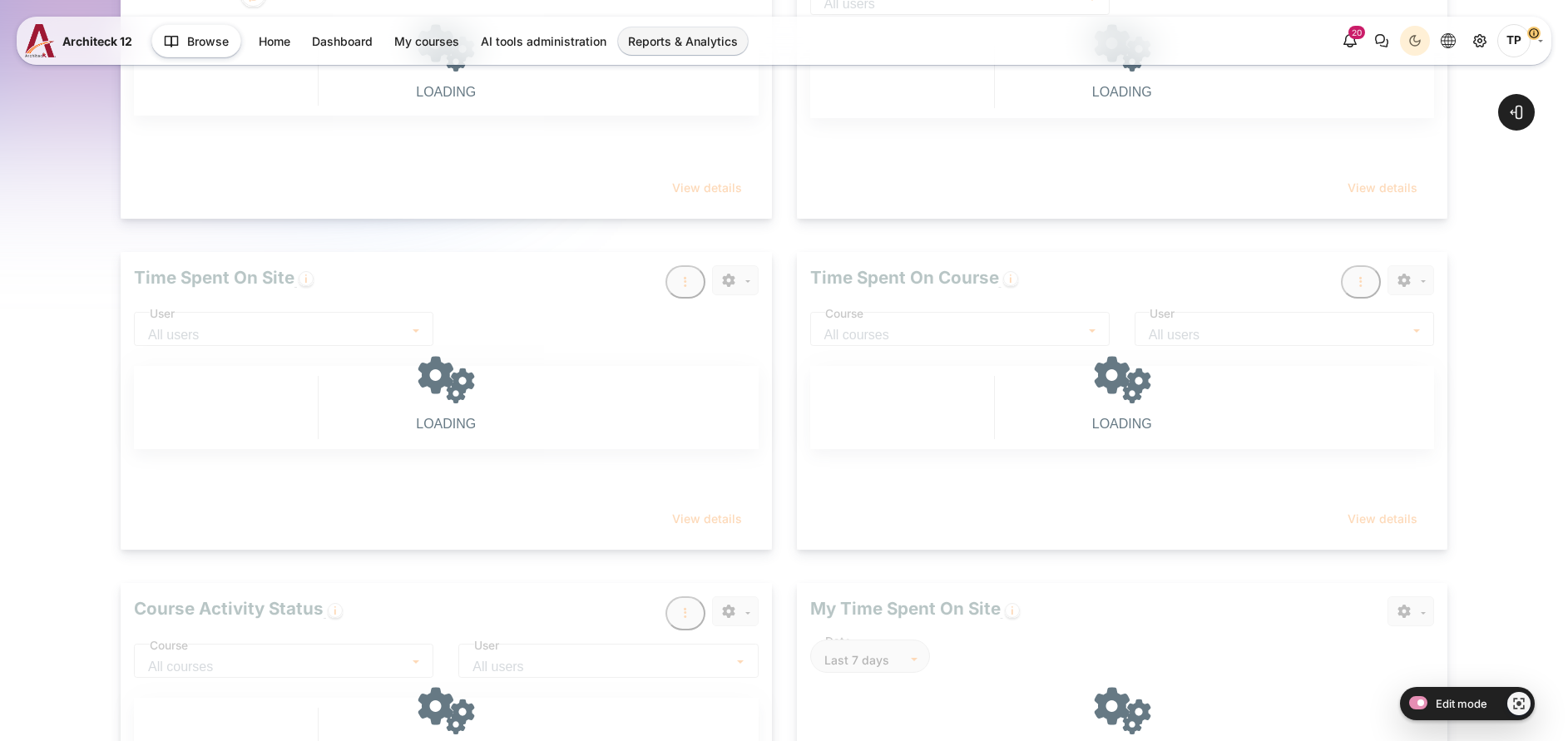
type input "[DATE]"
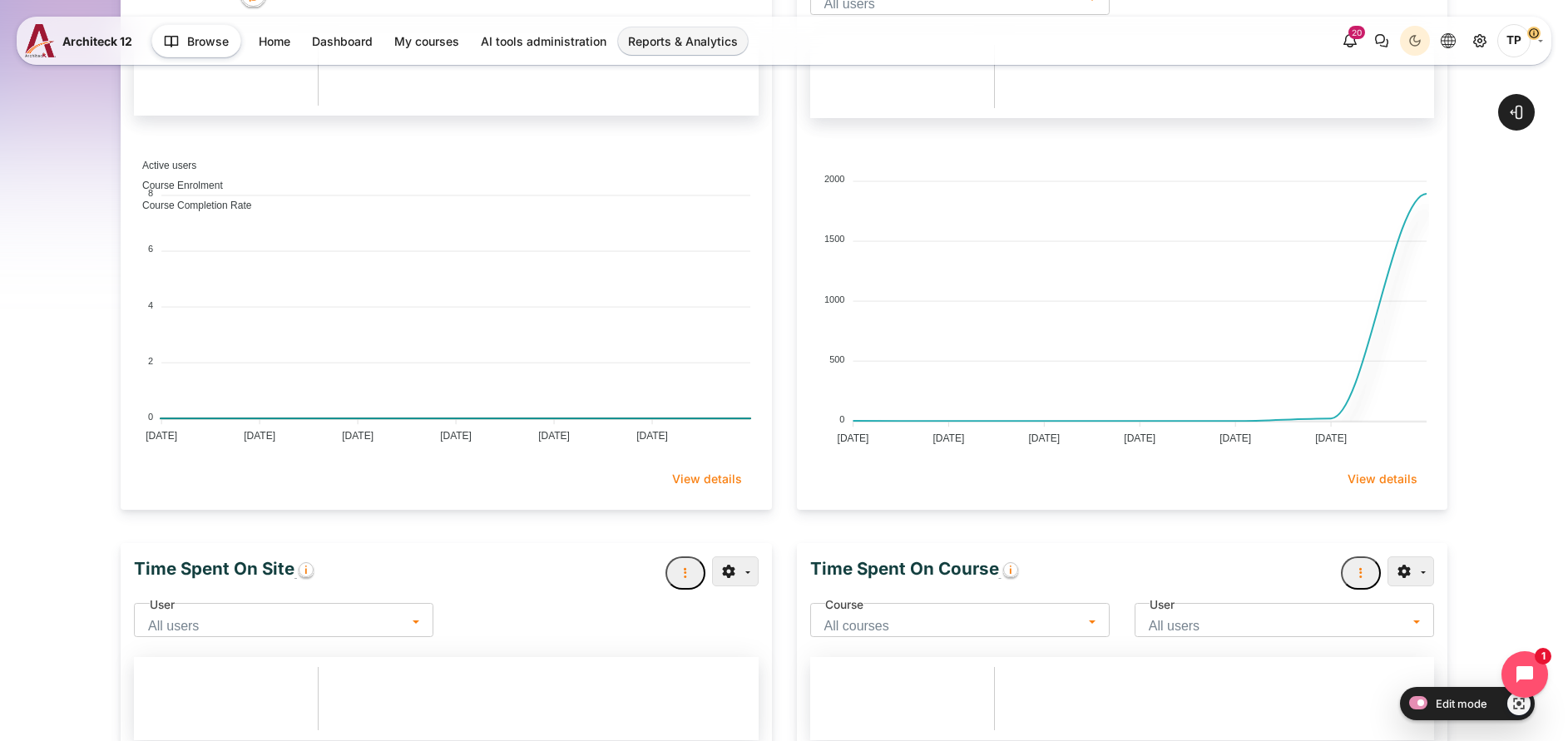
scroll to position [0, 0]
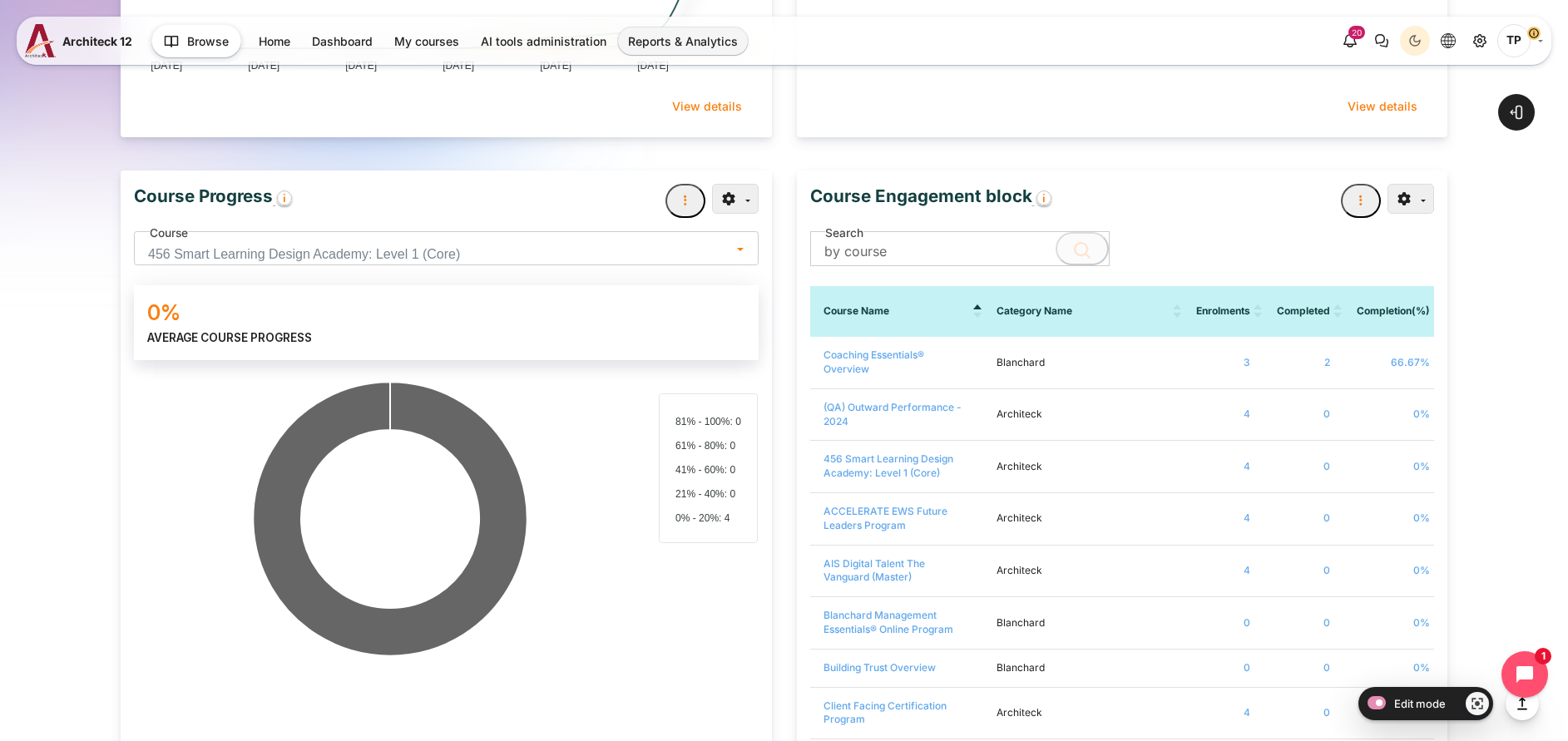
click at [248, 245] on span "456 Smart Learning Design Academy: Level 1 (Core)" at bounding box center [440, 254] width 584 height 24
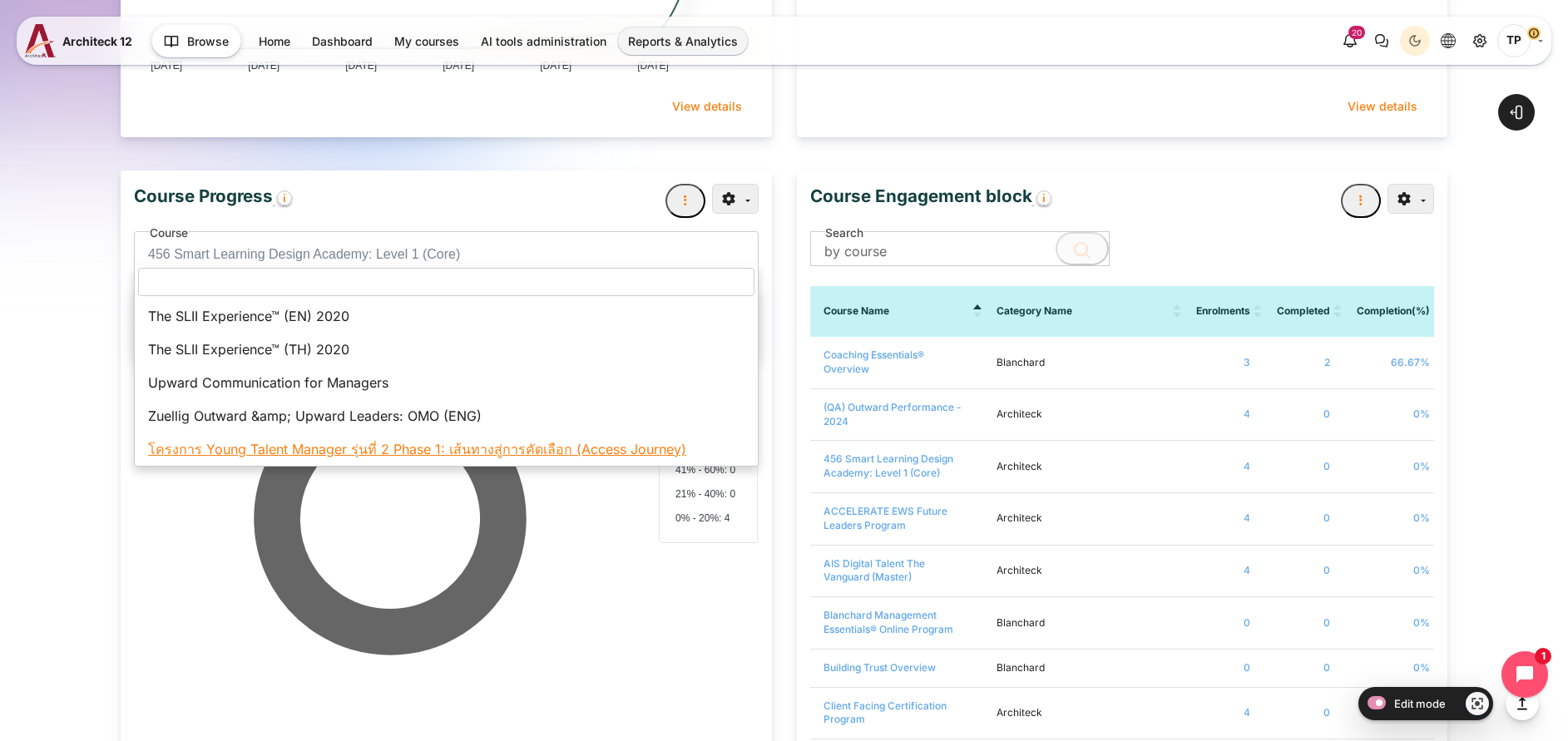
select select "79"
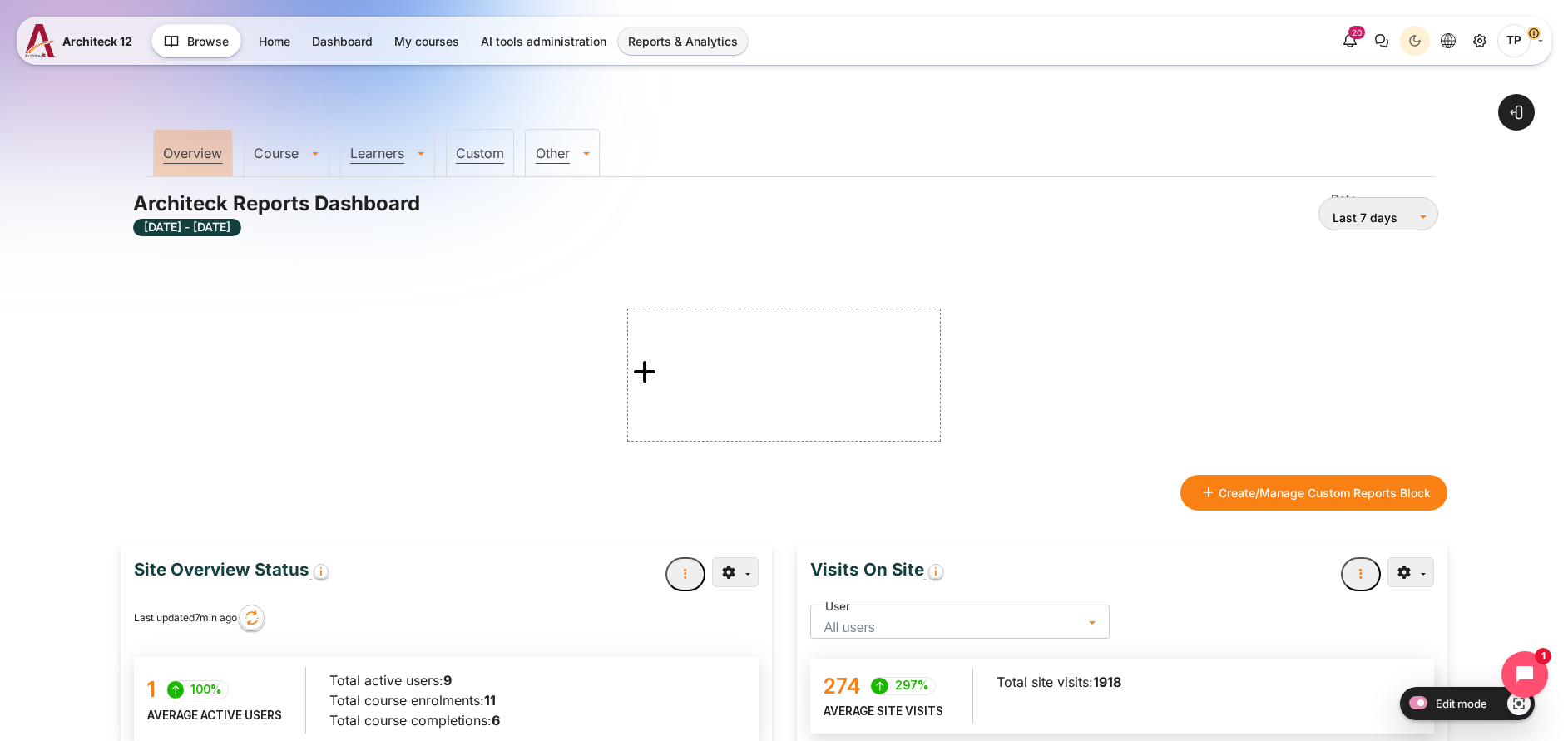
click at [286, 145] on link "Course" at bounding box center [286, 152] width 84 height 17
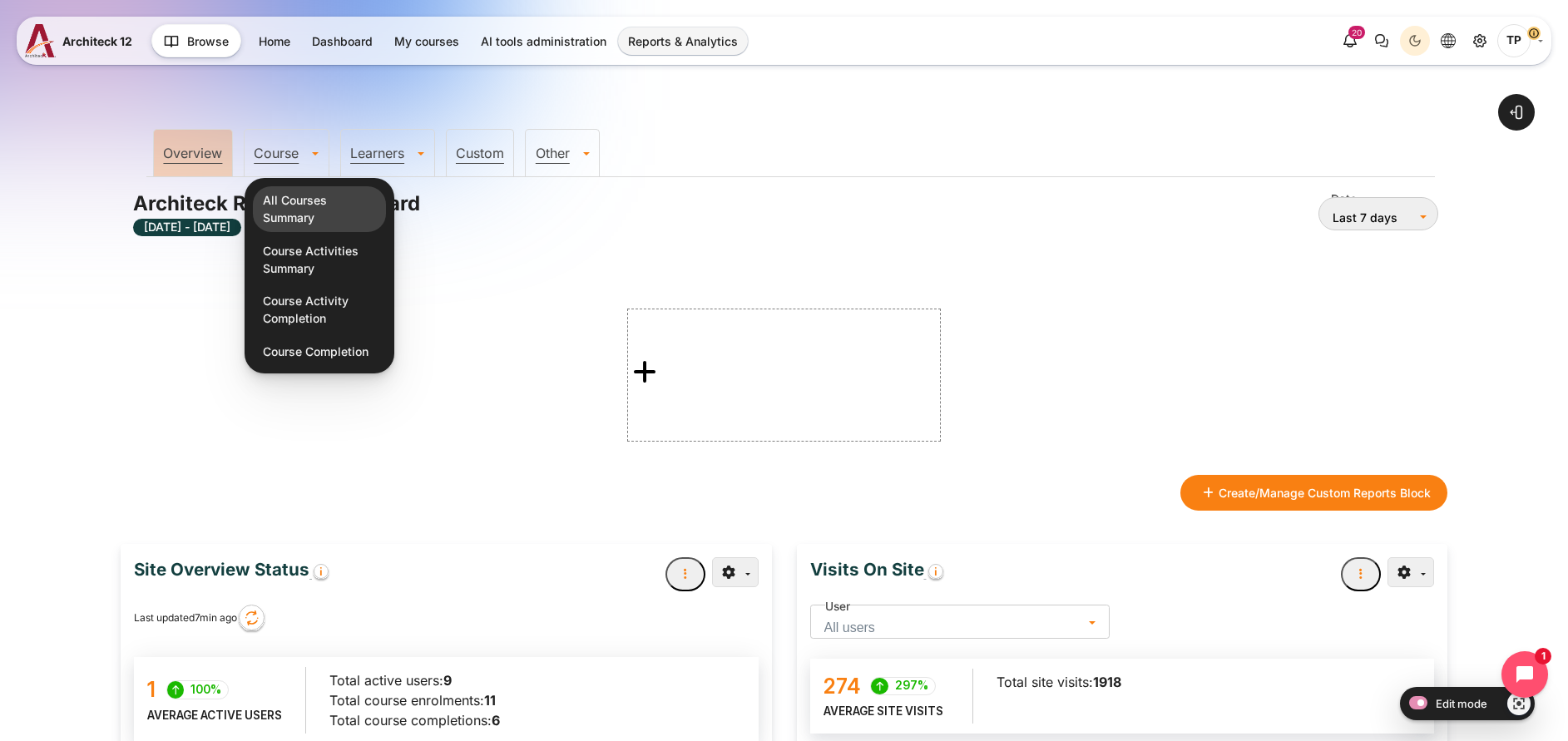
click at [278, 203] on link "All Courses Summary" at bounding box center [320, 209] width 133 height 46
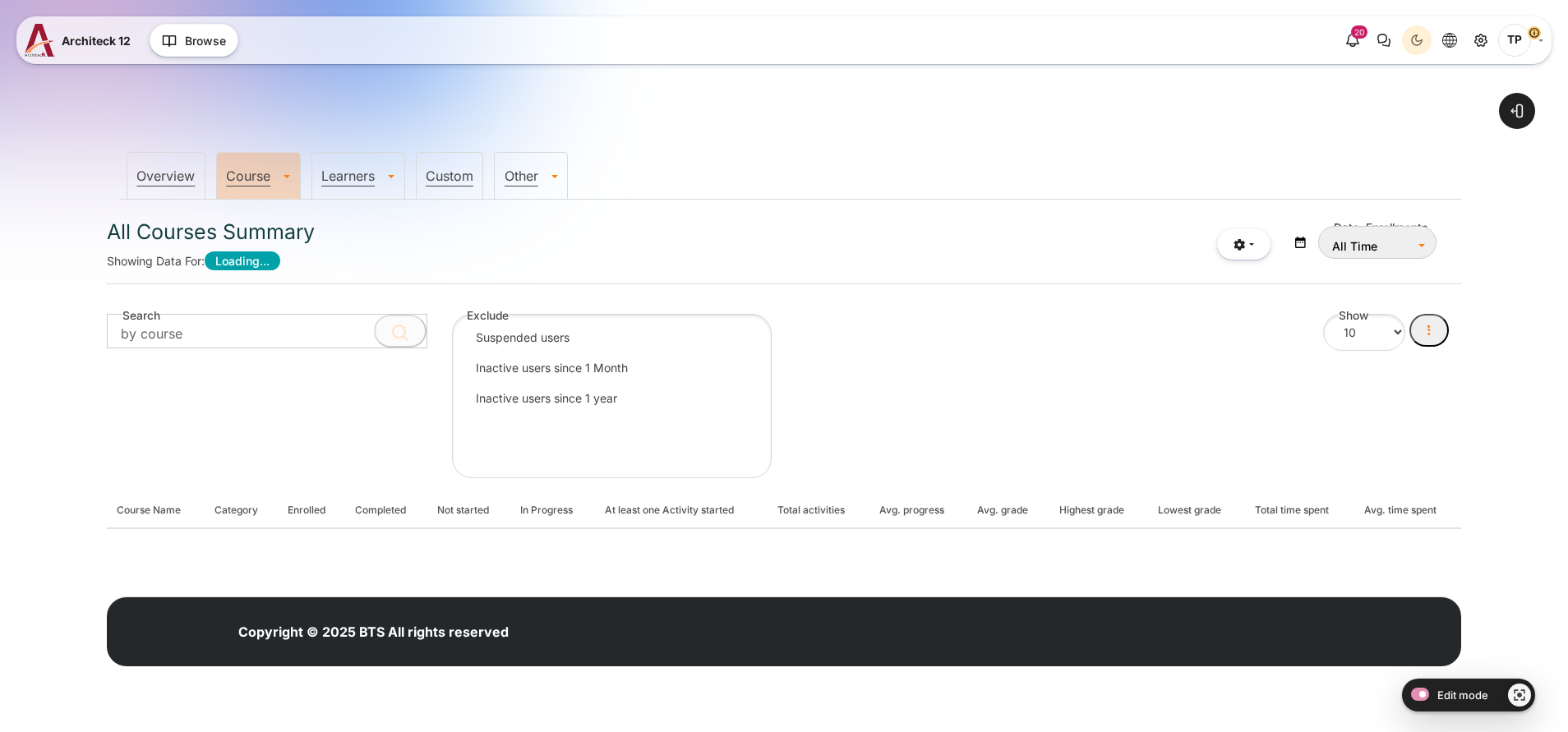
select select "Content"
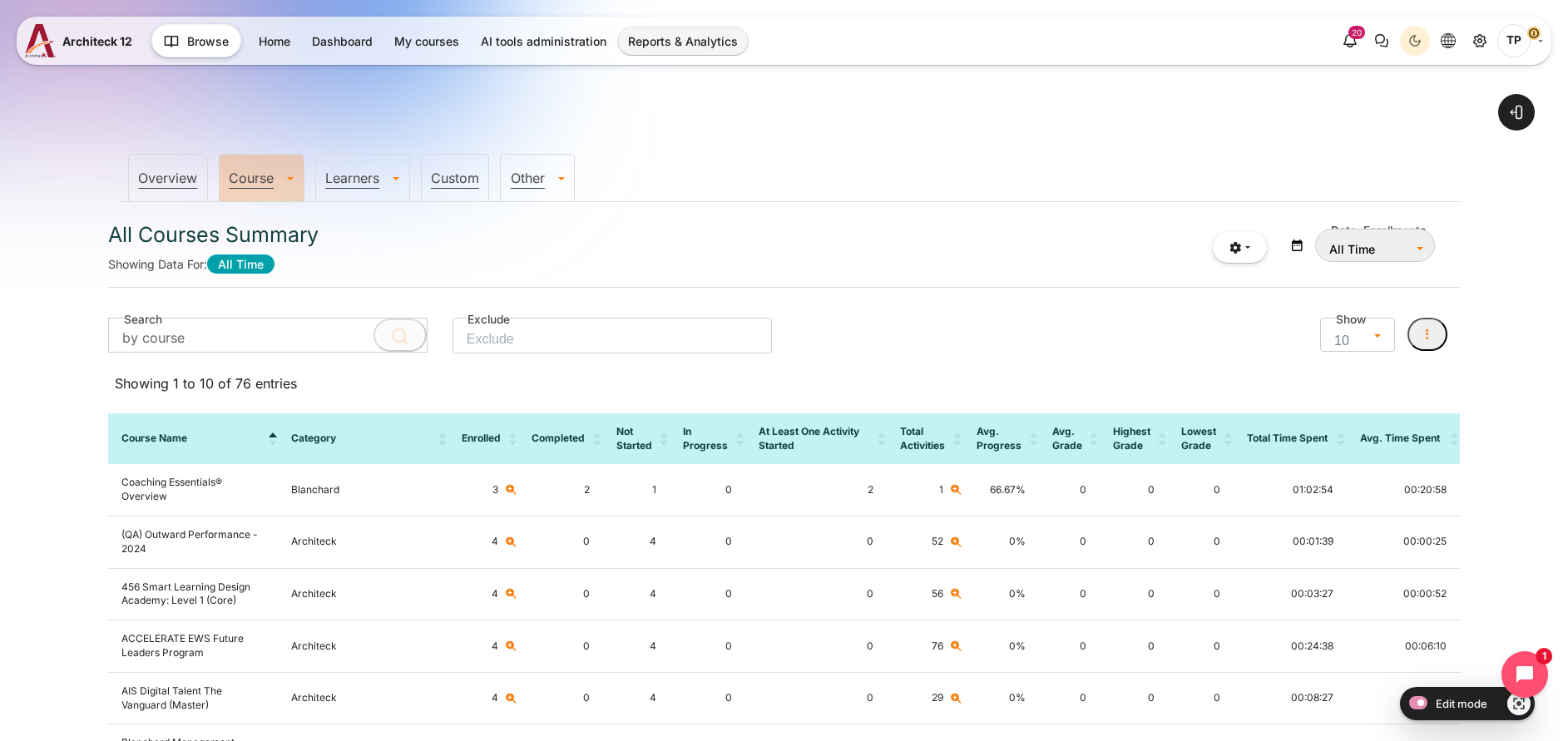
click at [373, 166] on li "Learners All Learner Summary Learner Course Progress Learner Course Activities" at bounding box center [363, 178] width 95 height 47
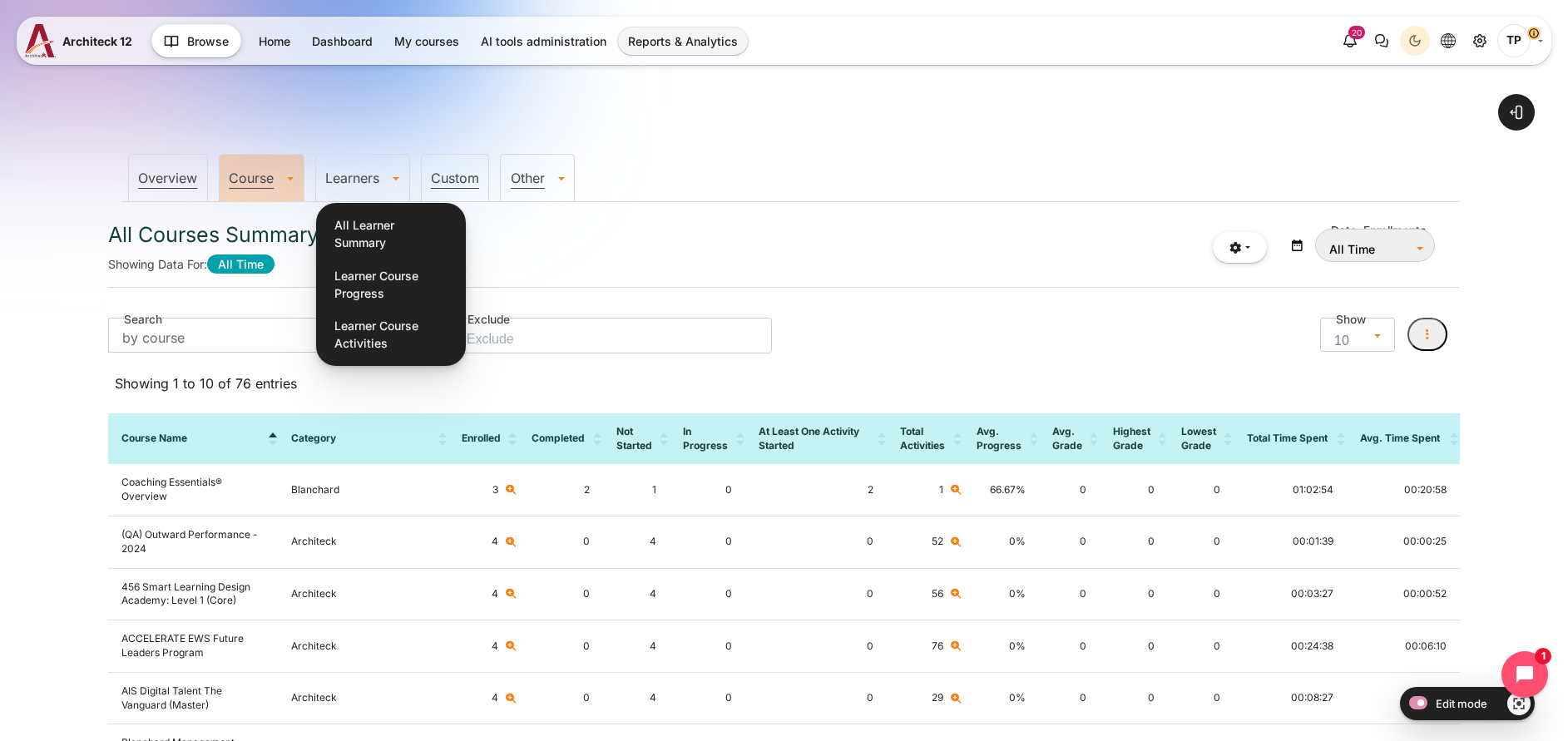
click at [375, 182] on link "Learners" at bounding box center [363, 178] width 93 height 17
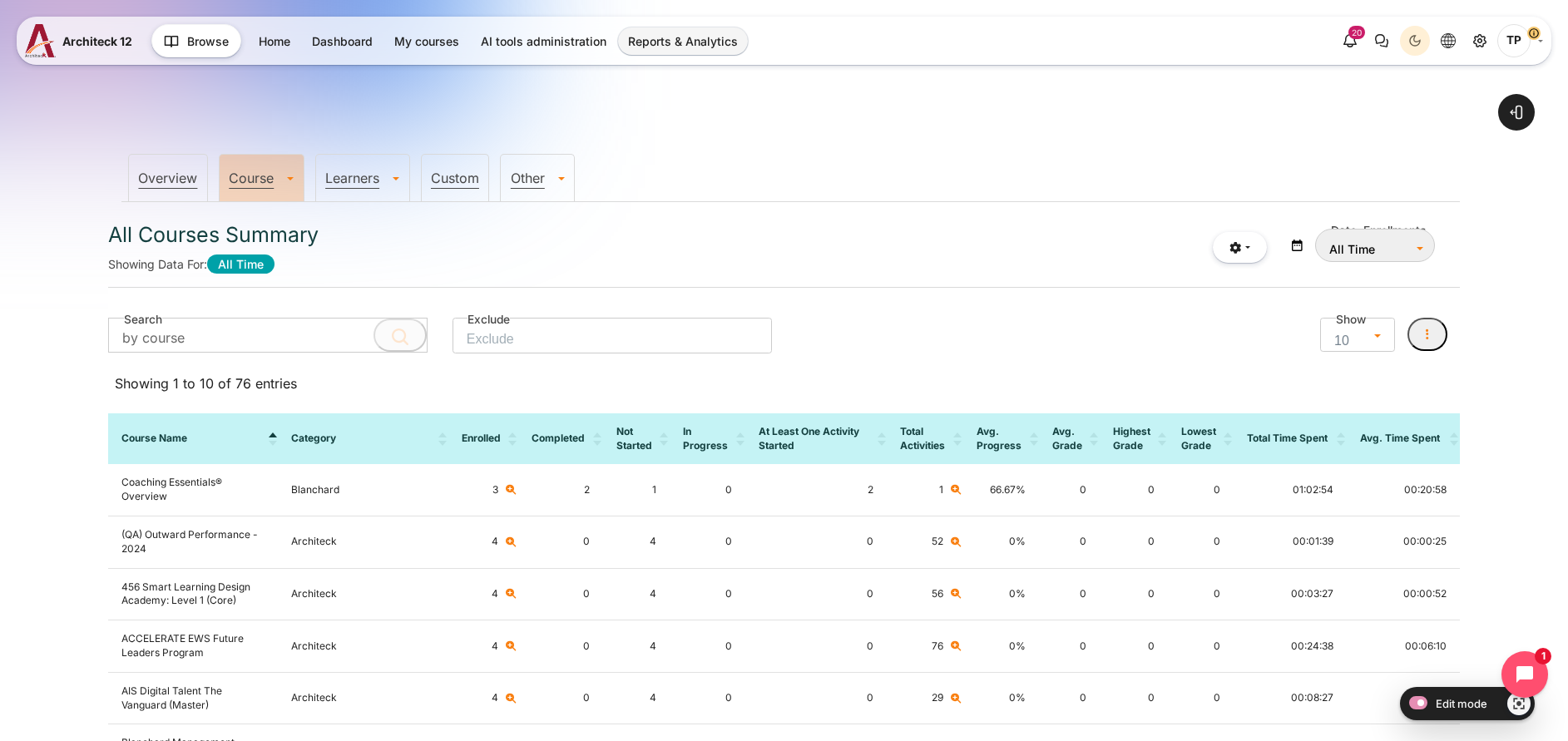
click at [359, 187] on li "Learners All Learner Summary Learner Course Progress Learner Course Activities" at bounding box center [363, 178] width 95 height 47
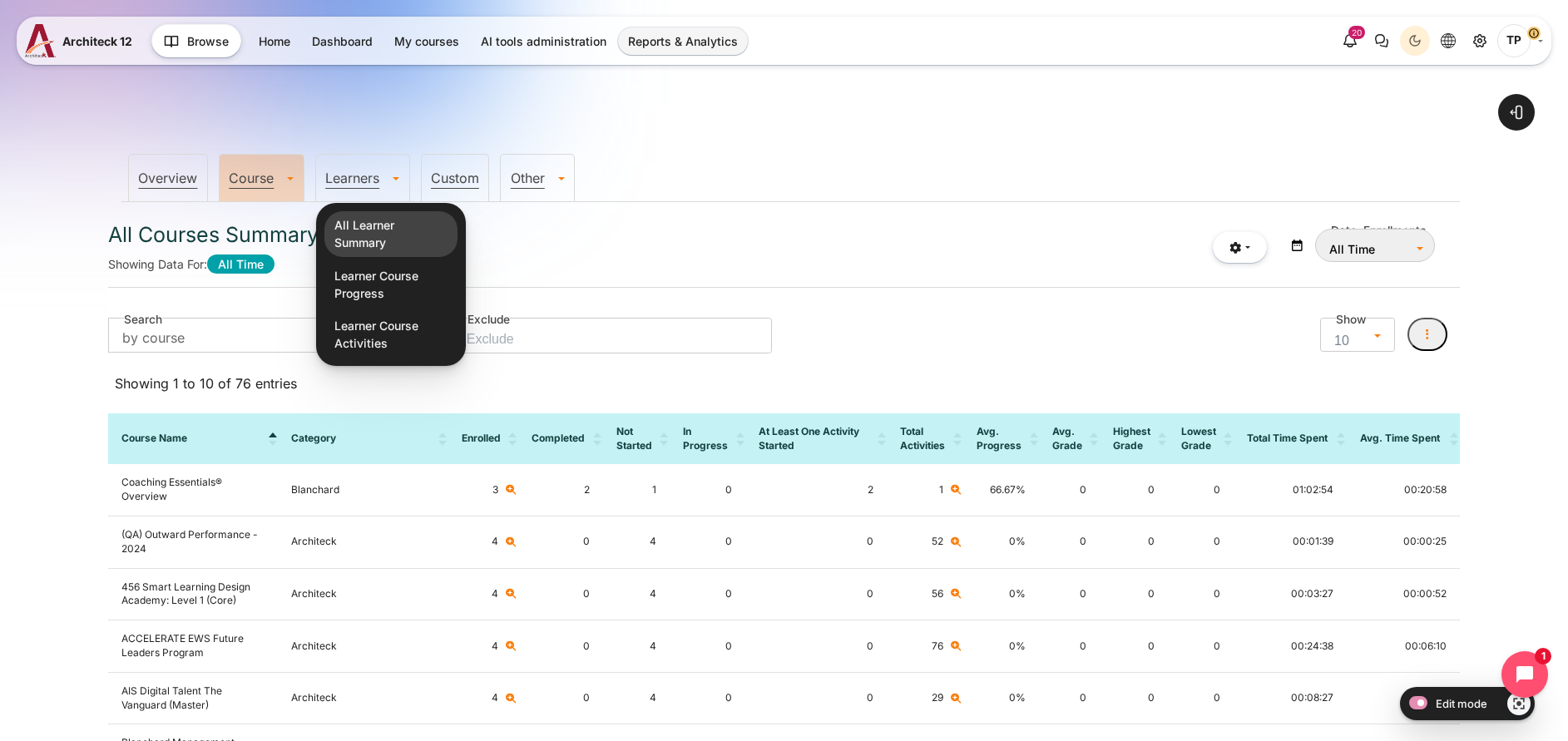
click at [363, 222] on link "All Learner Summary" at bounding box center [391, 234] width 133 height 46
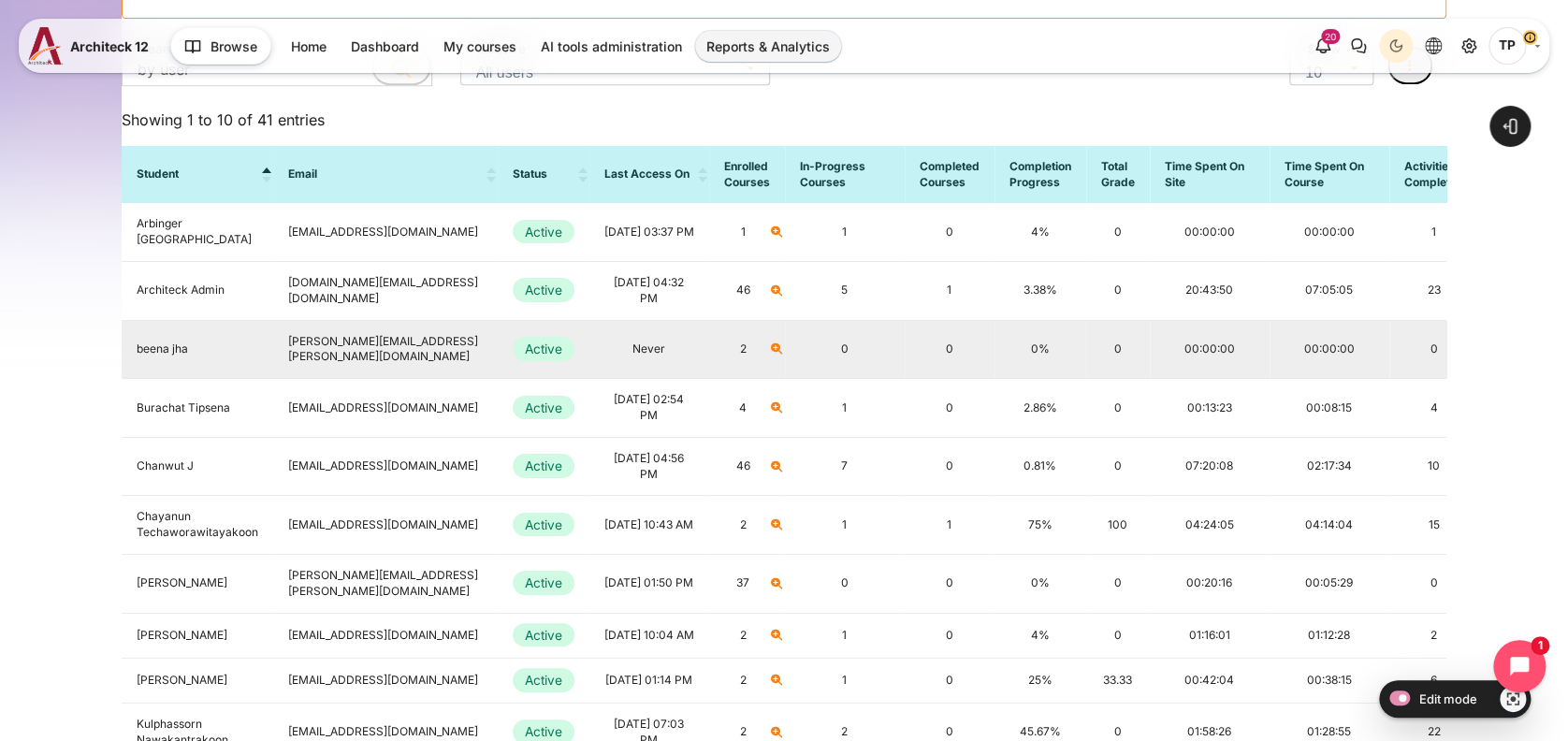
scroll to position [688, 0]
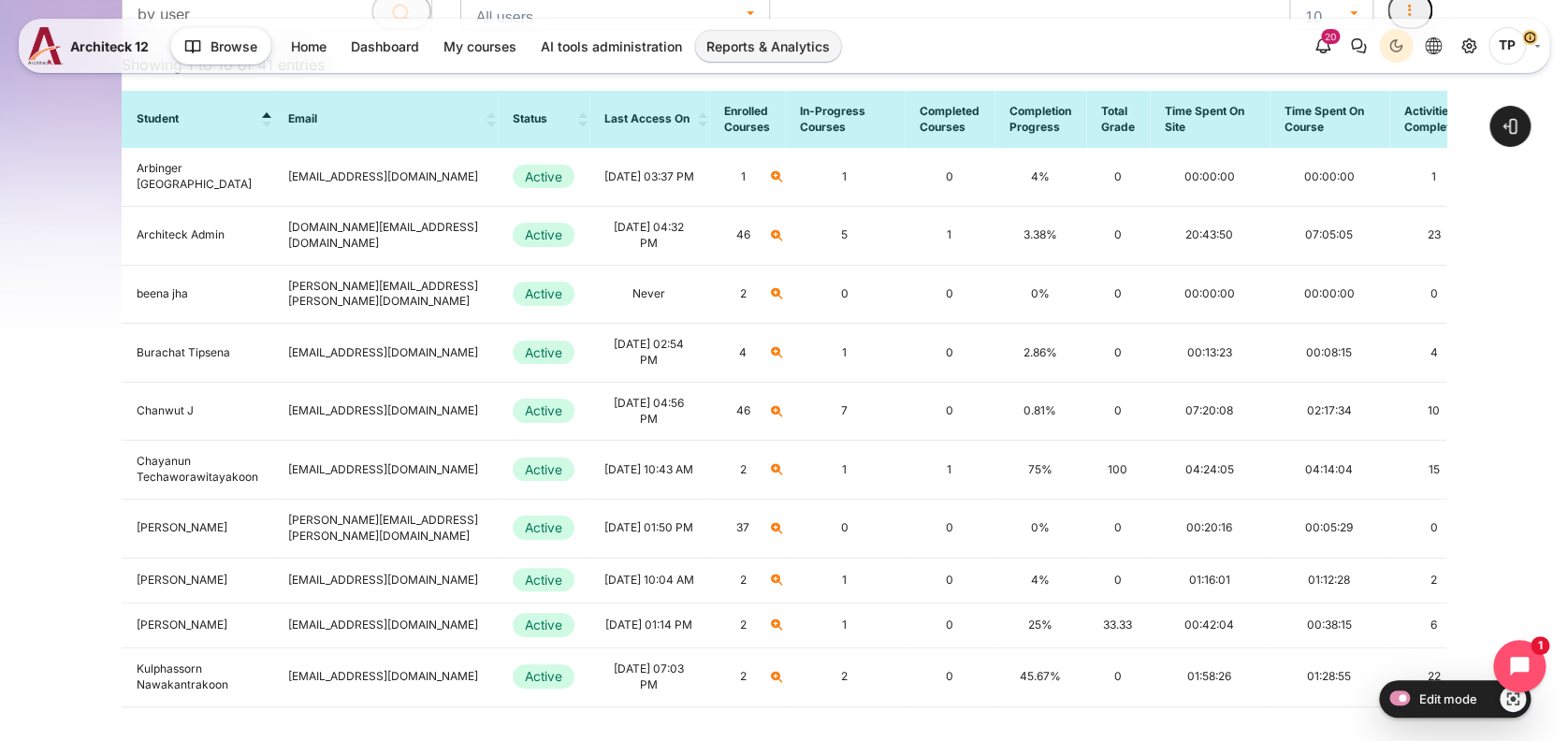
click at [269, 123] on th "Student" at bounding box center [197, 119] width 152 height 58
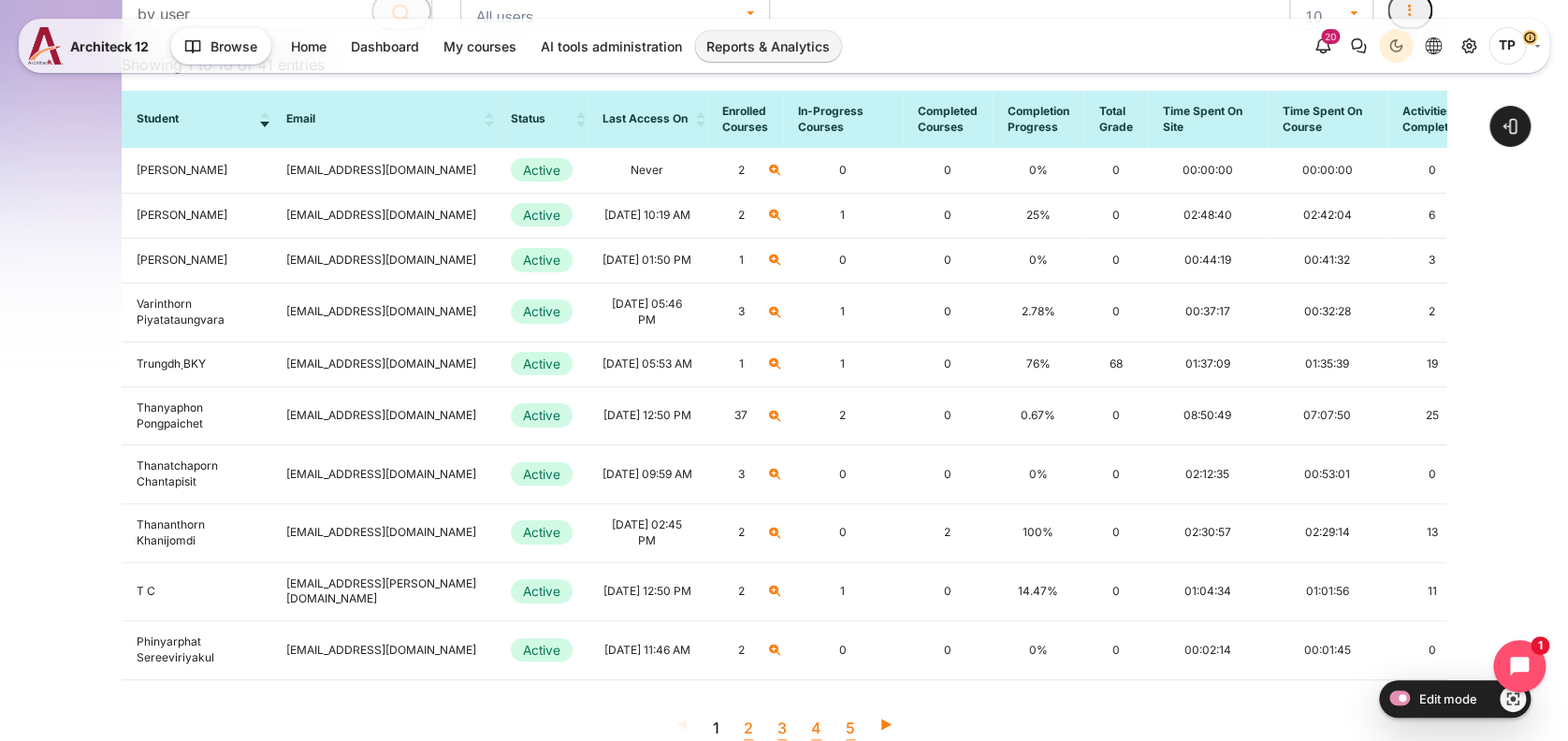
scroll to position [563, 0]
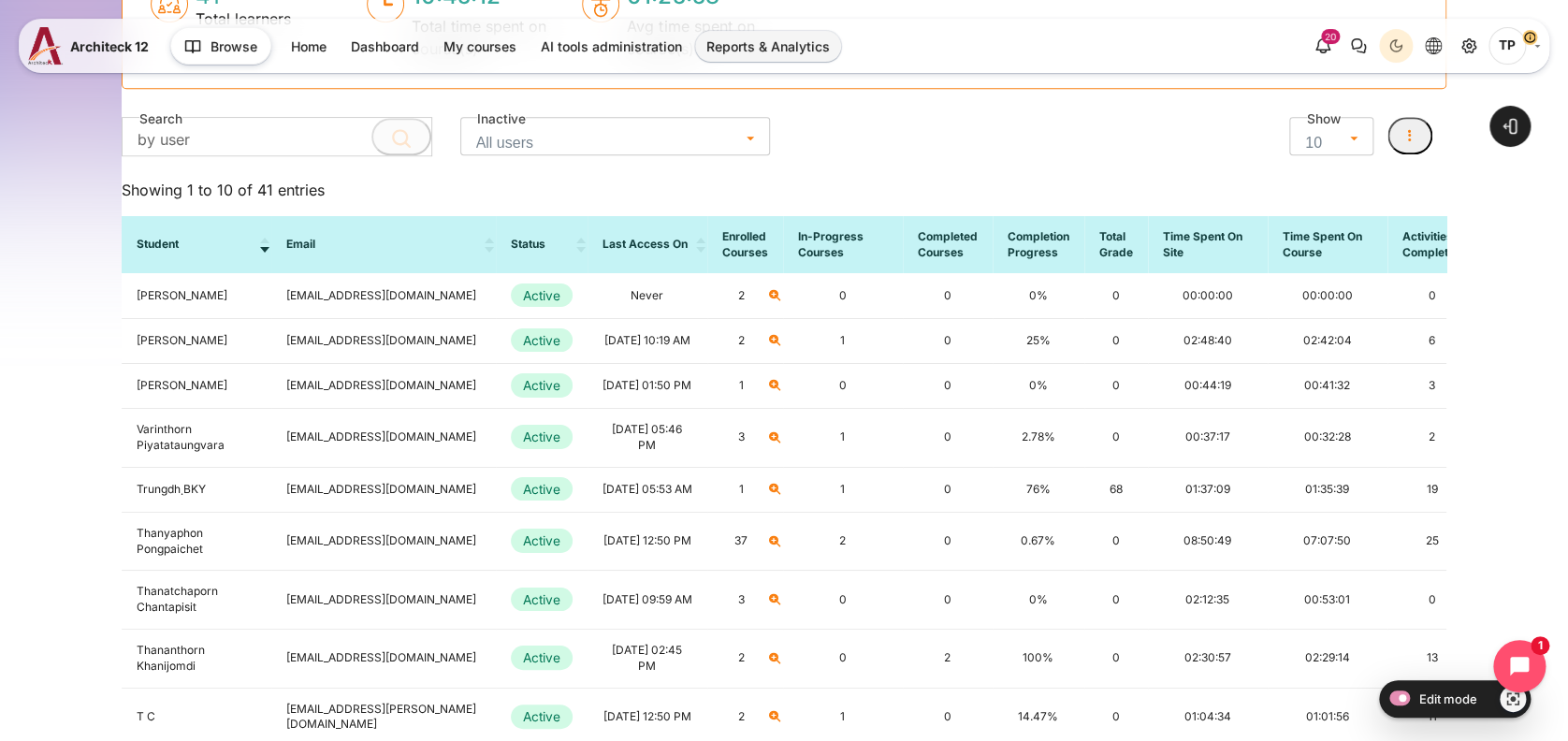
click at [706, 250] on th "Last Access on" at bounding box center [648, 244] width 120 height 58
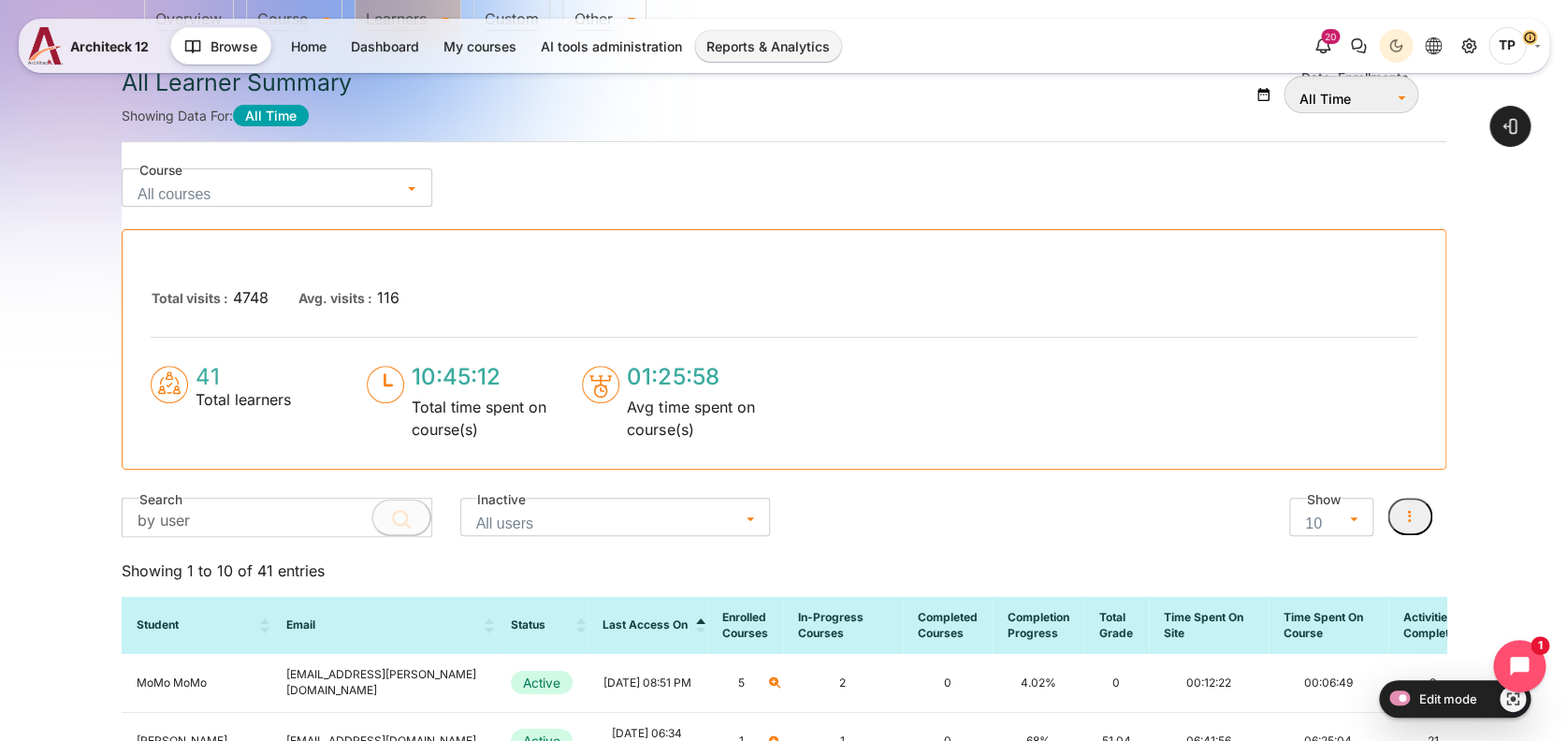
scroll to position [0, 0]
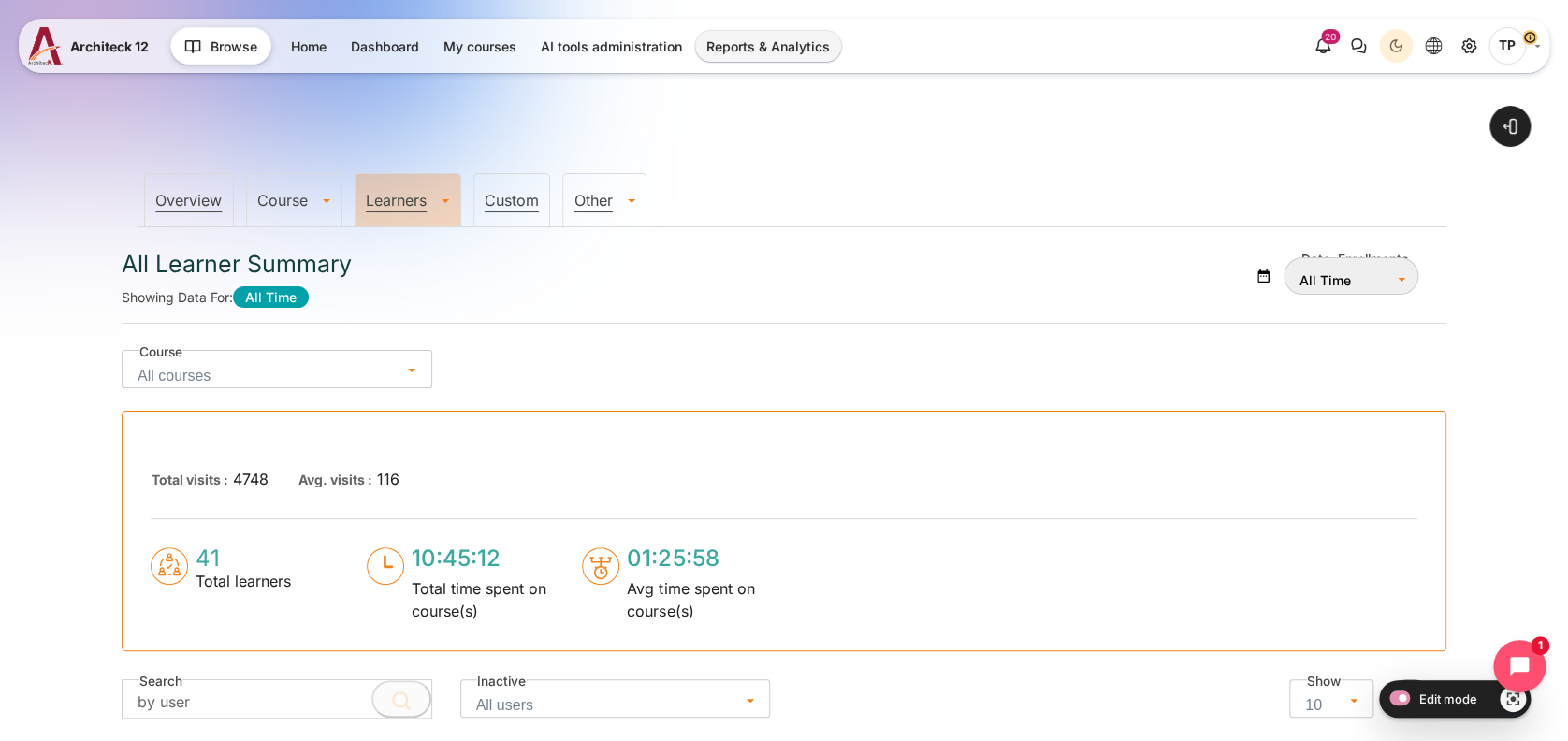
click at [271, 198] on link "Course" at bounding box center [295, 200] width 95 height 19
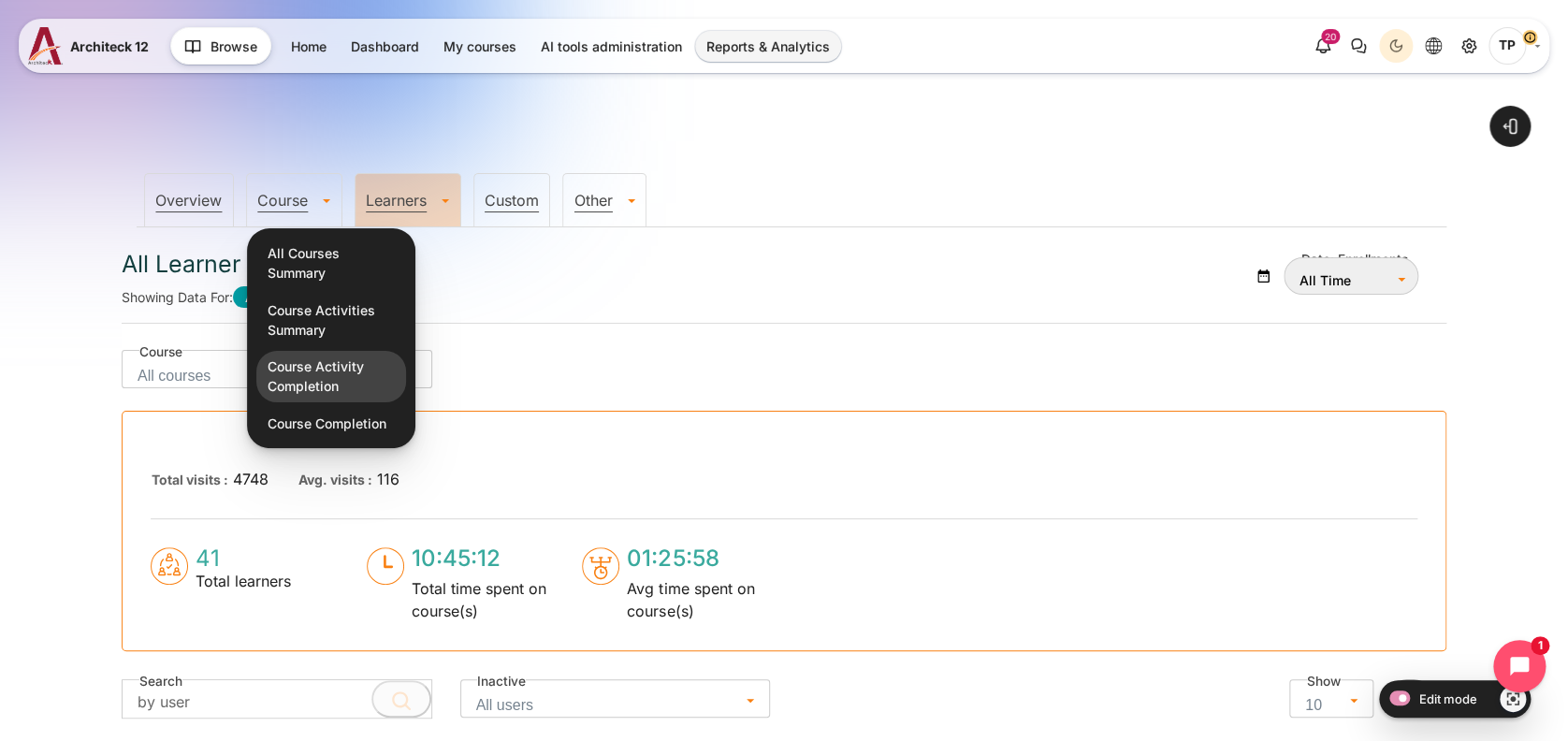
click at [286, 364] on link "Course Activity Completion" at bounding box center [331, 376] width 150 height 51
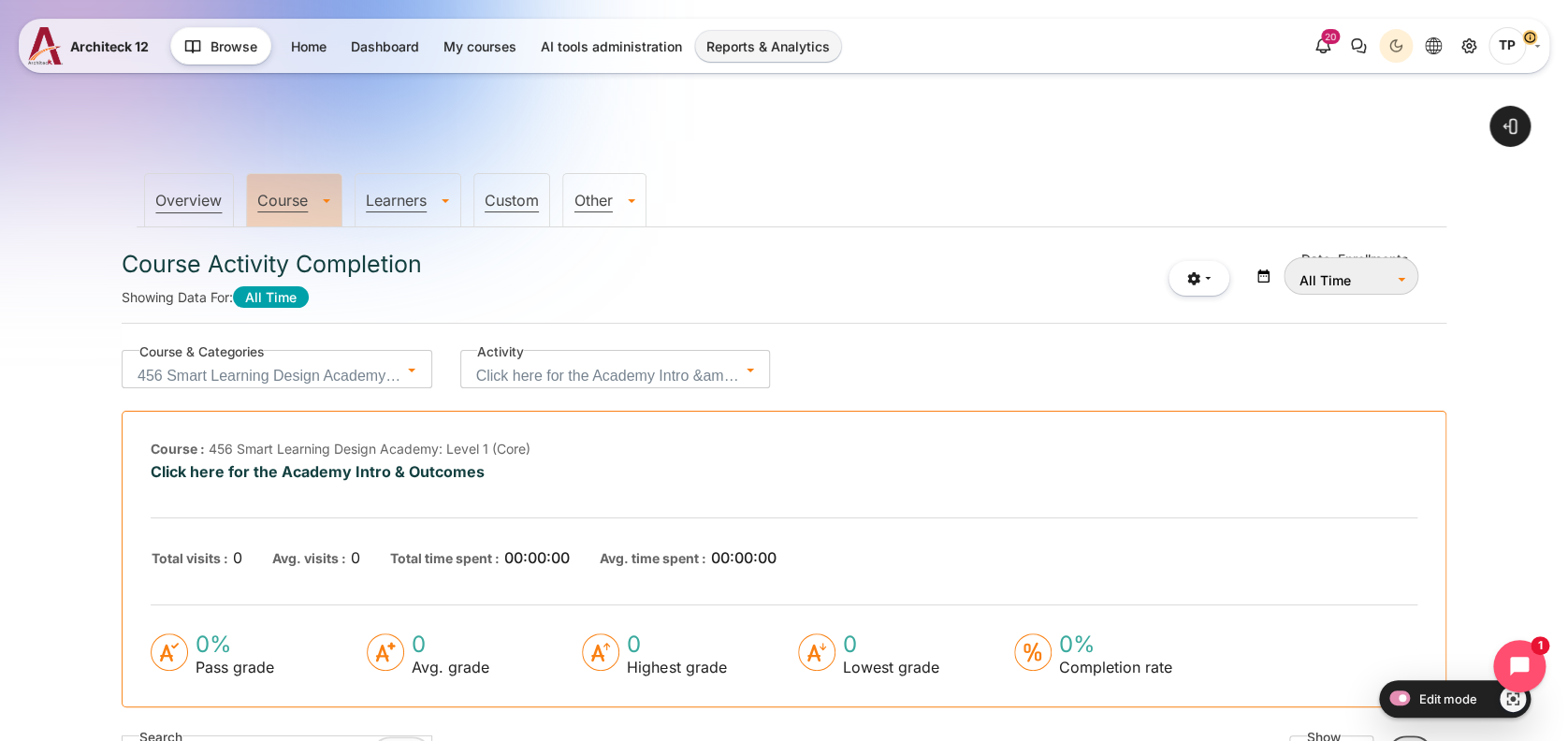
click at [158, 195] on link "Overview" at bounding box center [188, 200] width 66 height 19
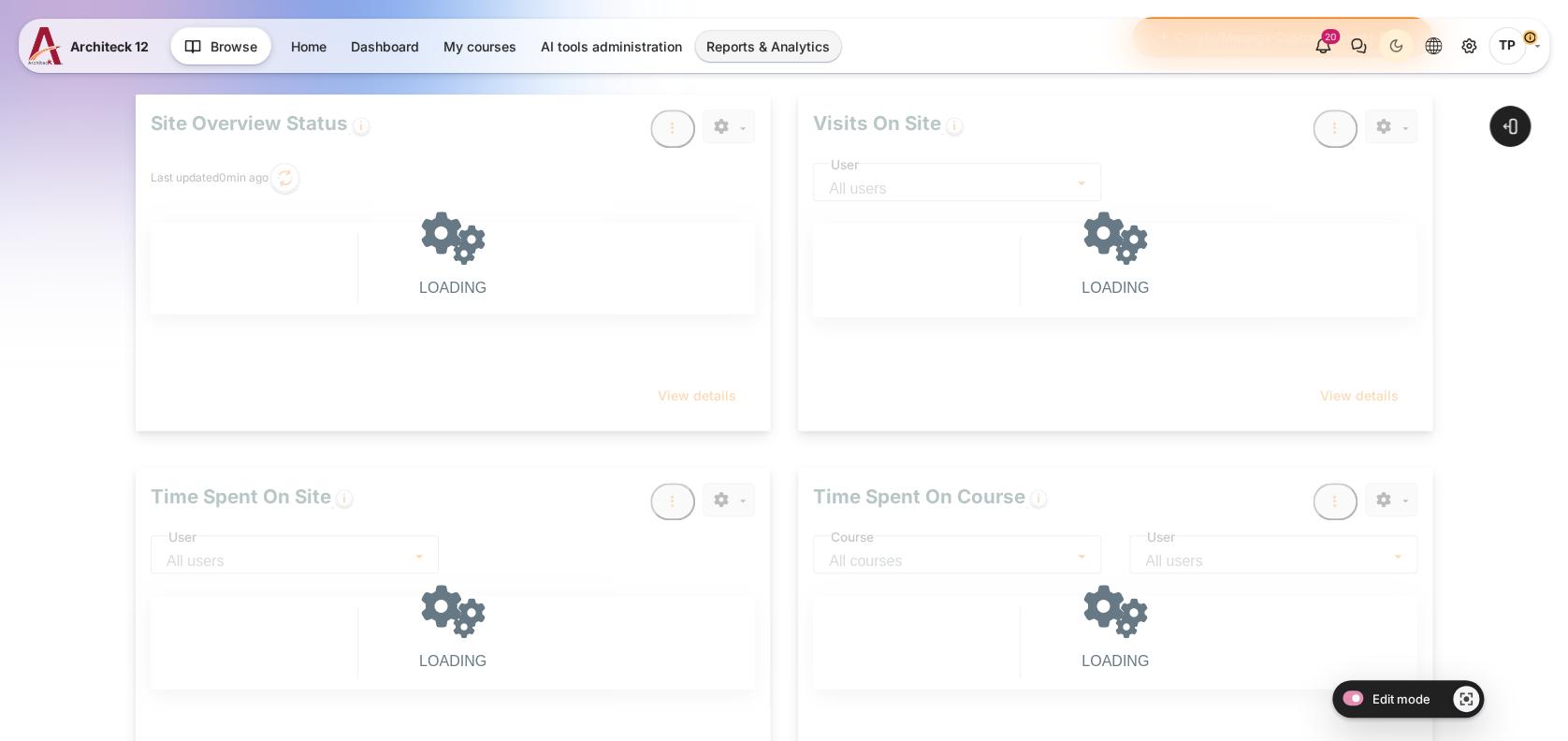
type input "[DATE]"
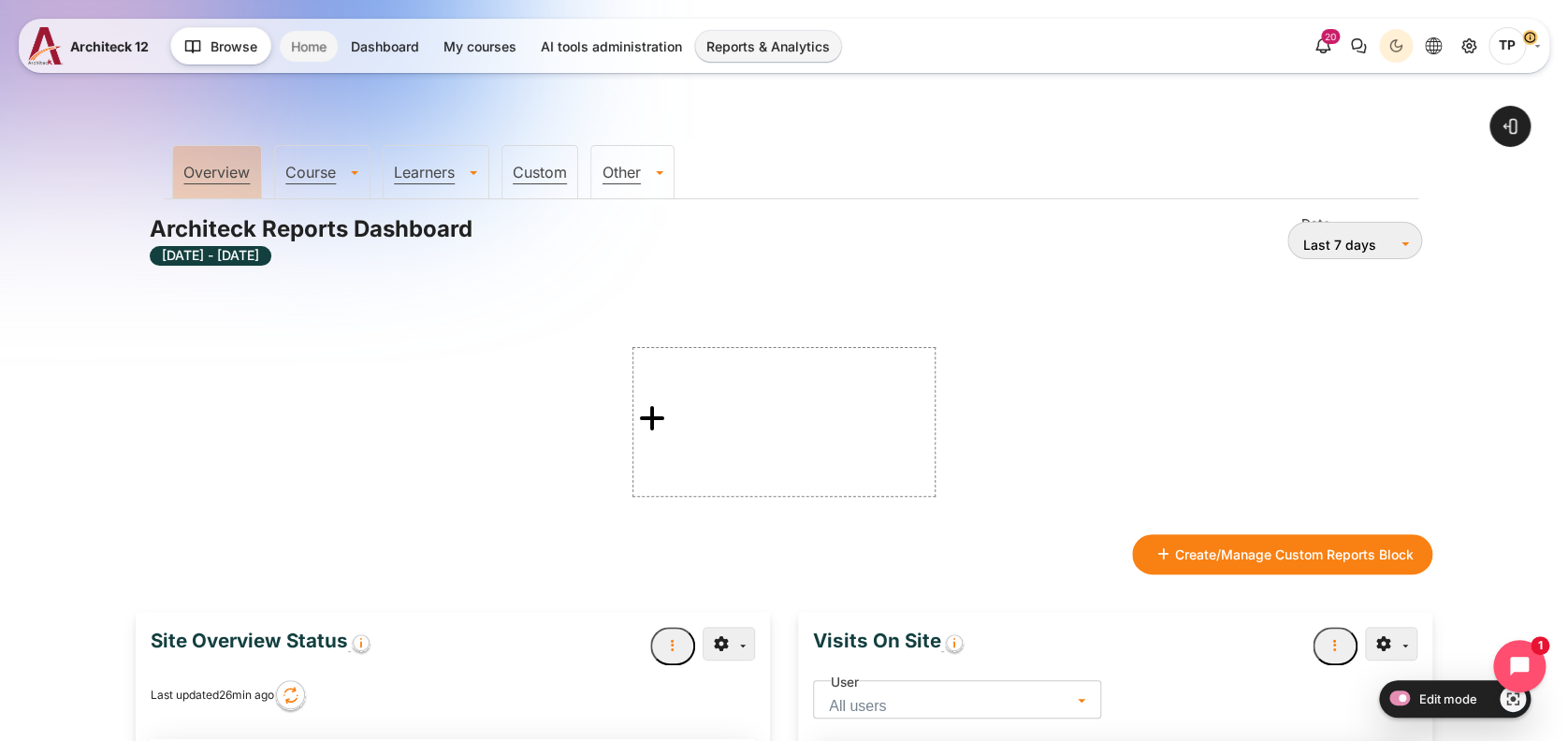
click at [330, 45] on link "Home" at bounding box center [308, 45] width 58 height 31
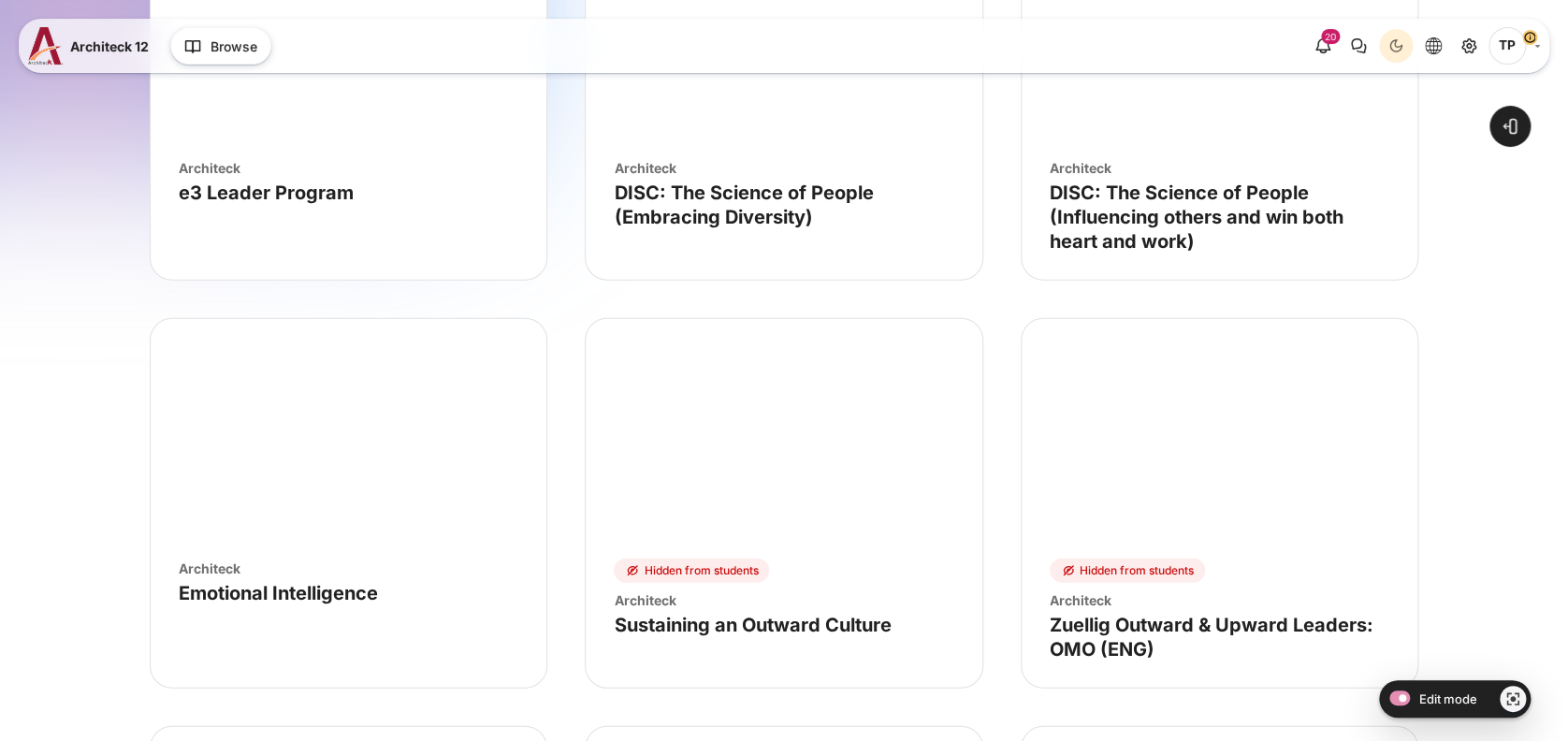
scroll to position [2120, 0]
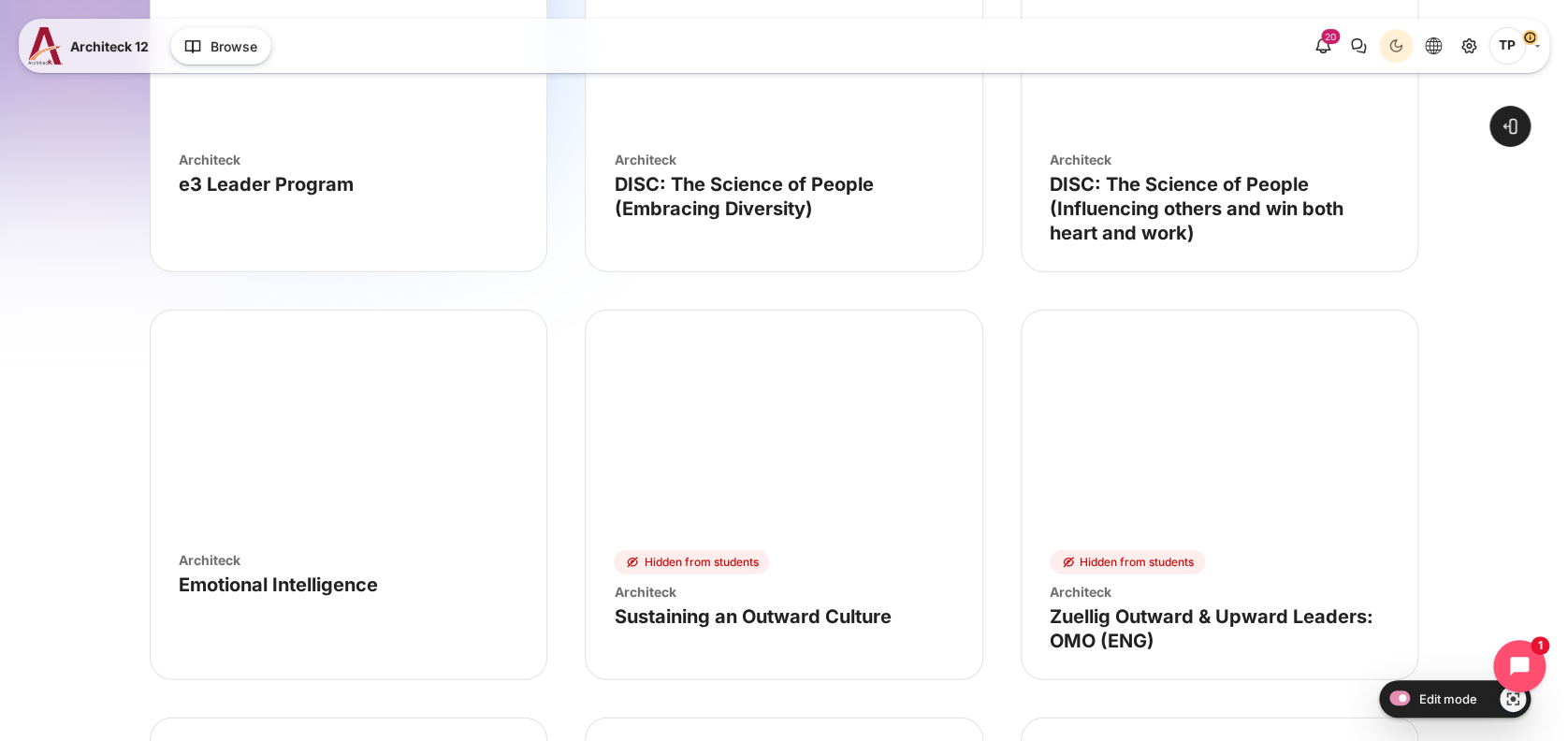
click at [1509, 45] on span "TP" at bounding box center [1508, 46] width 37 height 37
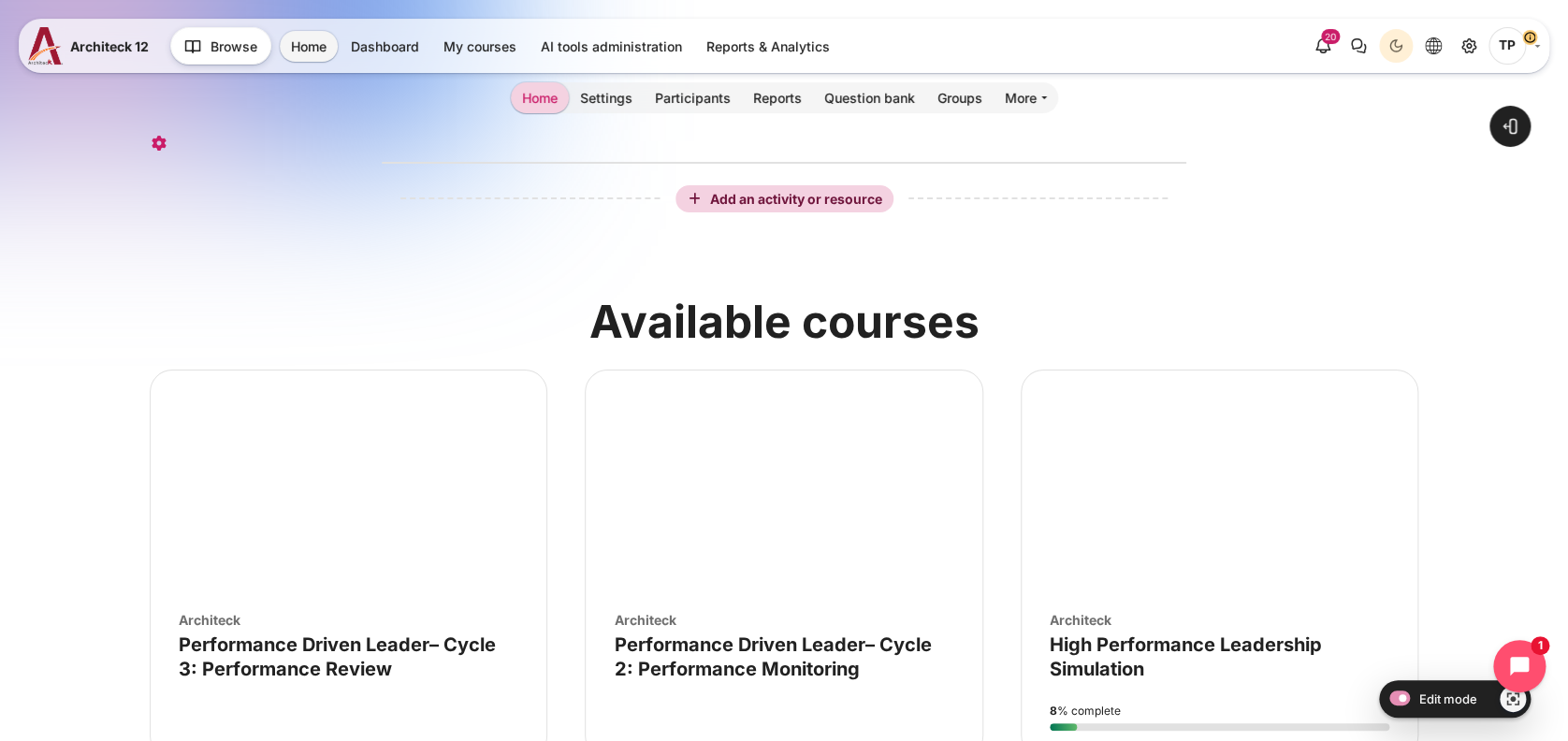
click at [1509, 45] on span "TP" at bounding box center [1508, 46] width 37 height 37
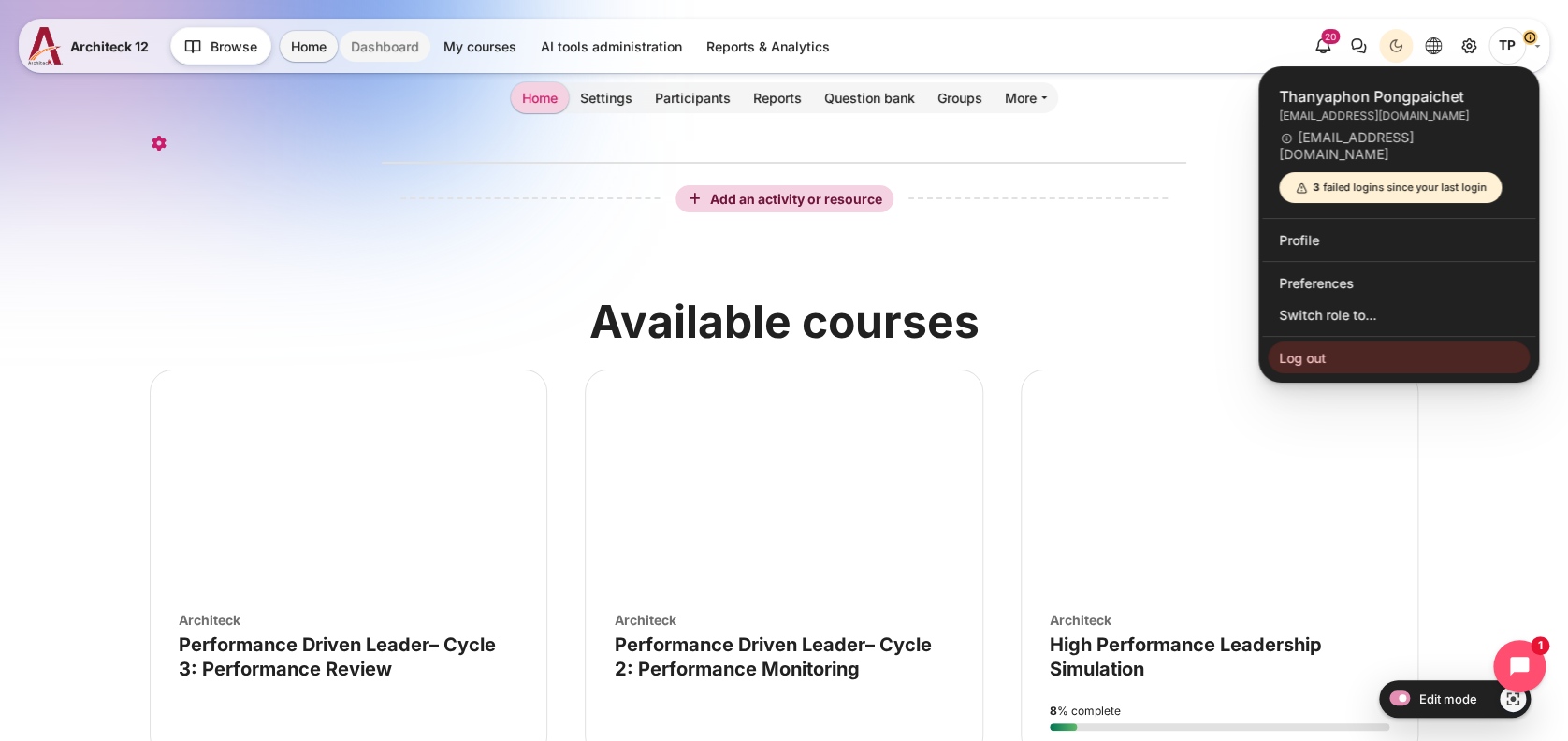
click at [390, 37] on link "Dashboard" at bounding box center [385, 45] width 91 height 31
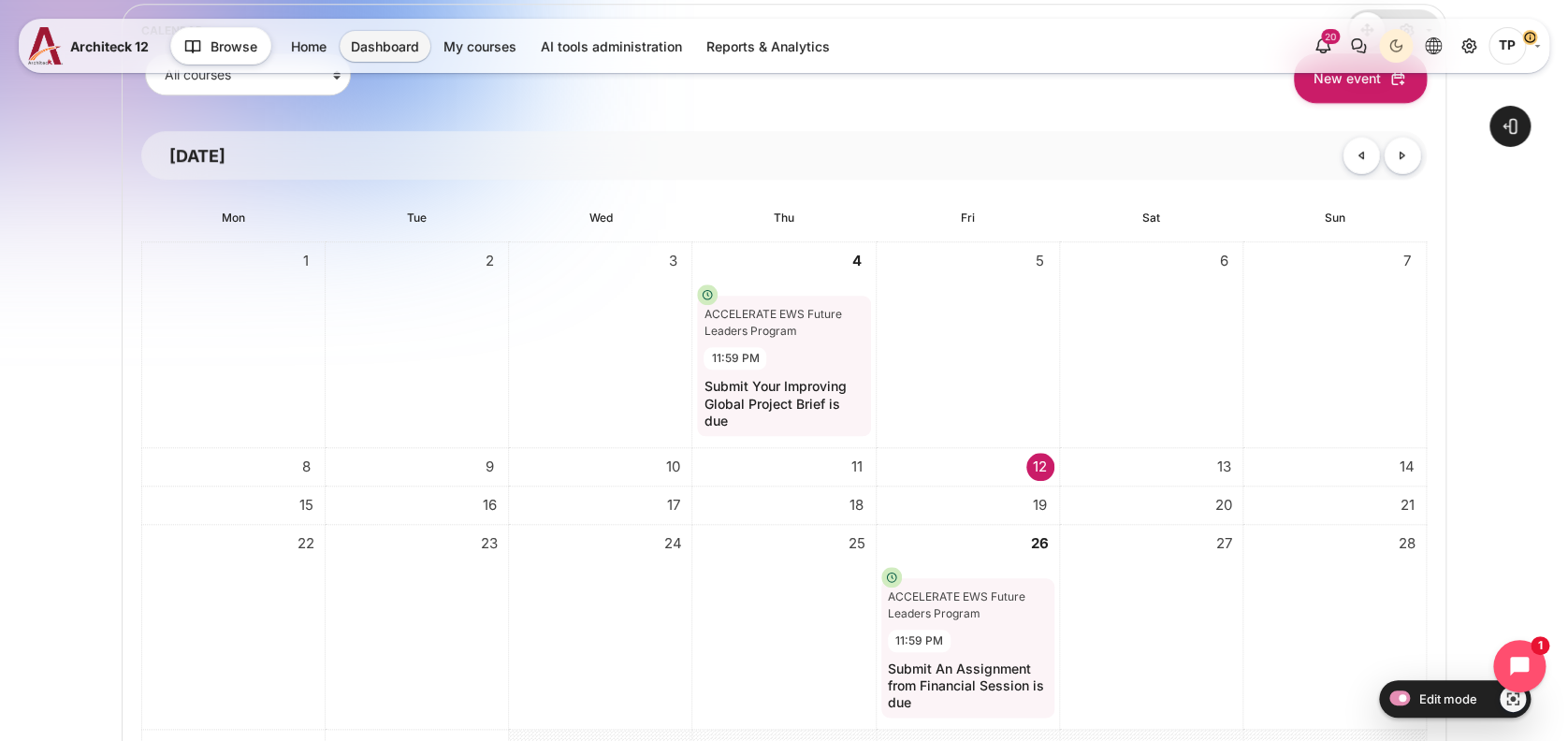
scroll to position [374, 0]
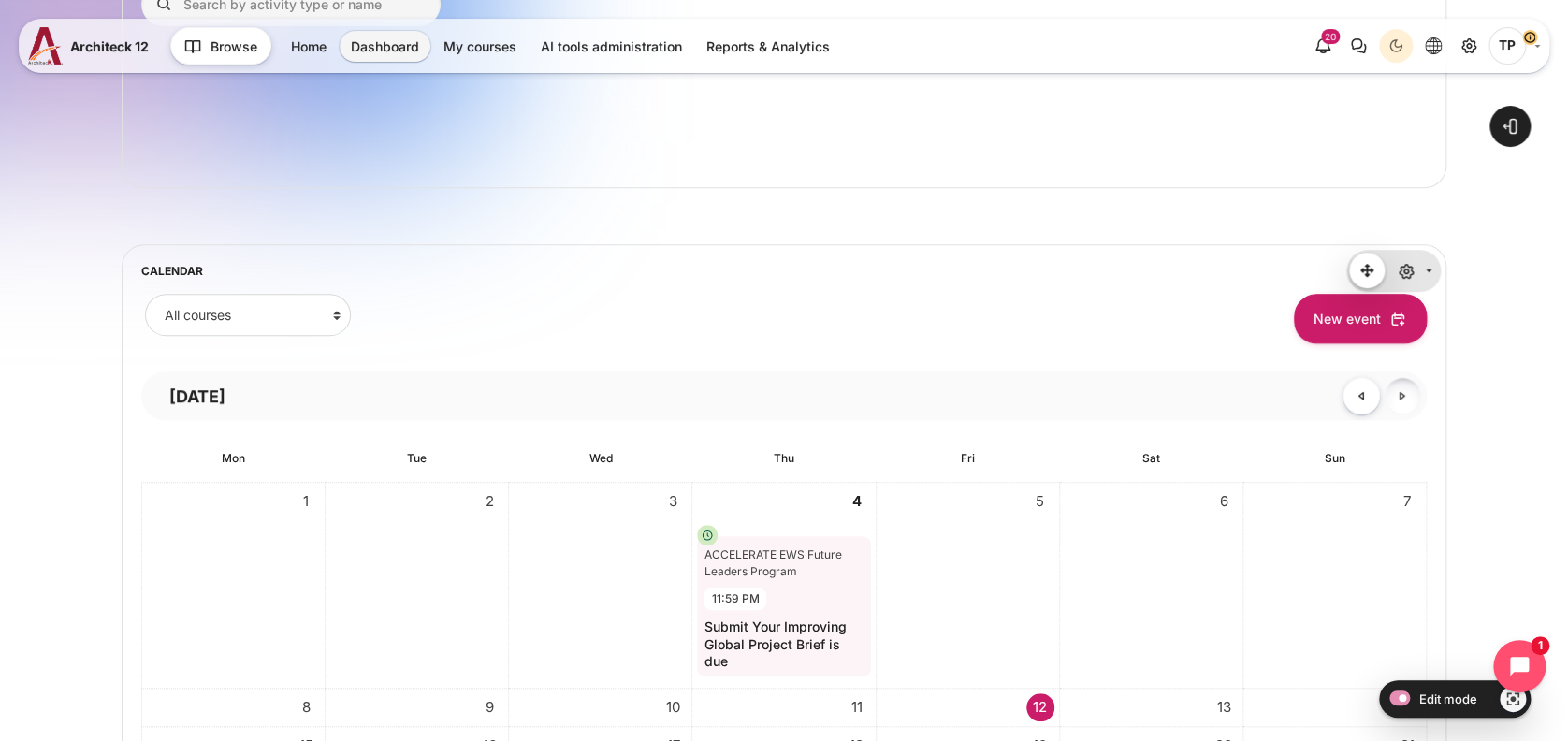
click at [1415, 389] on link "October" at bounding box center [1402, 396] width 37 height 37
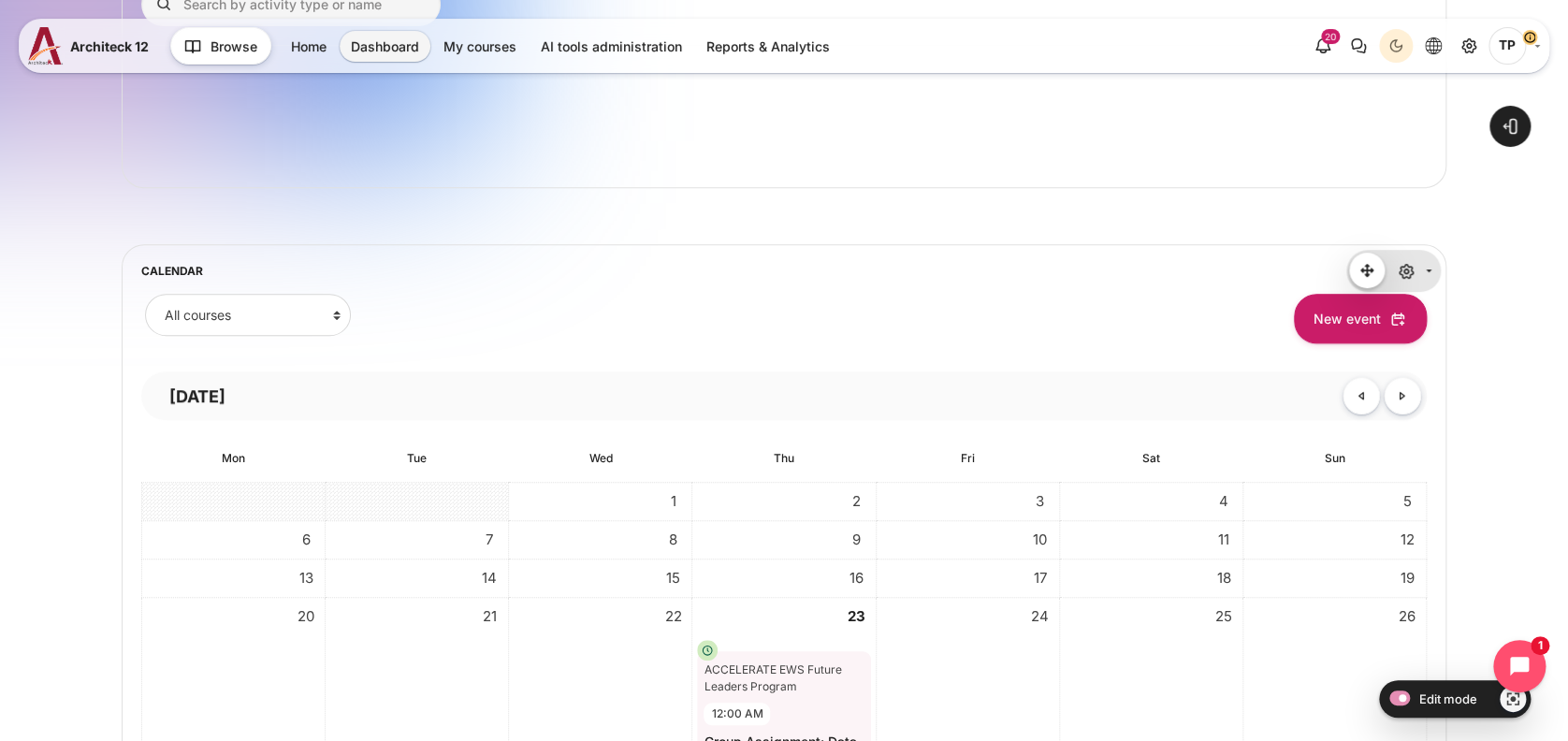
click at [1415, 389] on link "November" at bounding box center [1402, 396] width 37 height 37
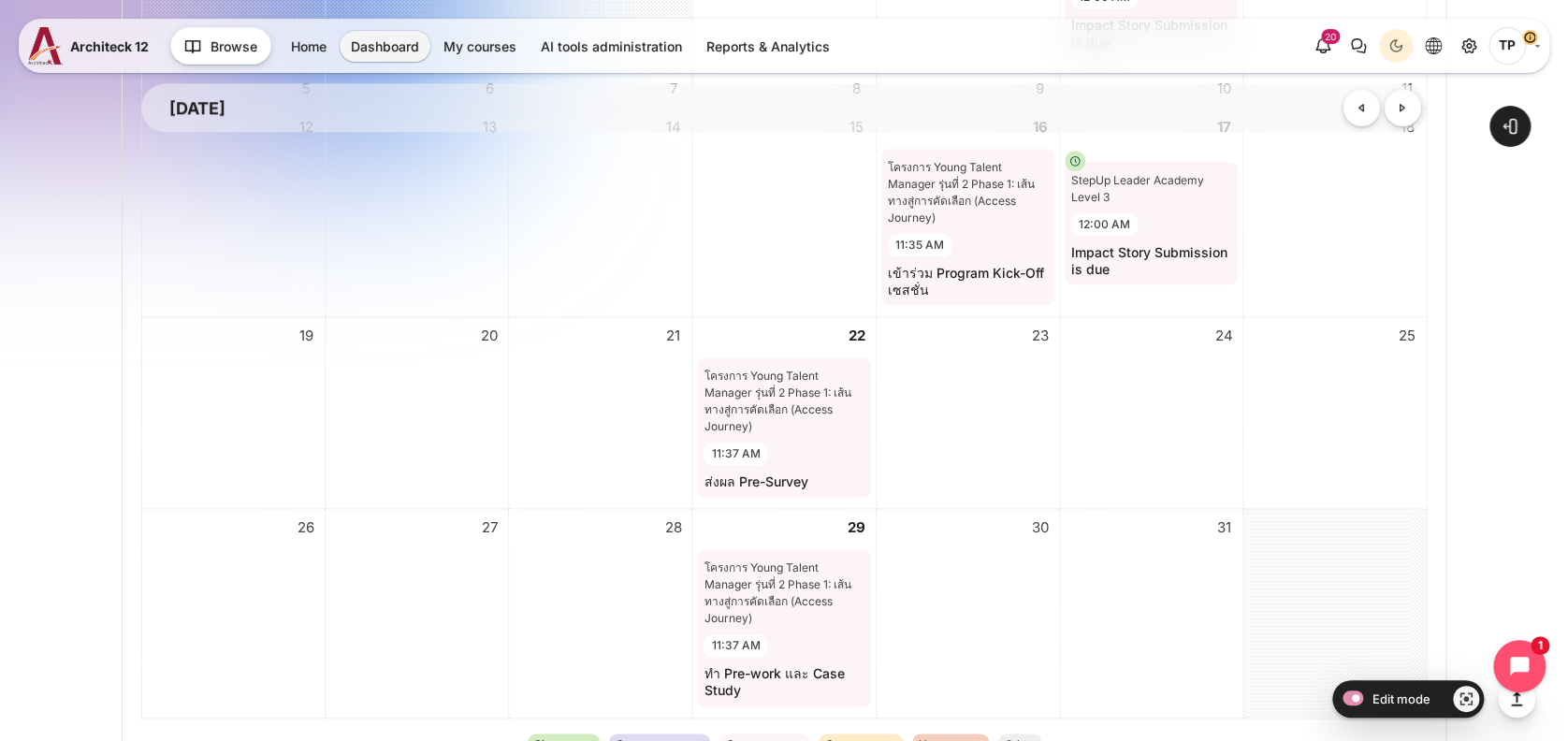
scroll to position [945, 0]
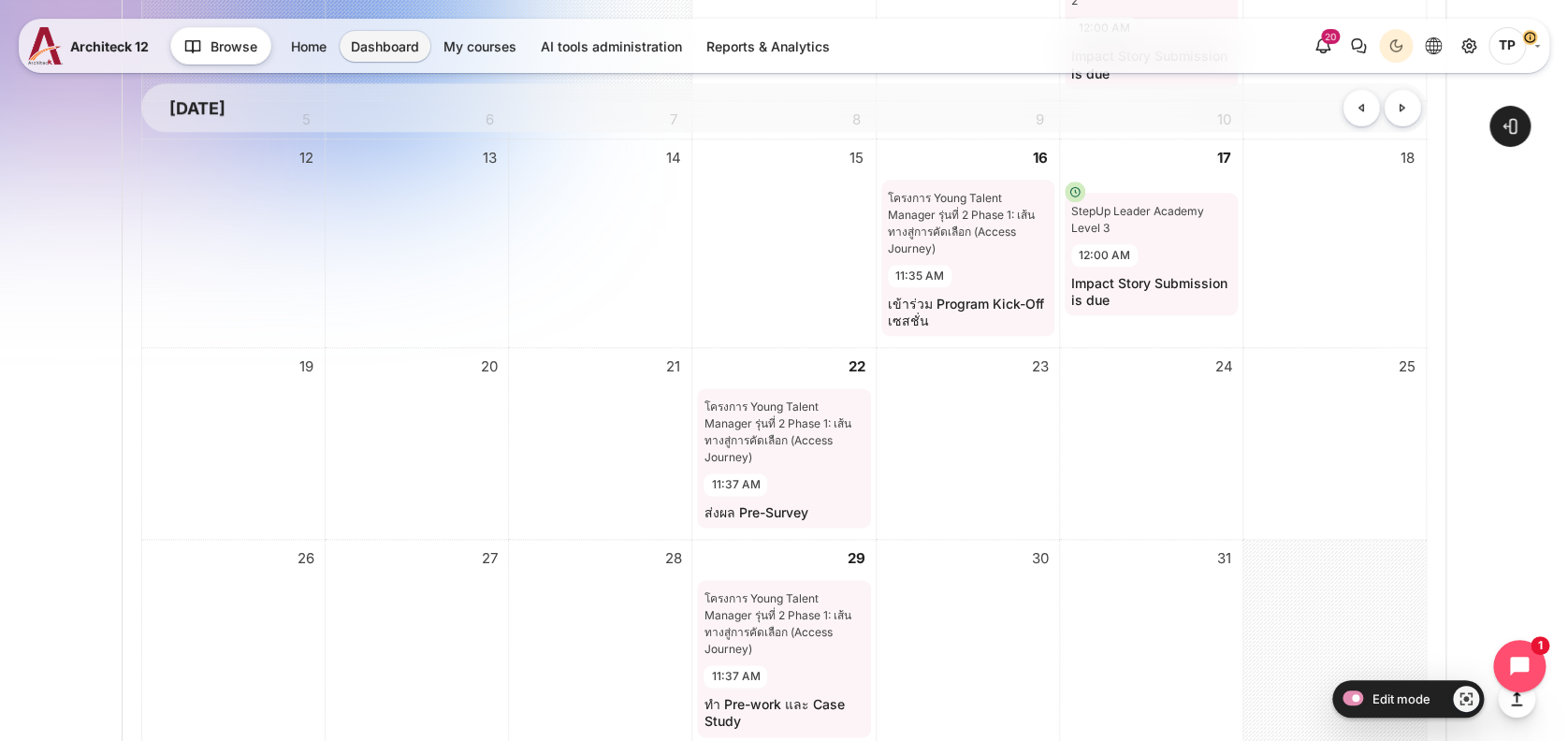
click at [796, 420] on div "โครงการ Young Talent Manager รุ่นที่ 2 Phase 1: เส้นทางสู่การคัดเลือก (Access J…" at bounding box center [784, 432] width 160 height 67
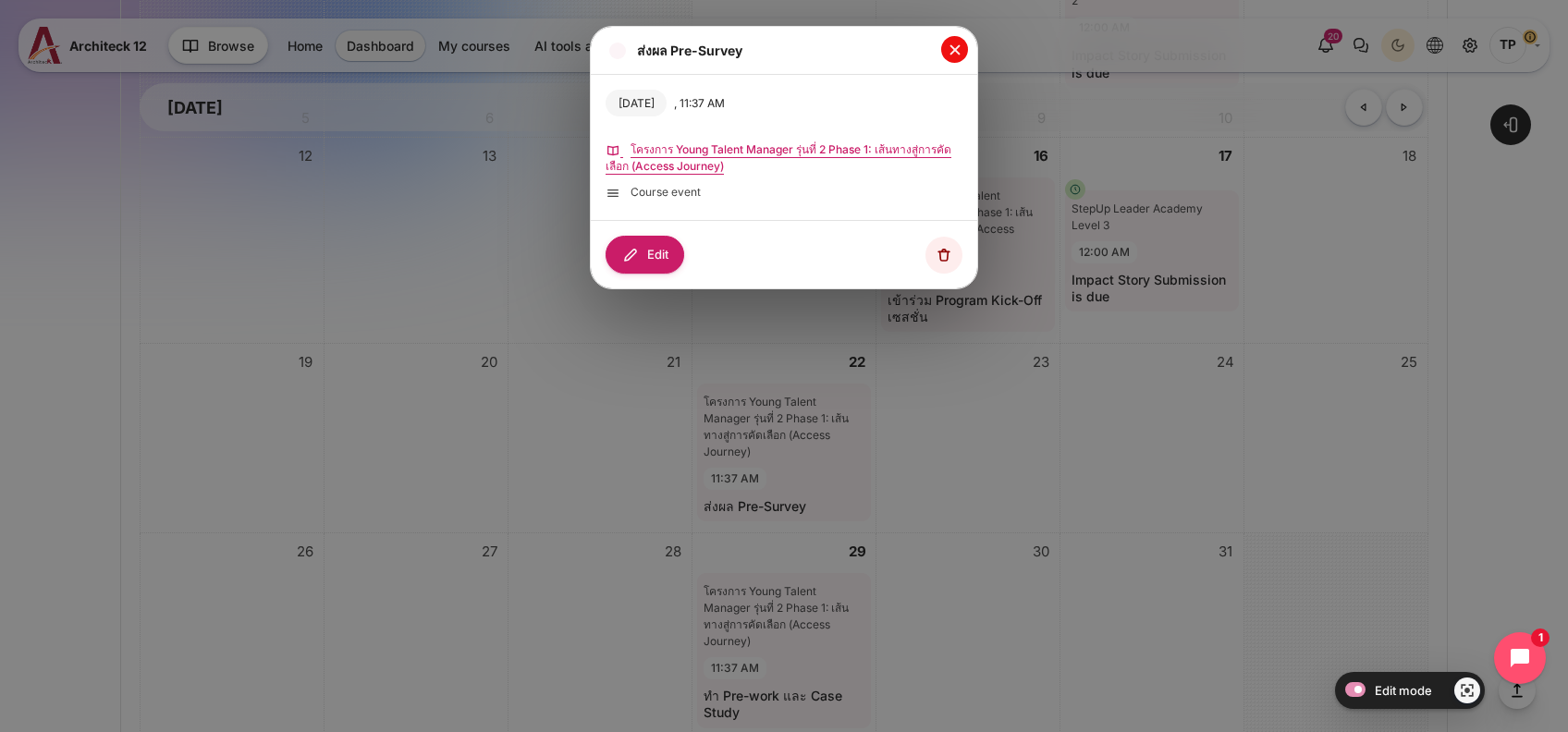
click at [951, 54] on button "Close" at bounding box center [954, 50] width 27 height 27
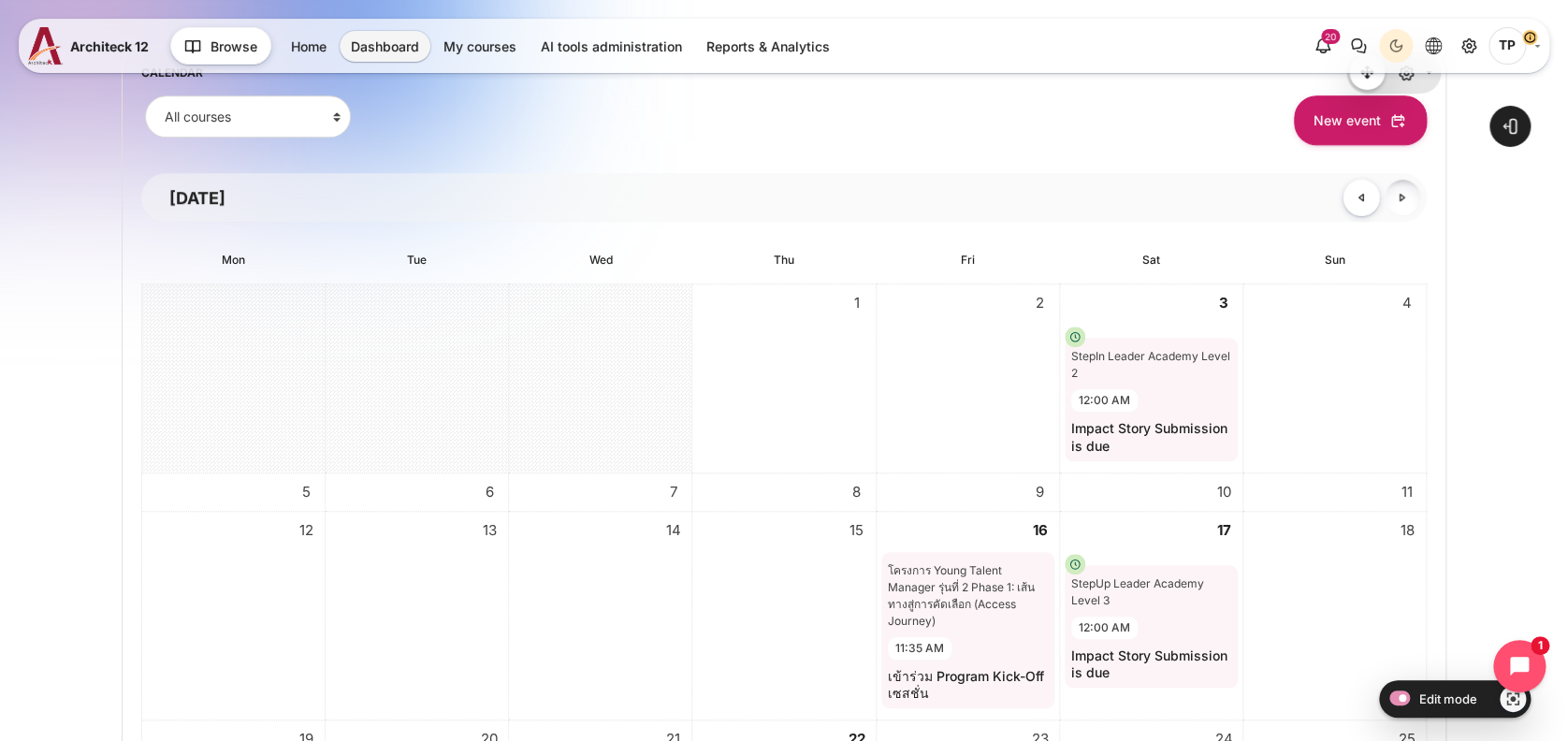
scroll to position [571, 0]
click at [1395, 194] on link "February" at bounding box center [1402, 199] width 37 height 37
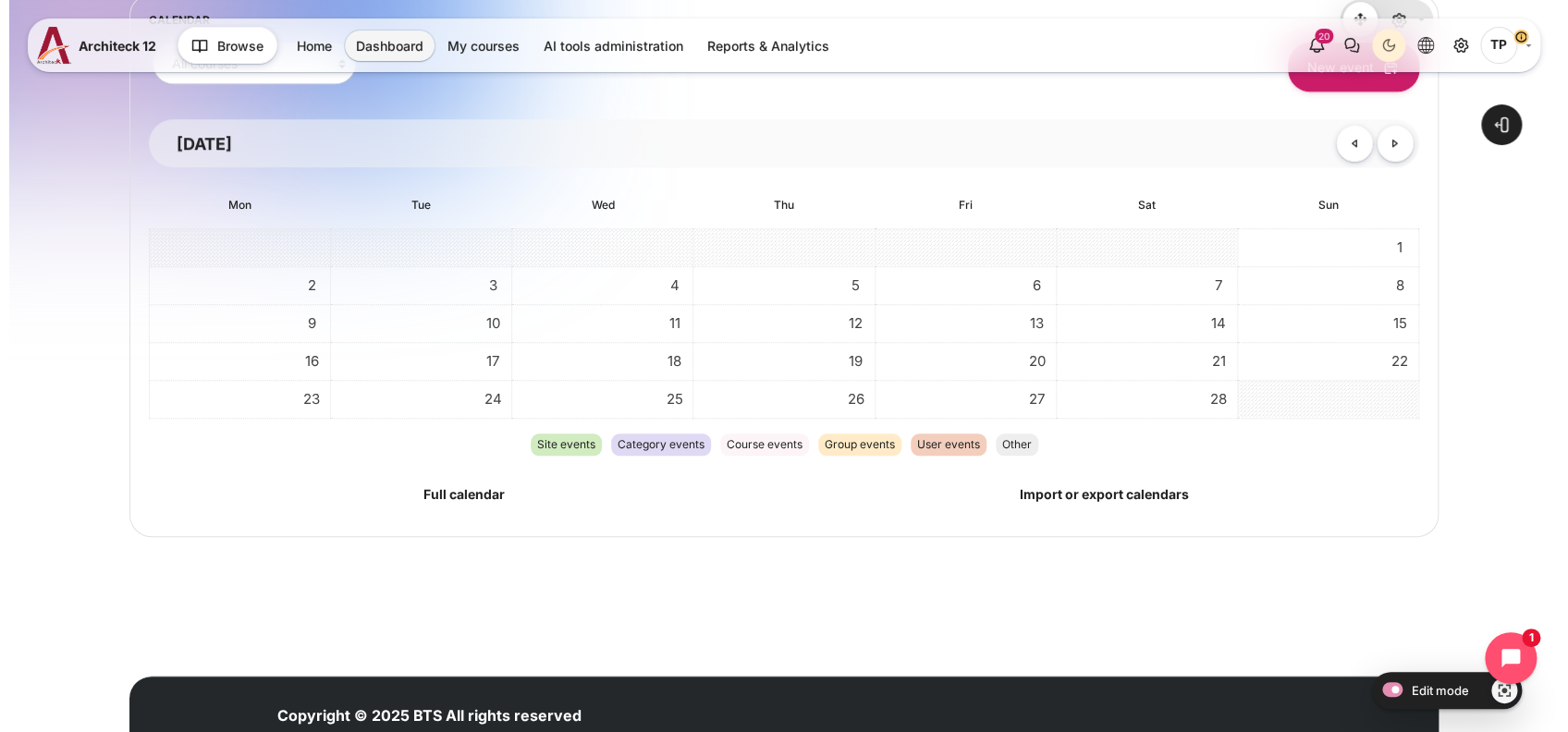
scroll to position [667, 0]
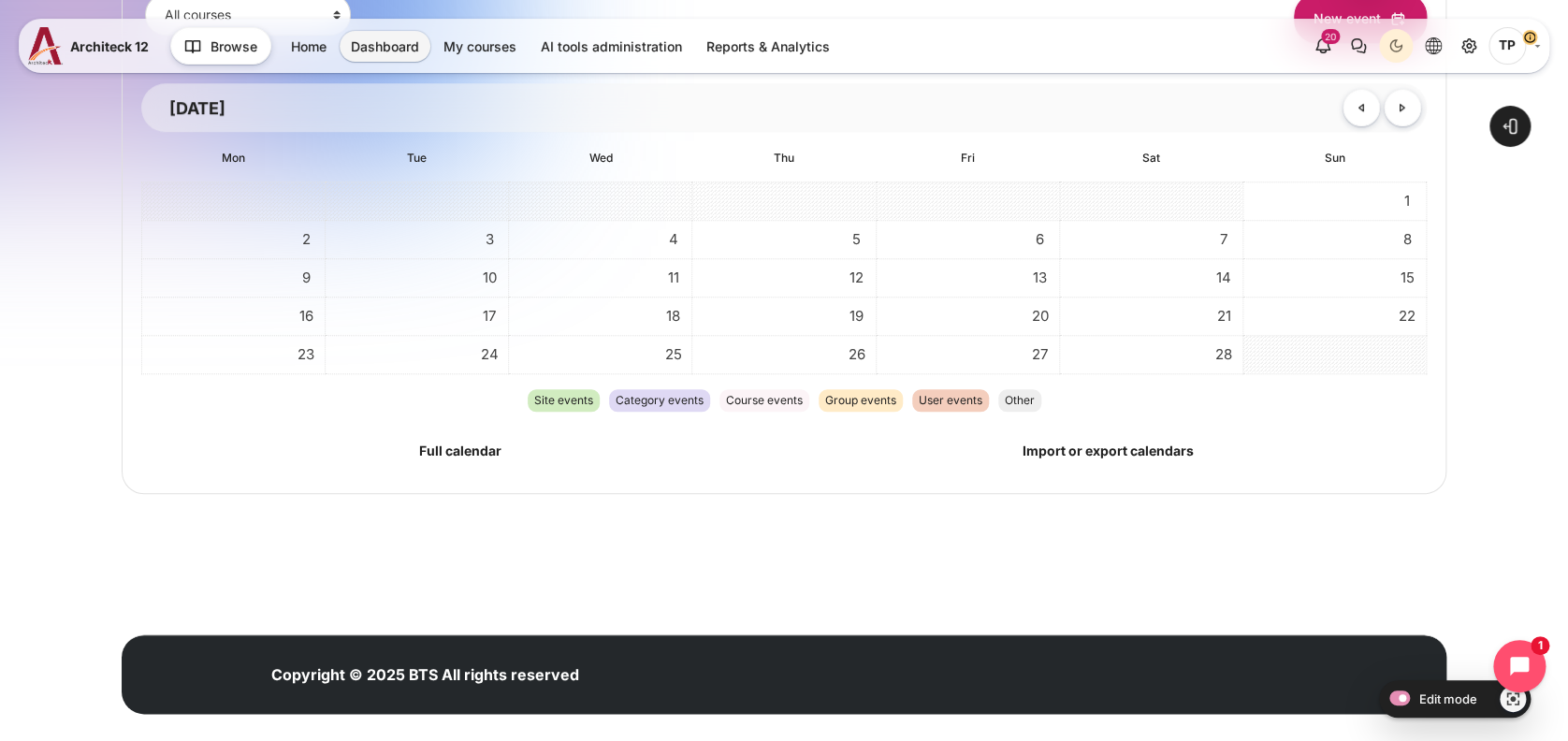
click at [667, 272] on span "11" at bounding box center [672, 278] width 28 height 28
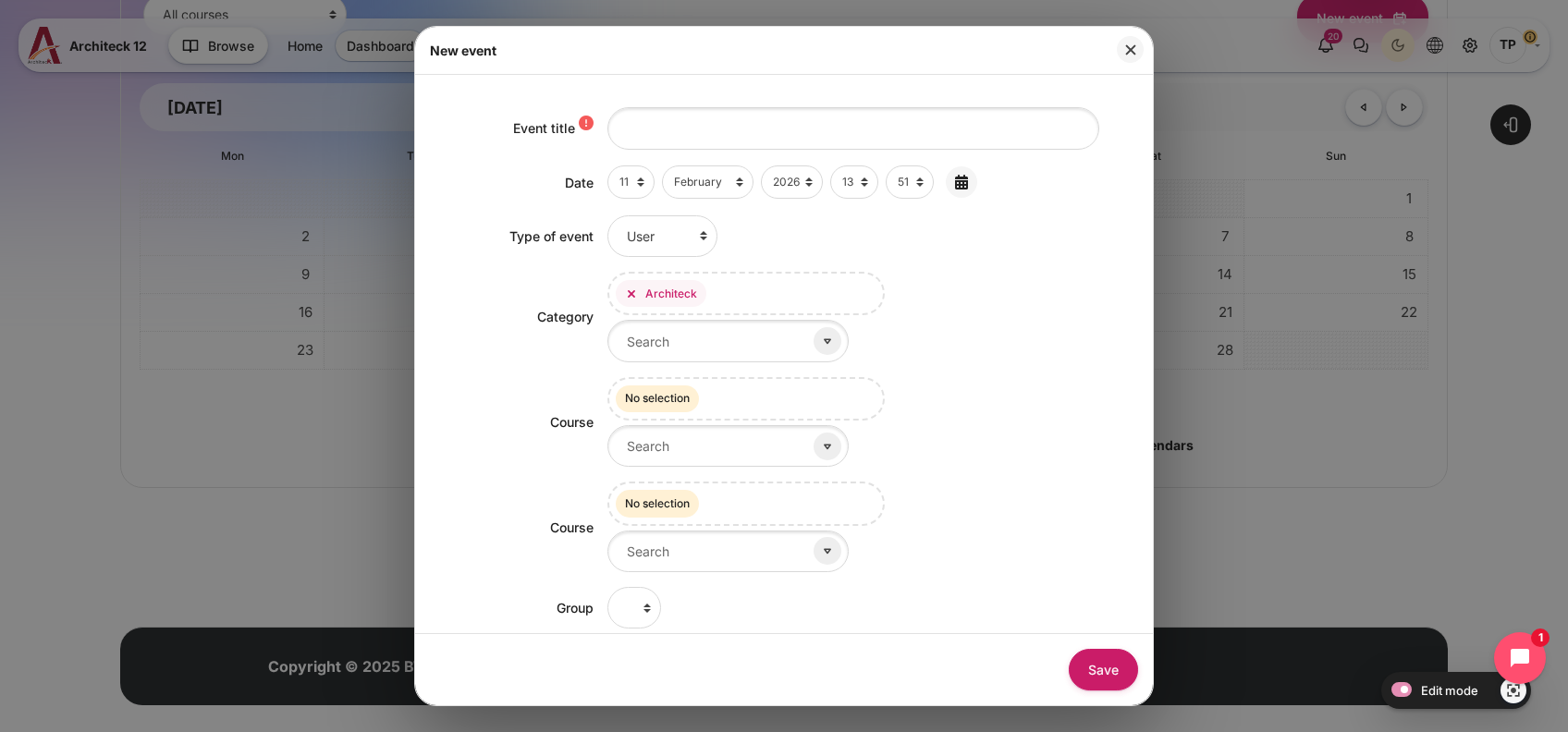
drag, startPoint x: 704, startPoint y: 156, endPoint x: 711, endPoint y: 127, distance: 29.8
click at [704, 156] on div "Event title Date Date Day 1 2 3 4 5 6 7 8 9 10 11 12 13 14 15 16 17 18 19 20 21…" at bounding box center [783, 422] width 708 height 666
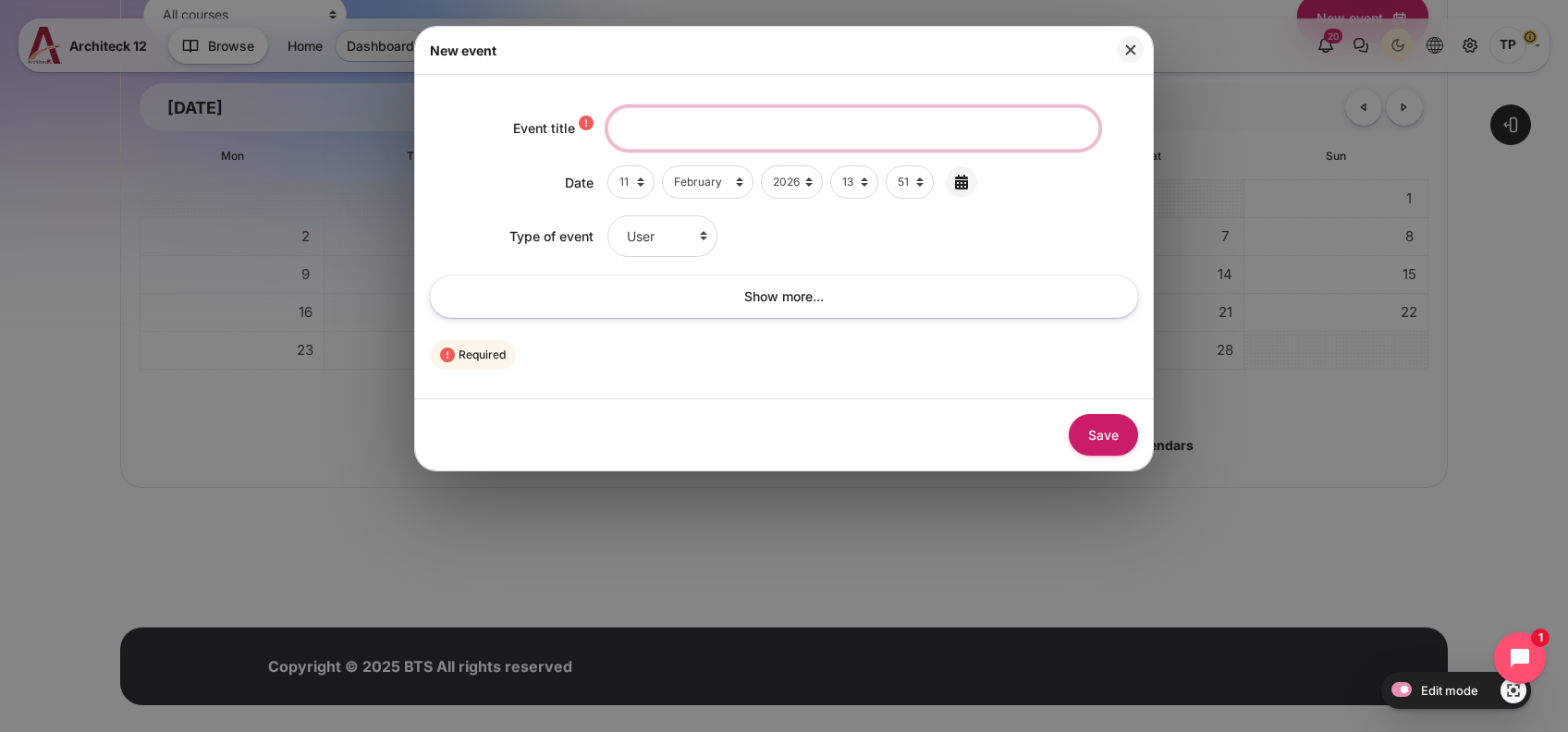
click at [711, 127] on input "Event title" at bounding box center [853, 128] width 492 height 42
type input "ญ"
type input "Please Complete Module 1: Leadership Essentials"
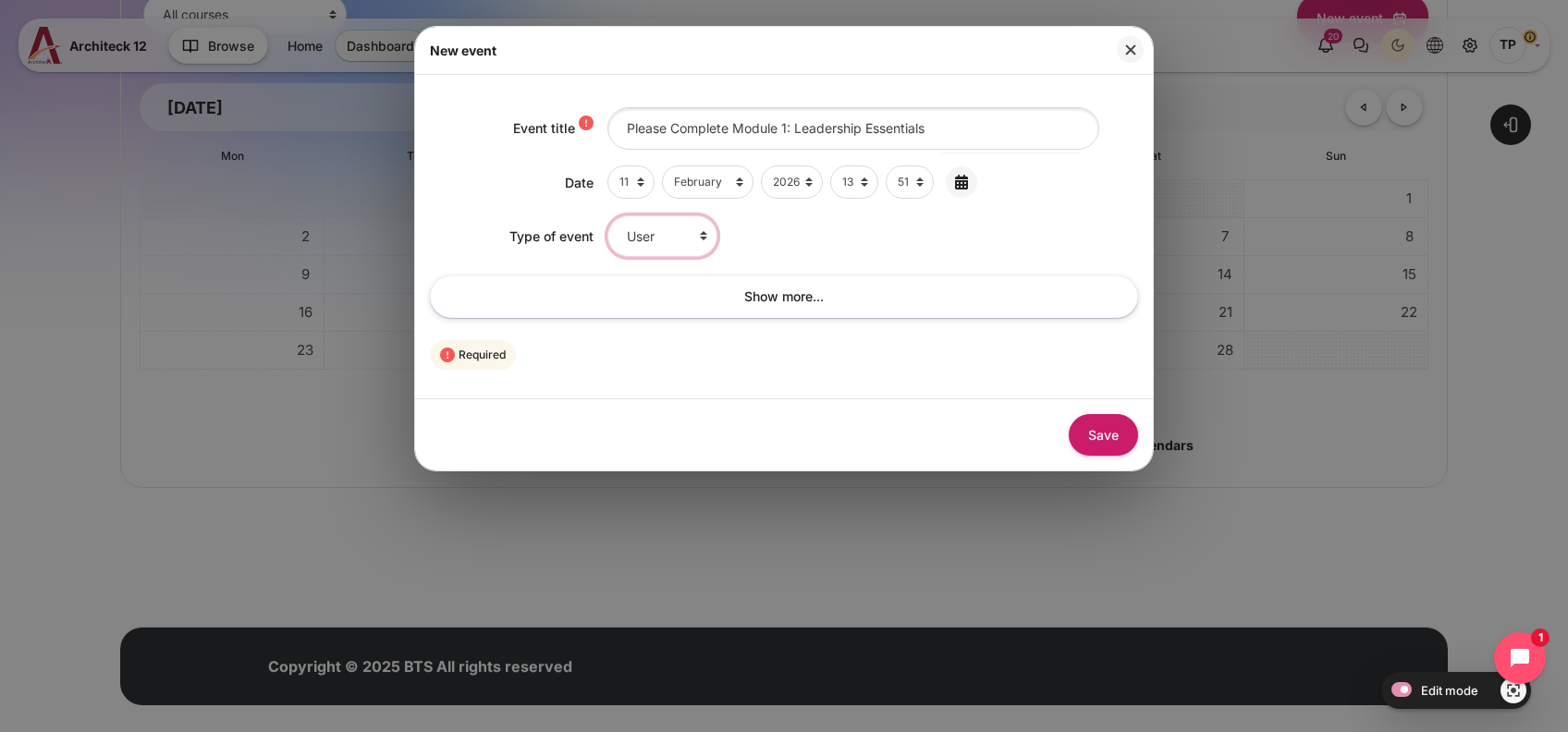
click at [650, 223] on select "User Group Course Category Site" at bounding box center [662, 236] width 110 height 42
select select "course"
click at [608, 215] on select "User Group Course Category Site" at bounding box center [662, 236] width 110 height 42
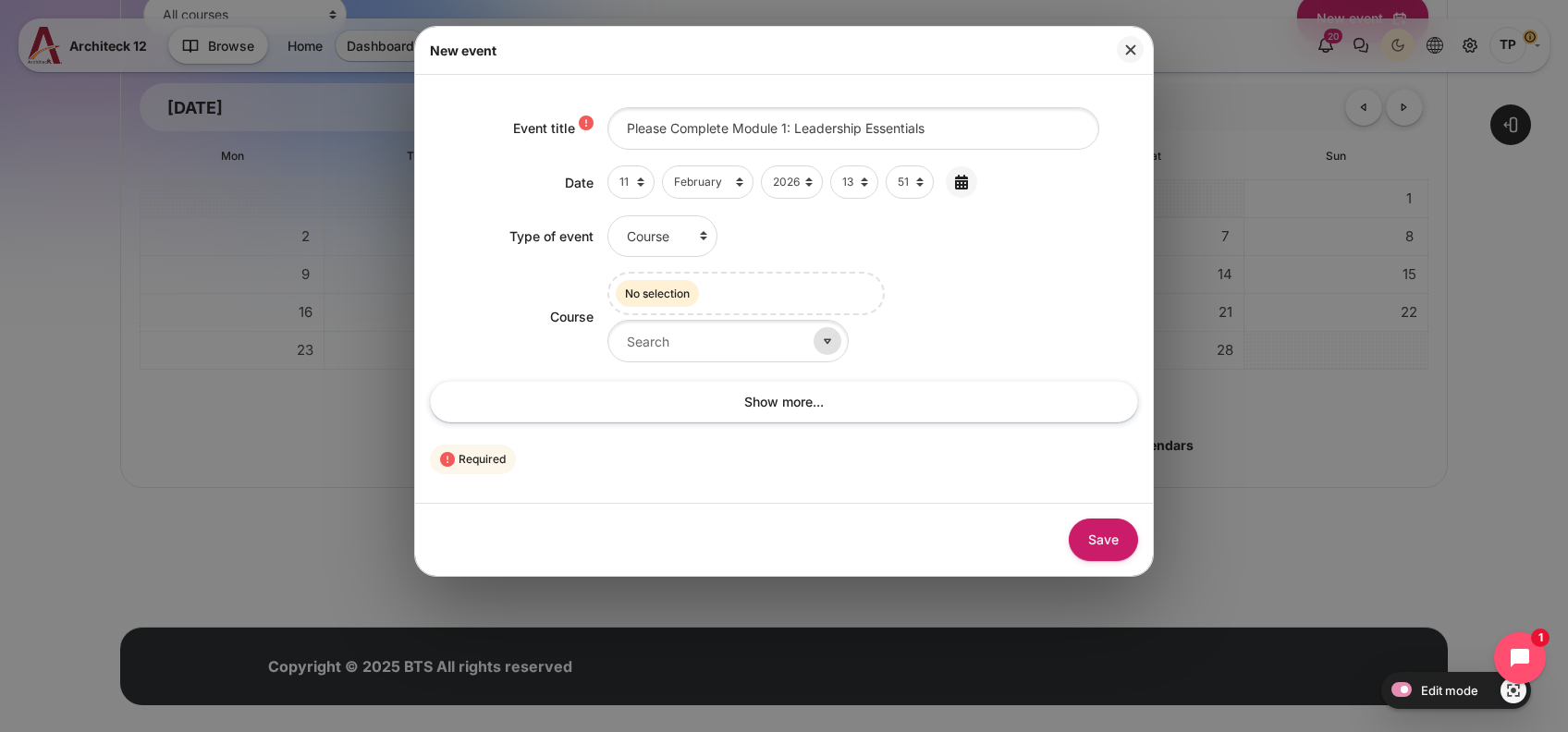
click at [819, 339] on icon at bounding box center [827, 341] width 17 height 17
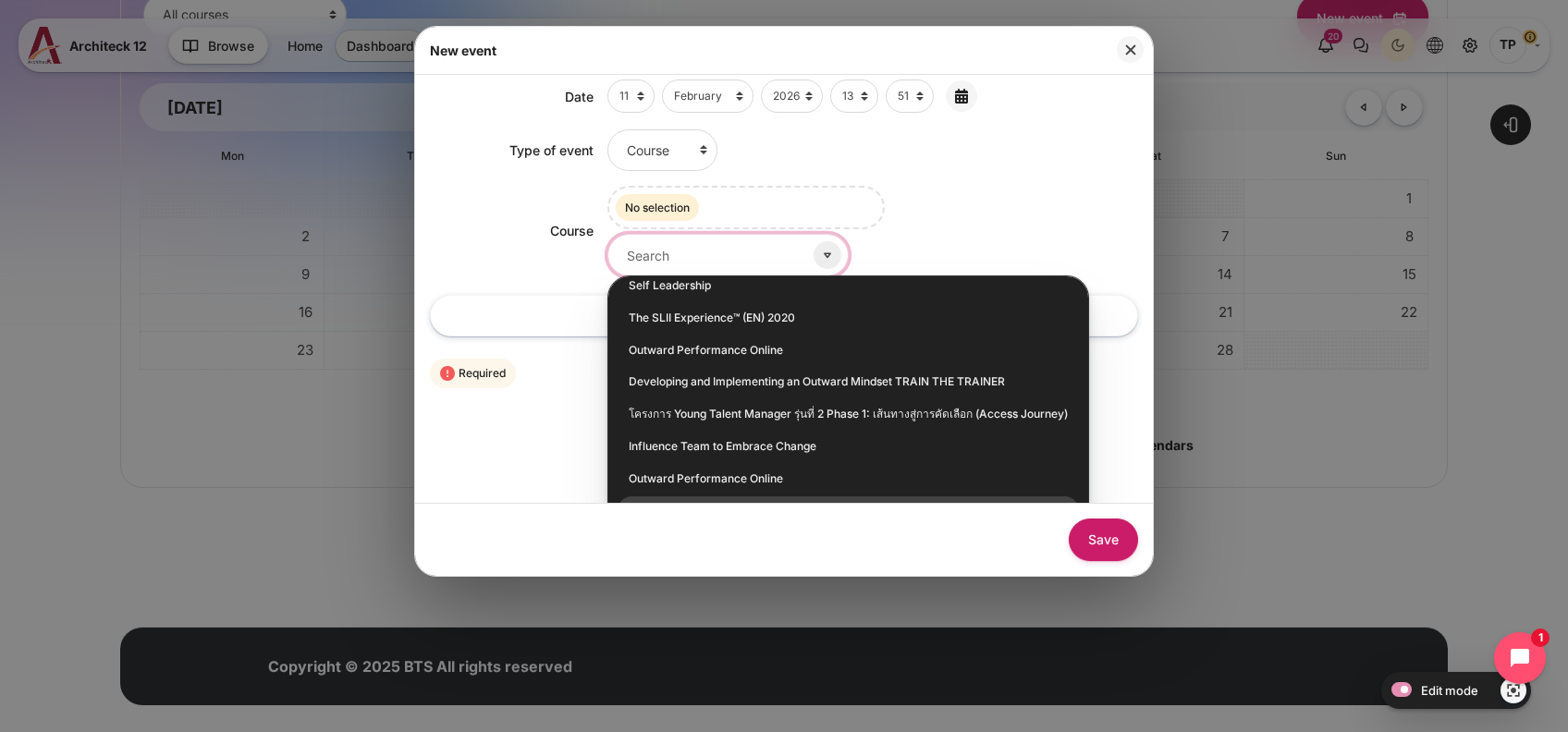
scroll to position [119, 0]
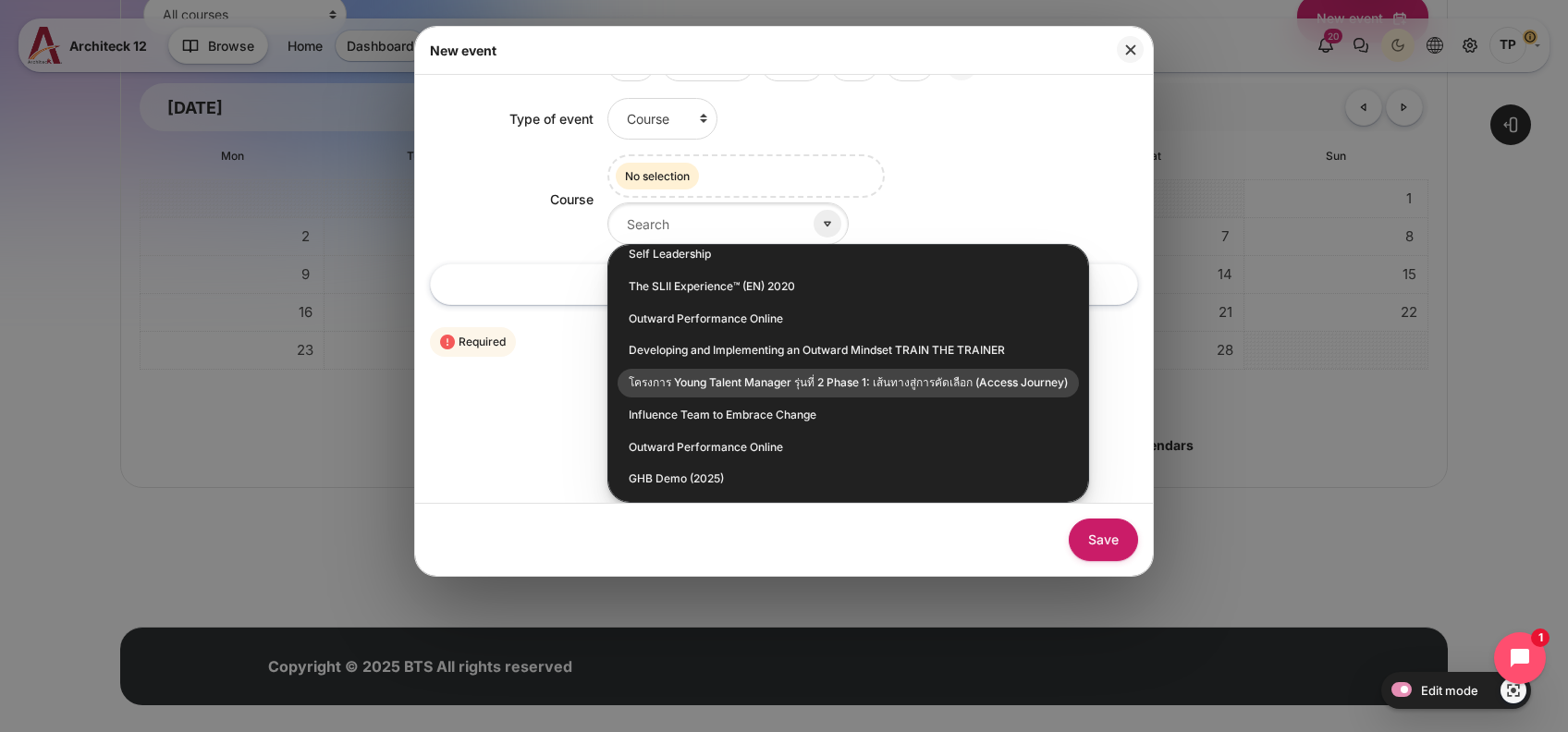
click at [673, 380] on li "โครงการ Young Talent Manager รุ่นที่ 2 Phase 1: เส้นทางสู่การคัดเลือก (Access J…" at bounding box center [848, 383] width 462 height 28
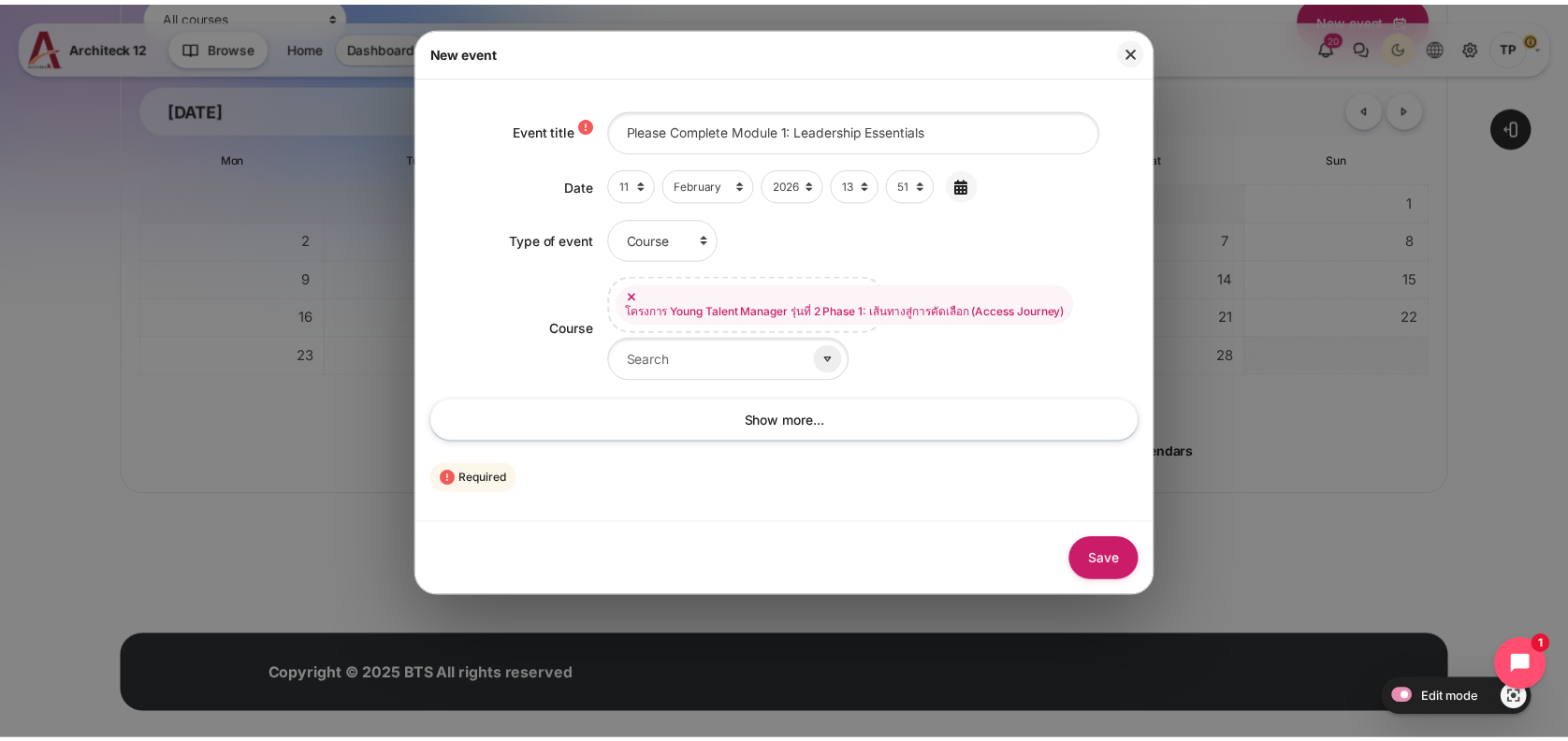
scroll to position [0, 0]
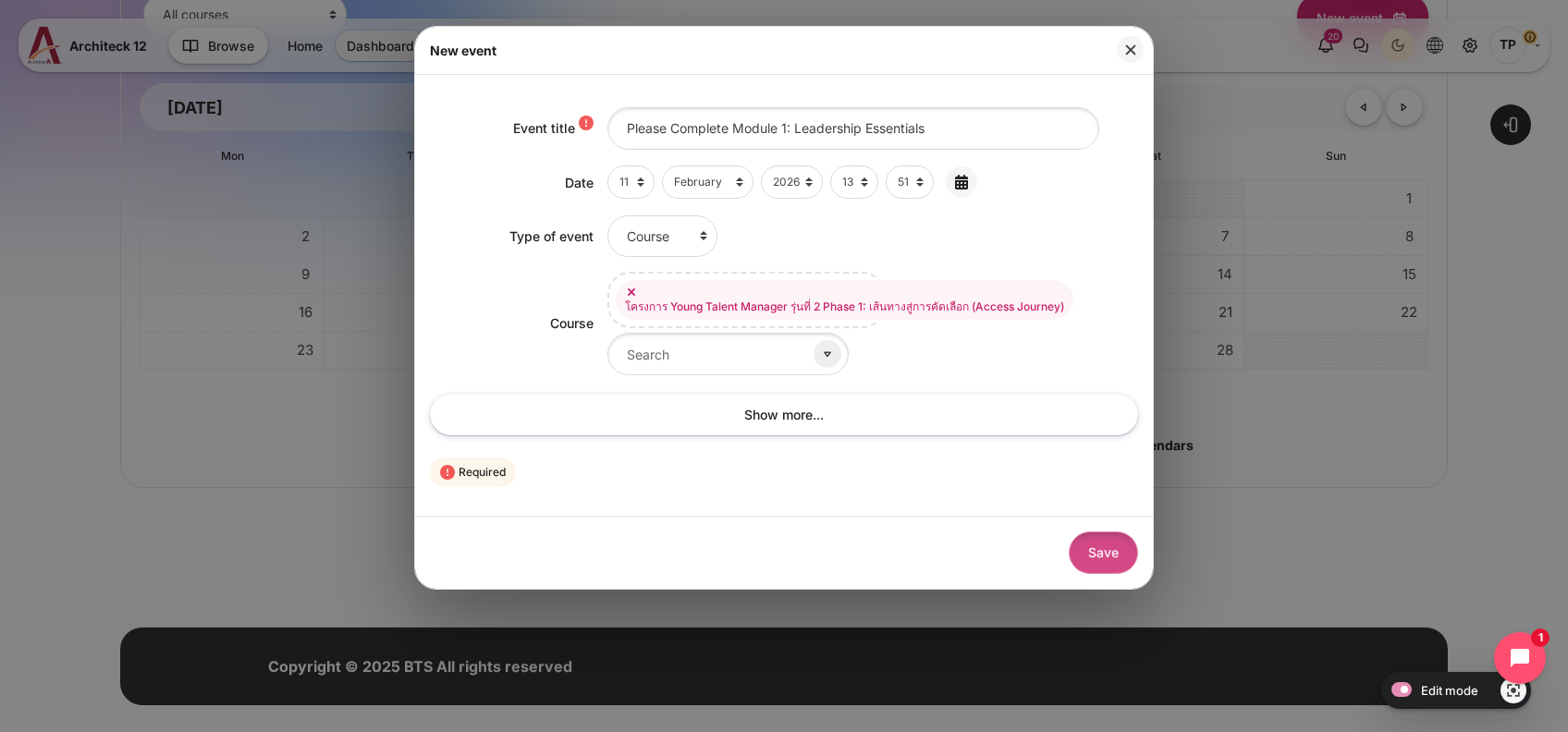
click at [1101, 557] on button "Save" at bounding box center [1103, 552] width 69 height 42
